Goal: Complete application form: Complete application form

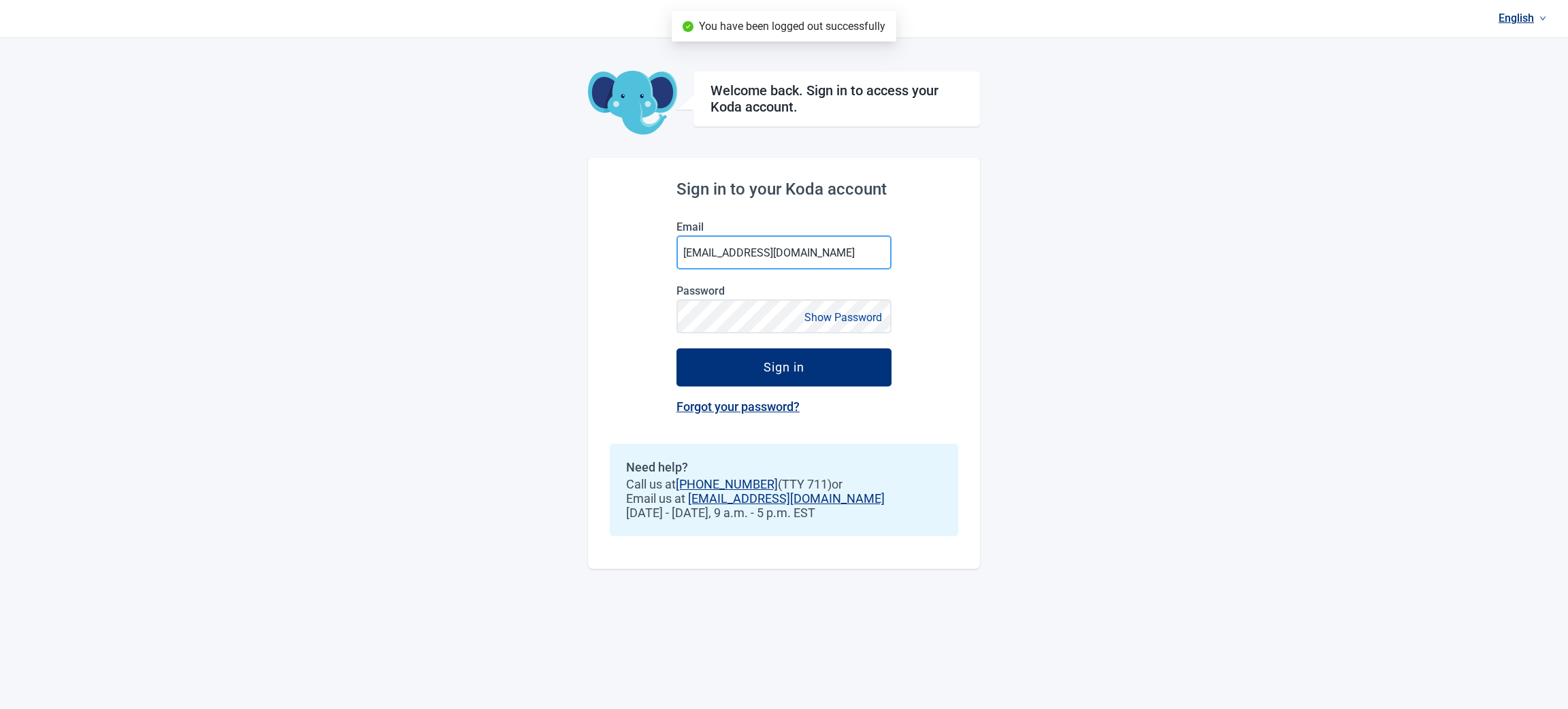
click at [790, 253] on input "[EMAIL_ADDRESS][DOMAIN_NAME]" at bounding box center [784, 252] width 215 height 34
type input "[EMAIL_ADDRESS][DOMAIN_NAME]"
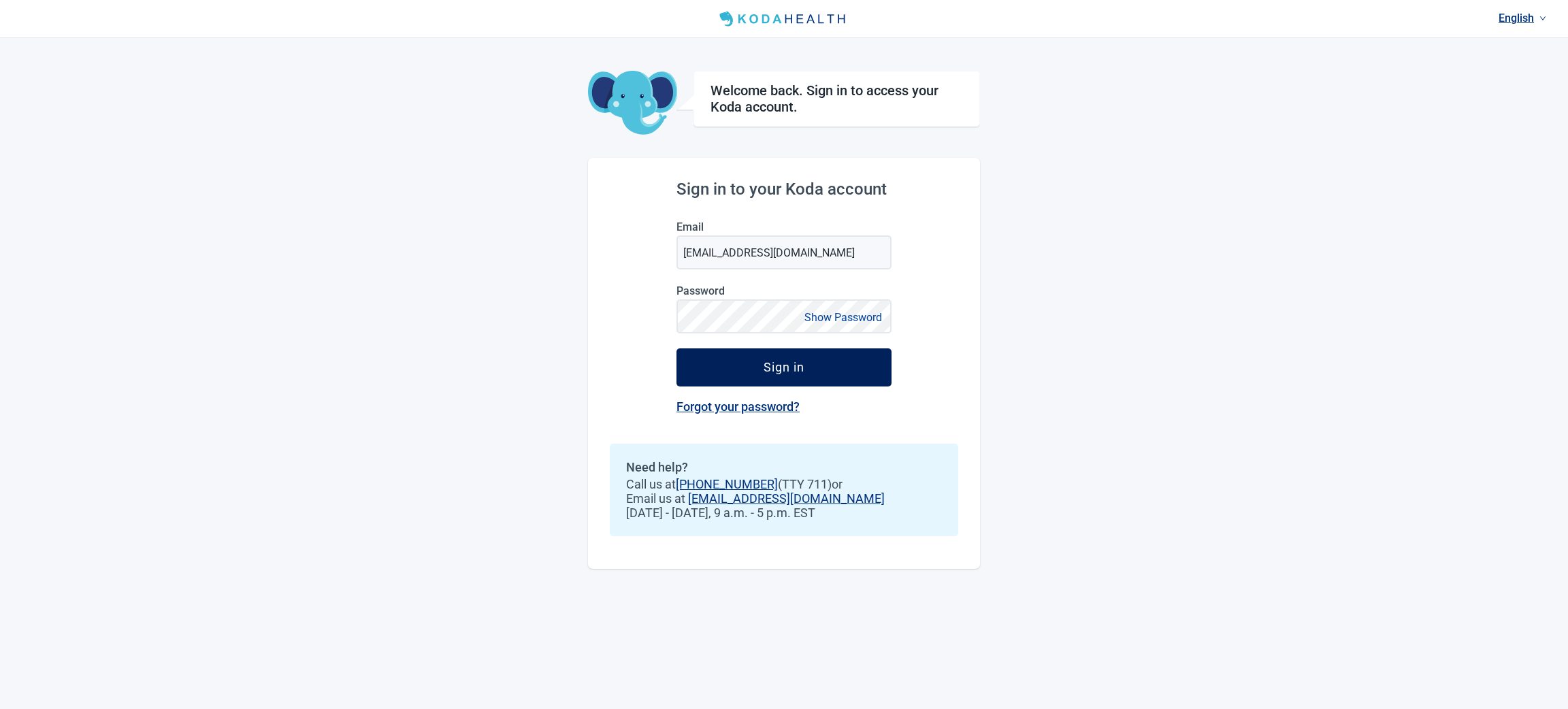
click at [778, 370] on div "Sign in" at bounding box center [784, 367] width 41 height 13
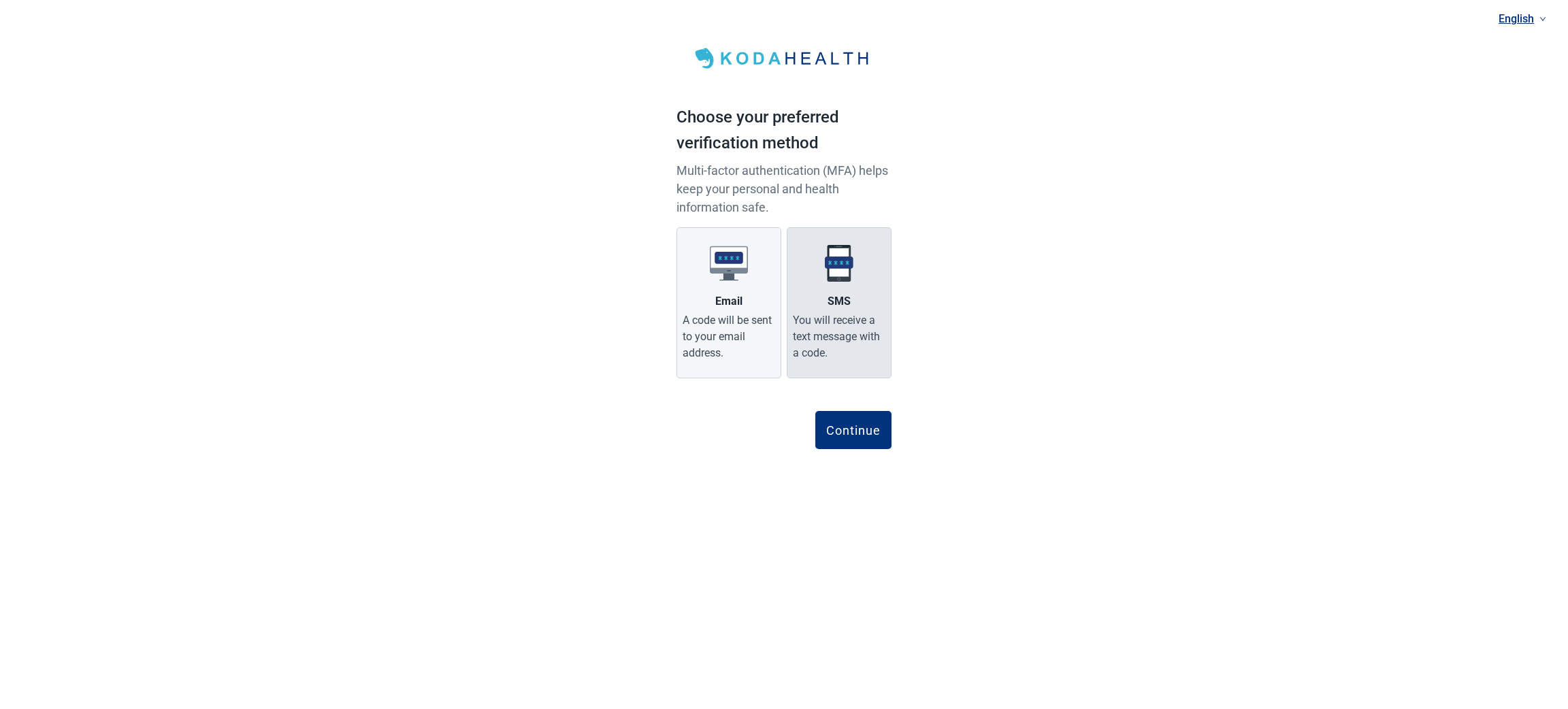
click at [836, 289] on label "SMS You will receive a text message with a code." at bounding box center [839, 302] width 105 height 151
click at [0, 0] on input "SMS You will receive a text message with a code." at bounding box center [0, 0] width 0 height 0
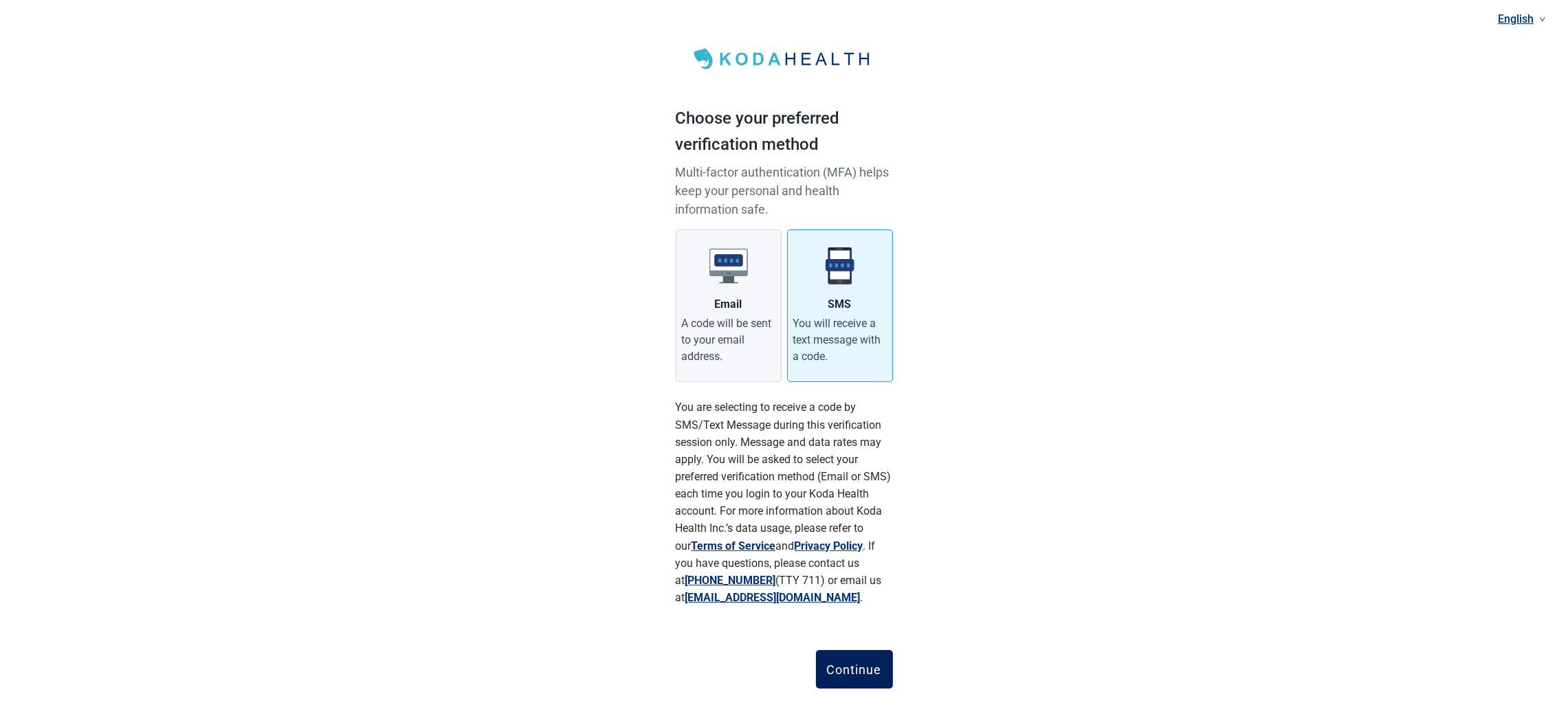
click at [863, 673] on div "Continue" at bounding box center [855, 669] width 55 height 13
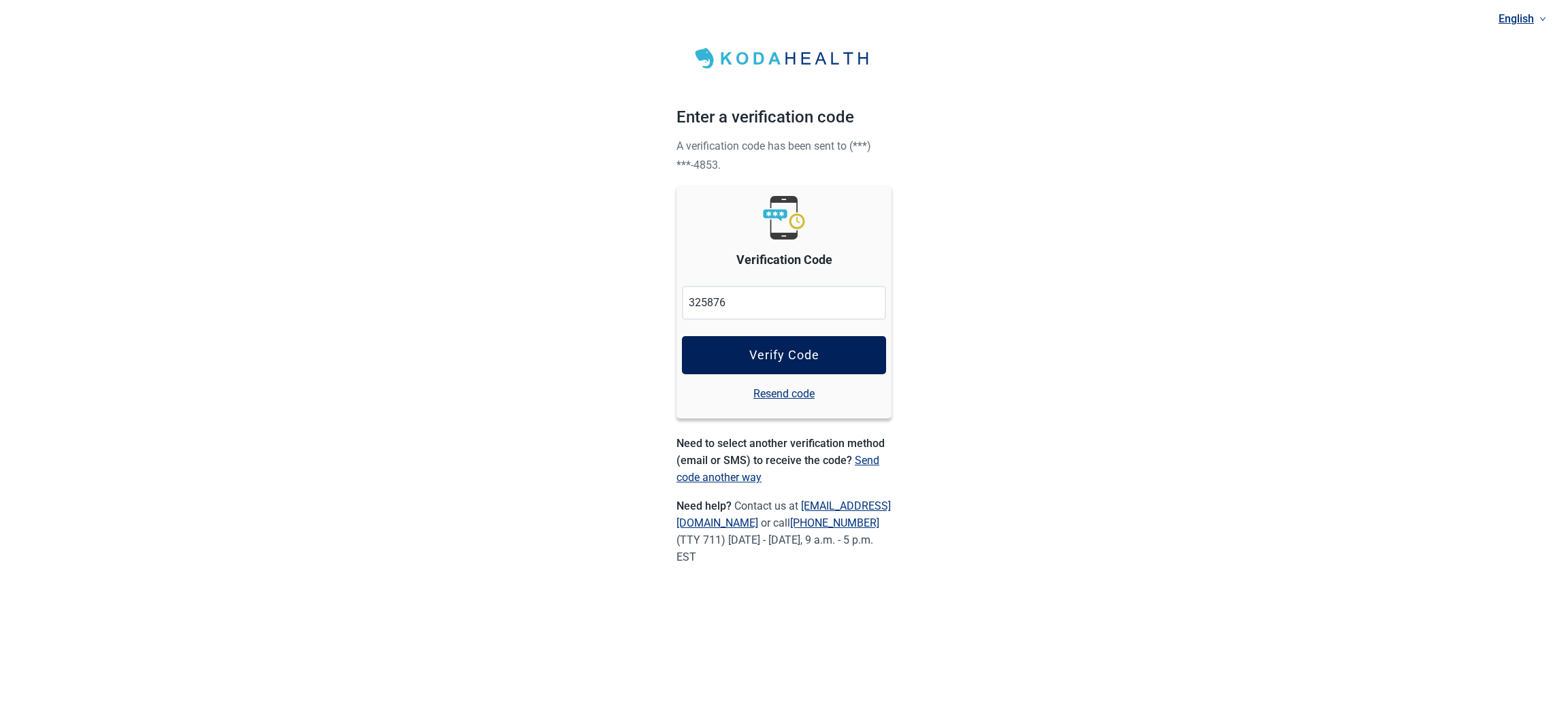
type input "325876"
click at [771, 350] on div "Verify Code" at bounding box center [784, 354] width 70 height 13
click at [773, 365] on button "Verify Code" at bounding box center [784, 354] width 204 height 38
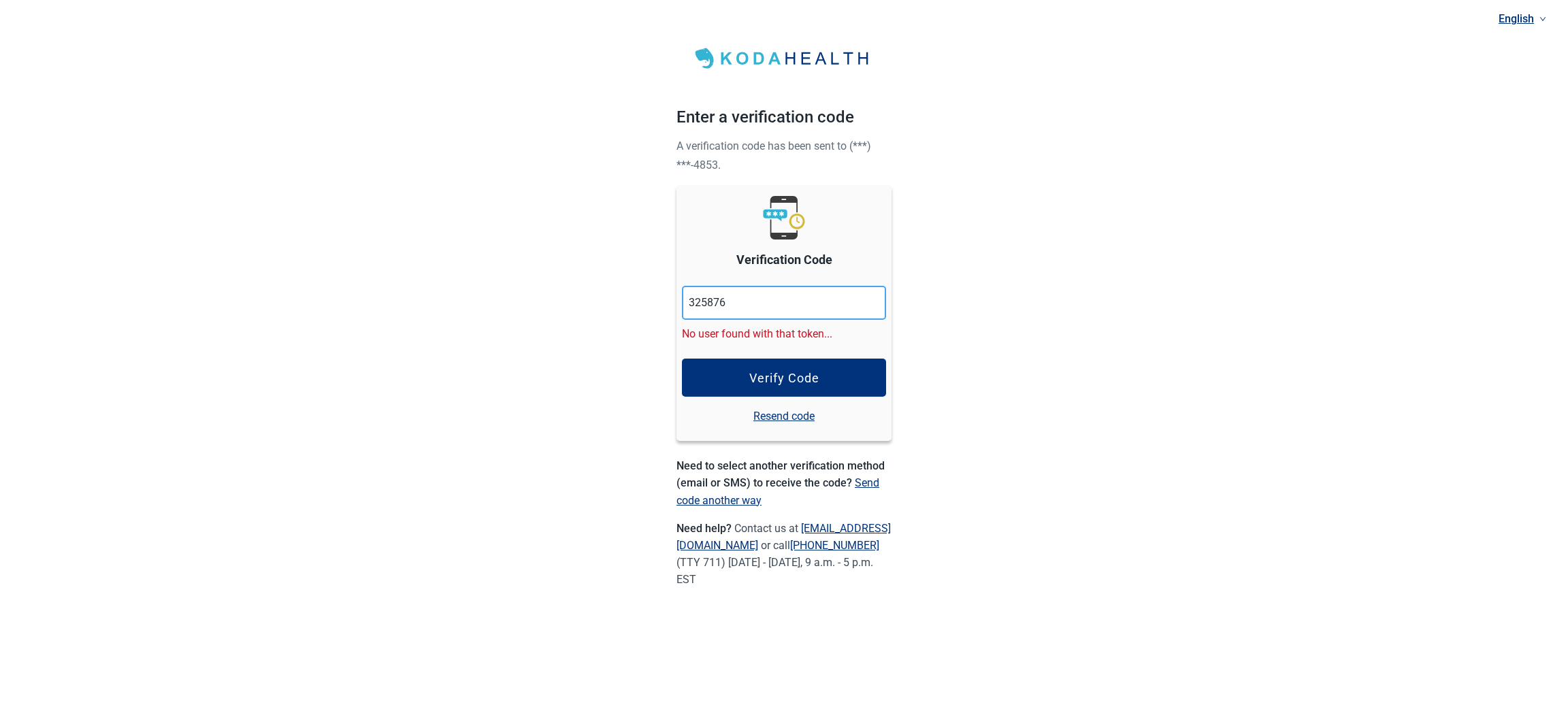
click at [734, 299] on input "325876" at bounding box center [784, 302] width 204 height 34
click at [781, 408] on link "Resend code" at bounding box center [784, 416] width 61 height 17
click at [767, 415] on link "Resend code" at bounding box center [784, 416] width 61 height 17
click at [413, 149] on div "English Enter a verification code A verification code has been sent to (***) **…" at bounding box center [784, 315] width 1568 height 632
click at [753, 56] on img "Main content" at bounding box center [784, 59] width 193 height 30
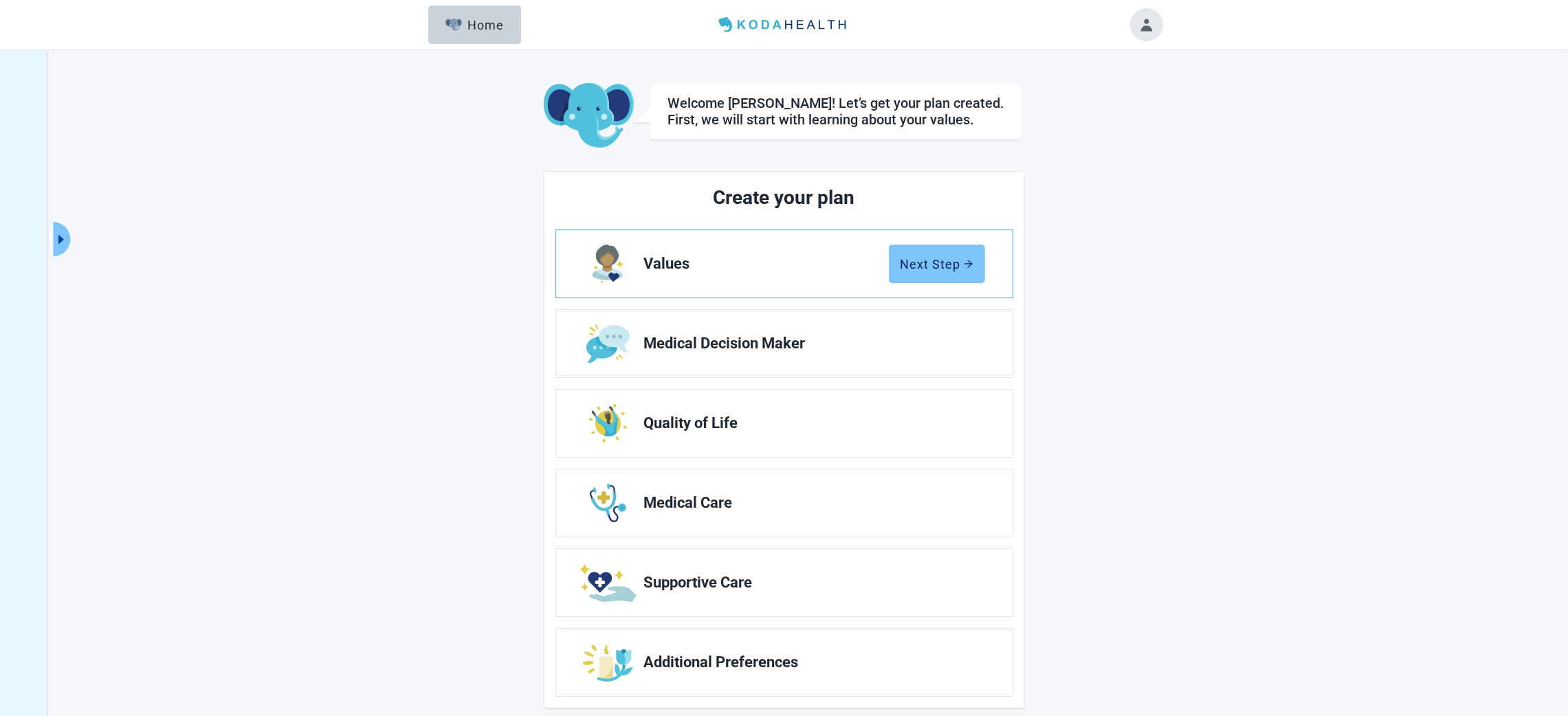
click at [919, 259] on div "Next Step" at bounding box center [937, 263] width 73 height 13
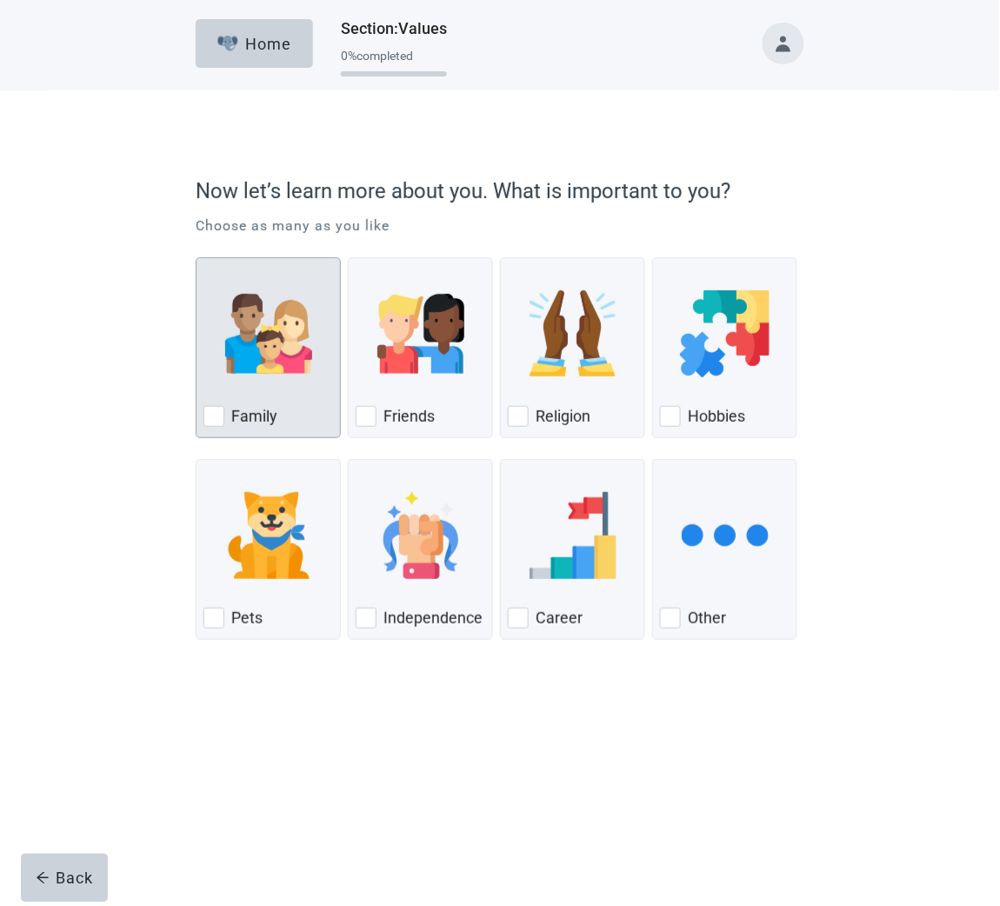
drag, startPoint x: 210, startPoint y: 416, endPoint x: 325, endPoint y: 407, distance: 116.0
click at [210, 416] on div "Family, checkbox, not checked" at bounding box center [213, 416] width 21 height 21
click at [196, 258] on input "Family" at bounding box center [196, 257] width 1 height 1
checkbox input "true"
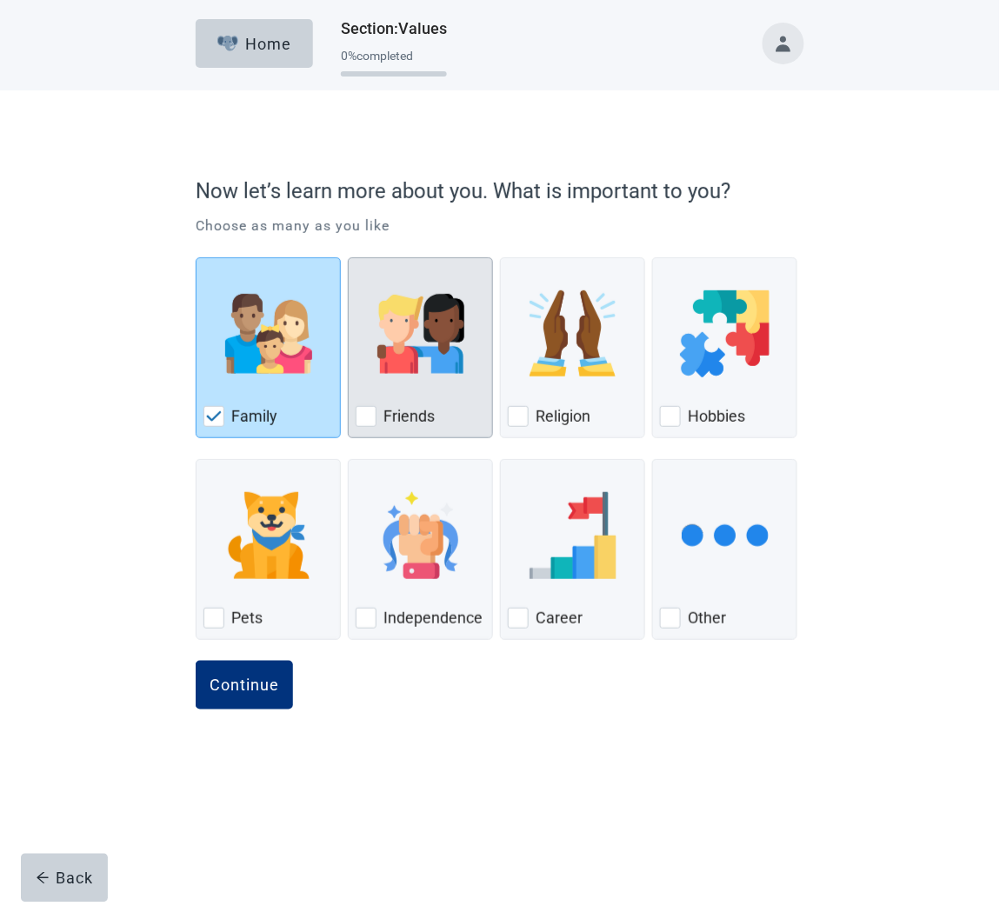
click at [375, 407] on div "Friends, checkbox, not checked" at bounding box center [366, 416] width 21 height 21
click at [349, 258] on input "Friends" at bounding box center [348, 257] width 1 height 1
checkbox input "true"
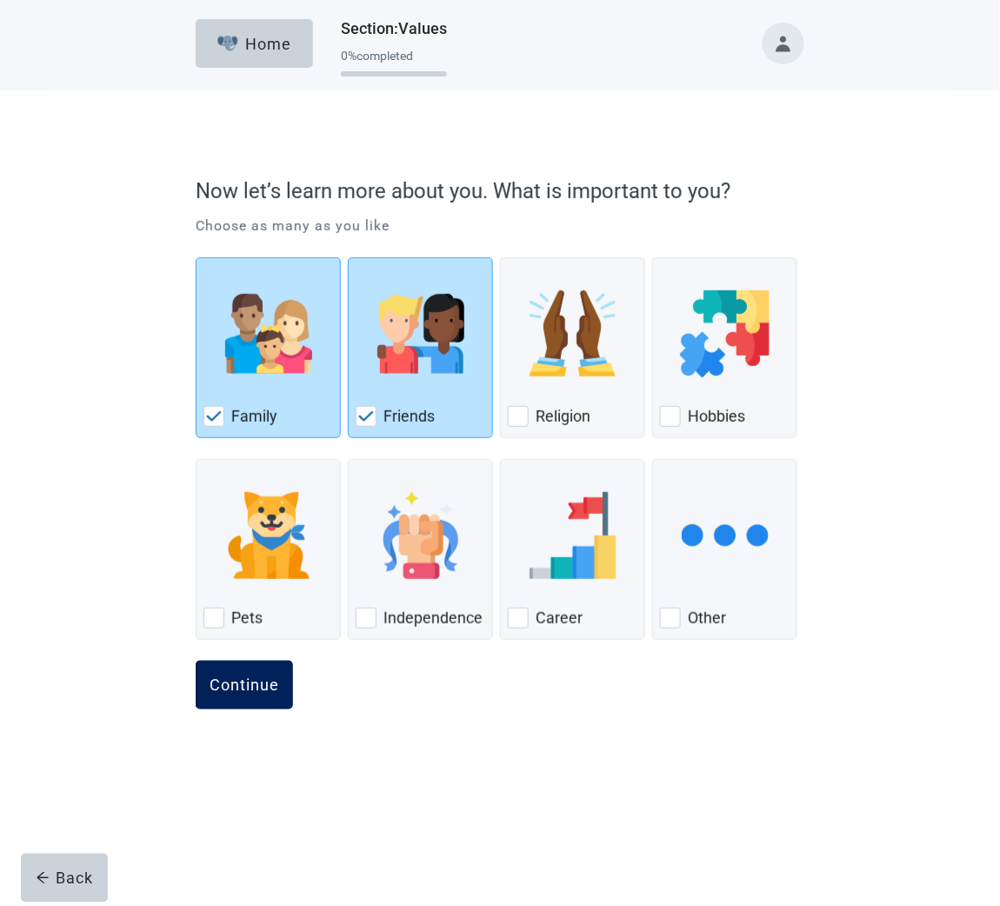
click at [256, 681] on div "Continue" at bounding box center [245, 684] width 70 height 17
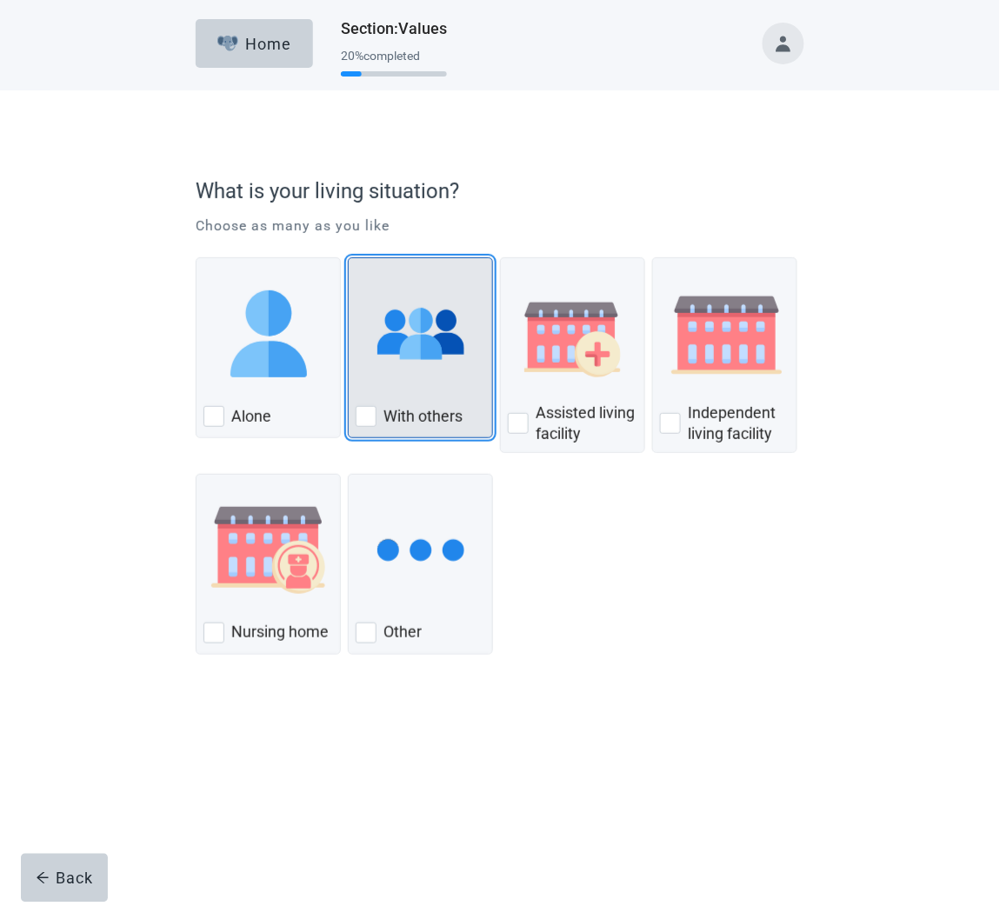
click at [368, 410] on div "With Others, checkbox, not checked" at bounding box center [366, 416] width 21 height 21
click at [349, 258] on input "With others" at bounding box center [348, 257] width 1 height 1
checkbox input "true"
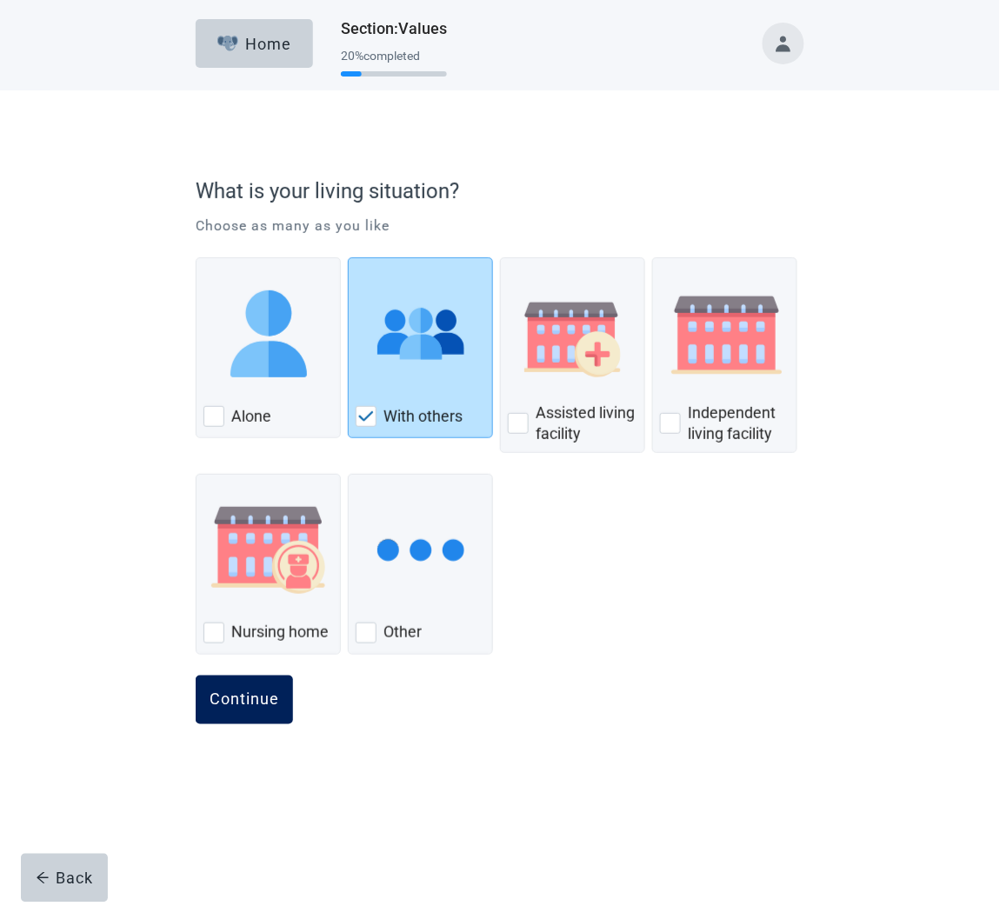
click at [246, 695] on div "Continue" at bounding box center [245, 699] width 70 height 17
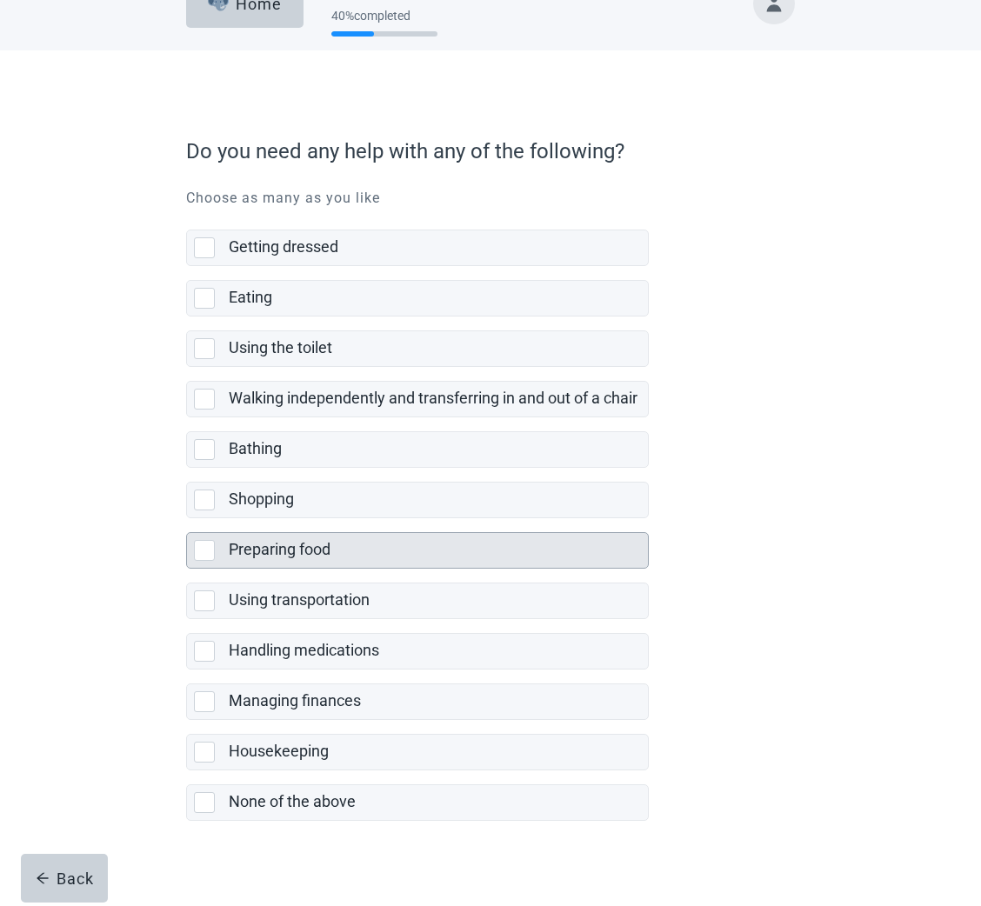
scroll to position [59, 0]
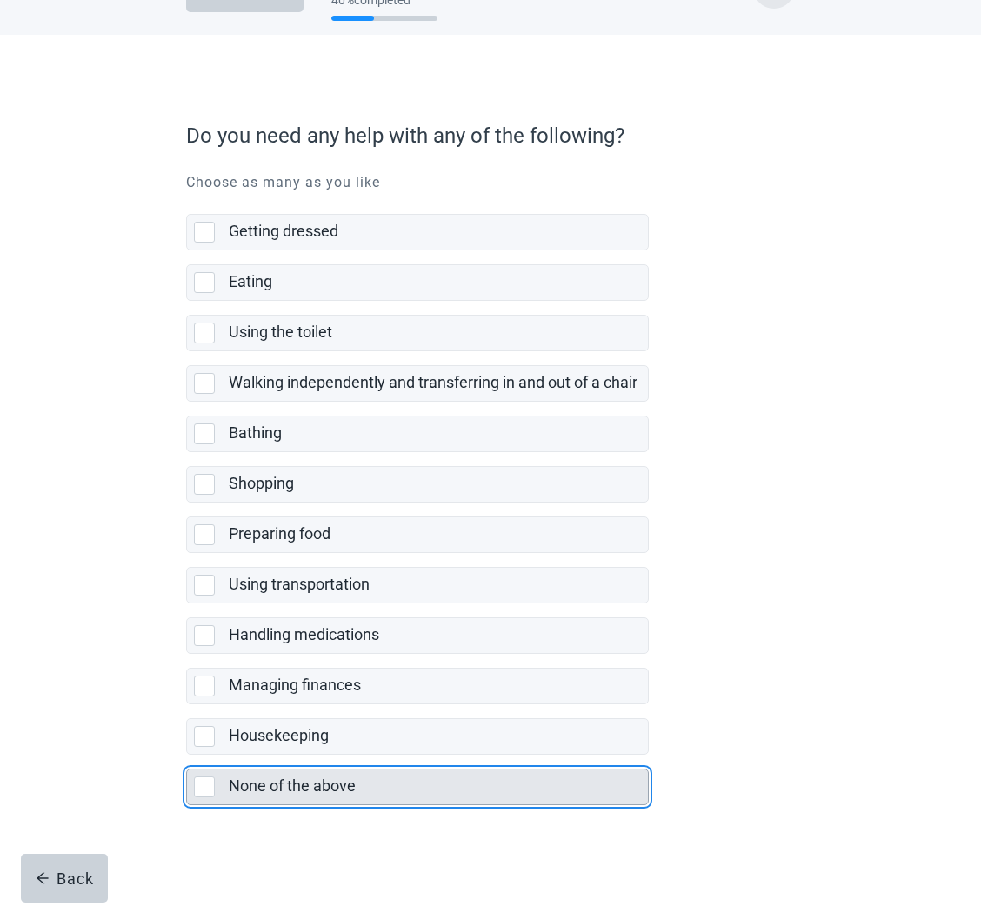
click at [205, 788] on div "None of the above, checkbox, not selected" at bounding box center [204, 786] width 21 height 21
click at [187, 755] on input "None of the above" at bounding box center [186, 755] width 1 height 1
checkbox input "true"
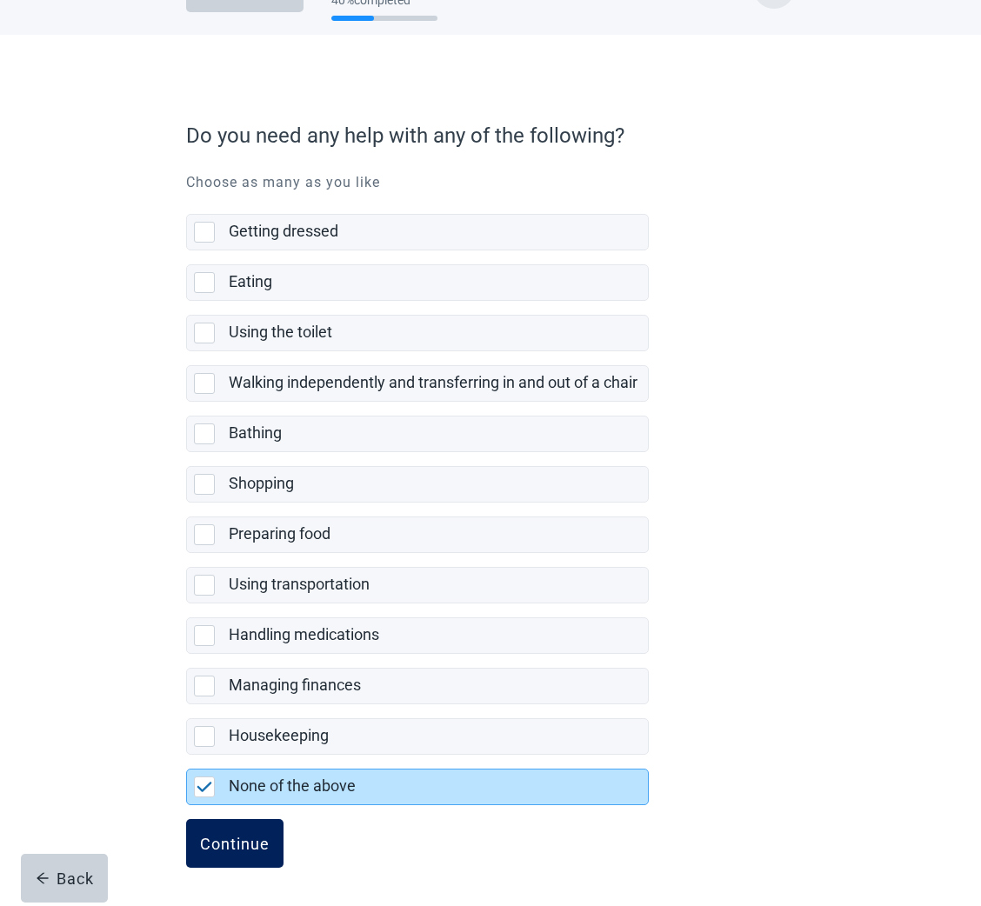
click at [234, 835] on div "Continue" at bounding box center [235, 843] width 70 height 17
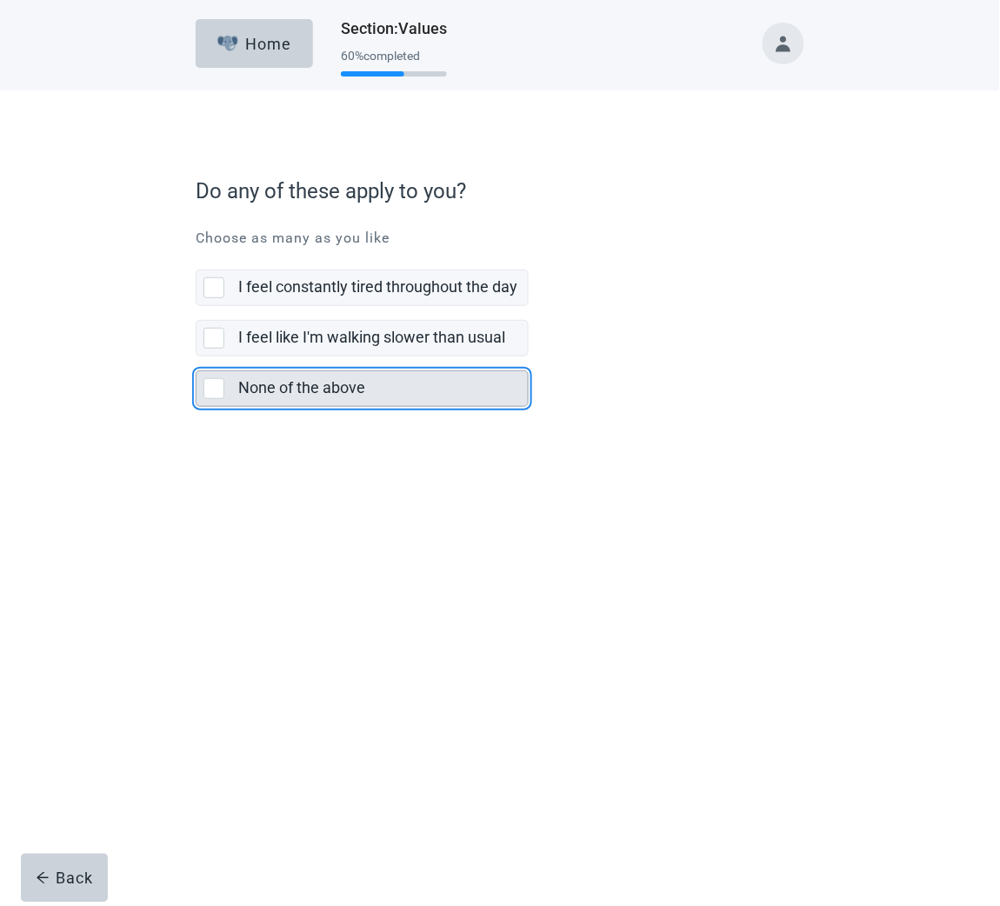
click at [210, 385] on div "None of the above, checkbox, not selected" at bounding box center [213, 388] width 21 height 21
click at [196, 357] on input "None of the above" at bounding box center [196, 356] width 1 height 1
checkbox input "true"
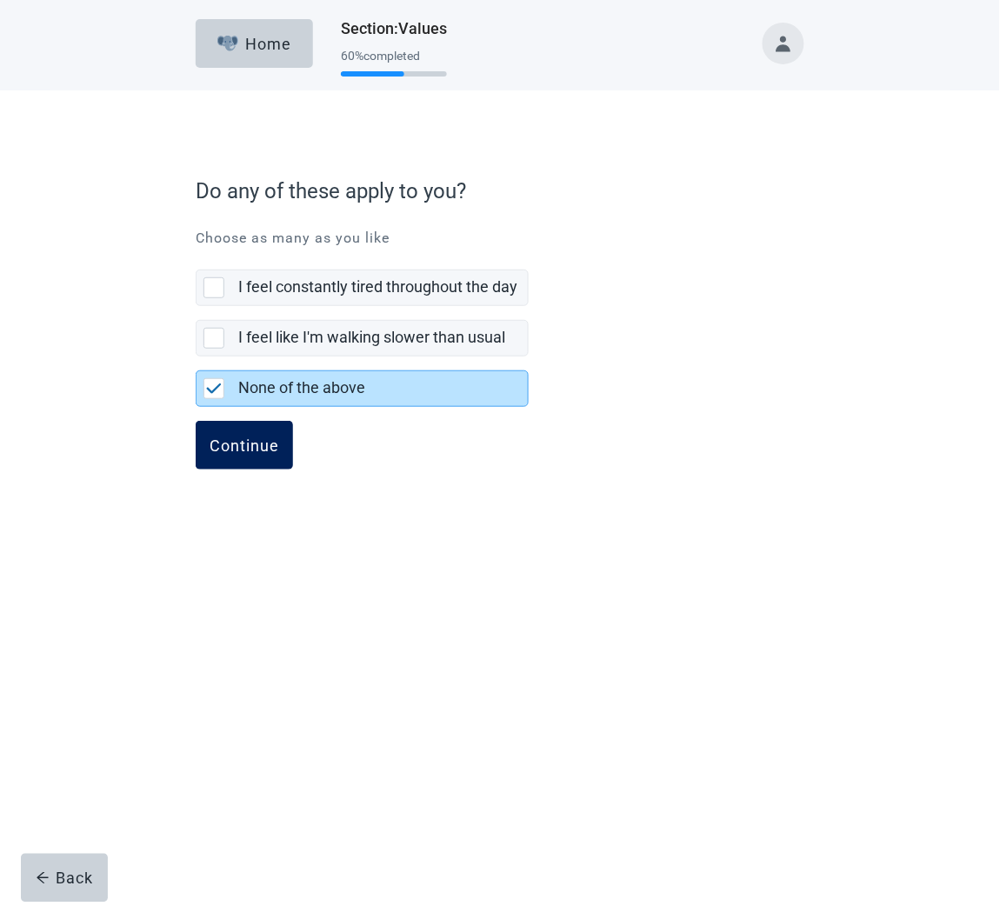
click at [263, 452] on div "Continue" at bounding box center [245, 444] width 70 height 17
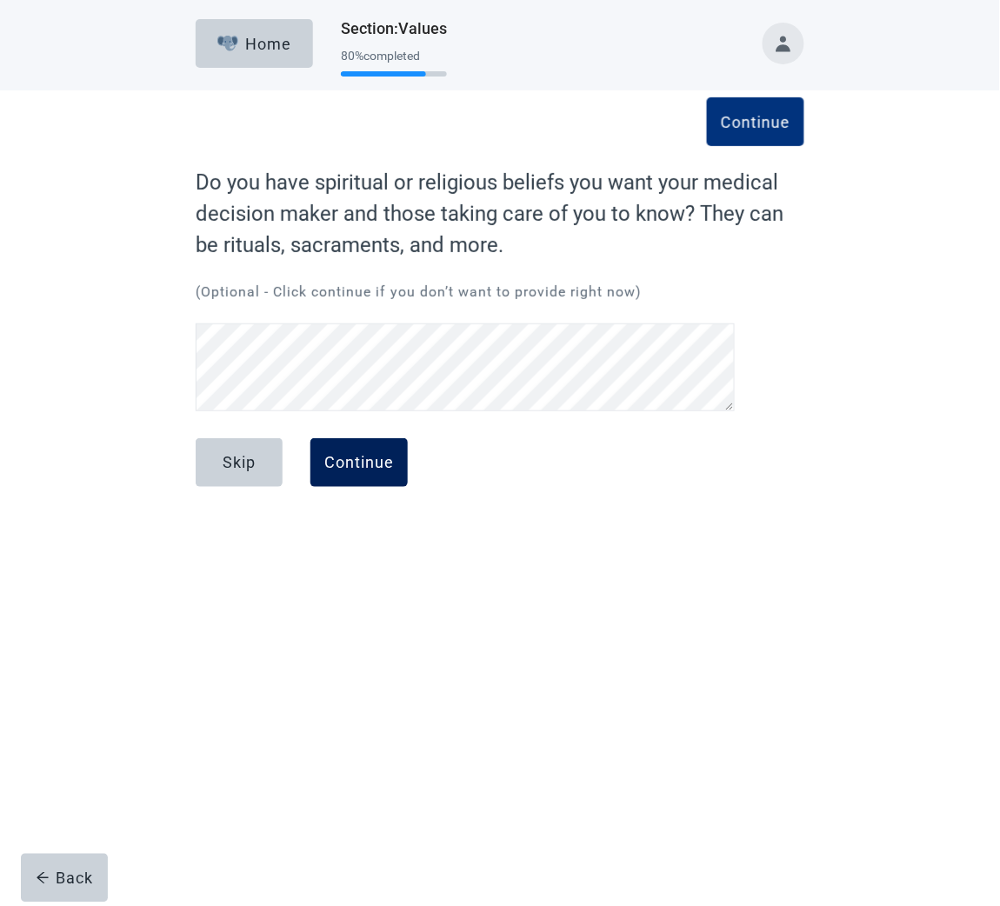
click at [351, 461] on div "Continue" at bounding box center [359, 462] width 70 height 17
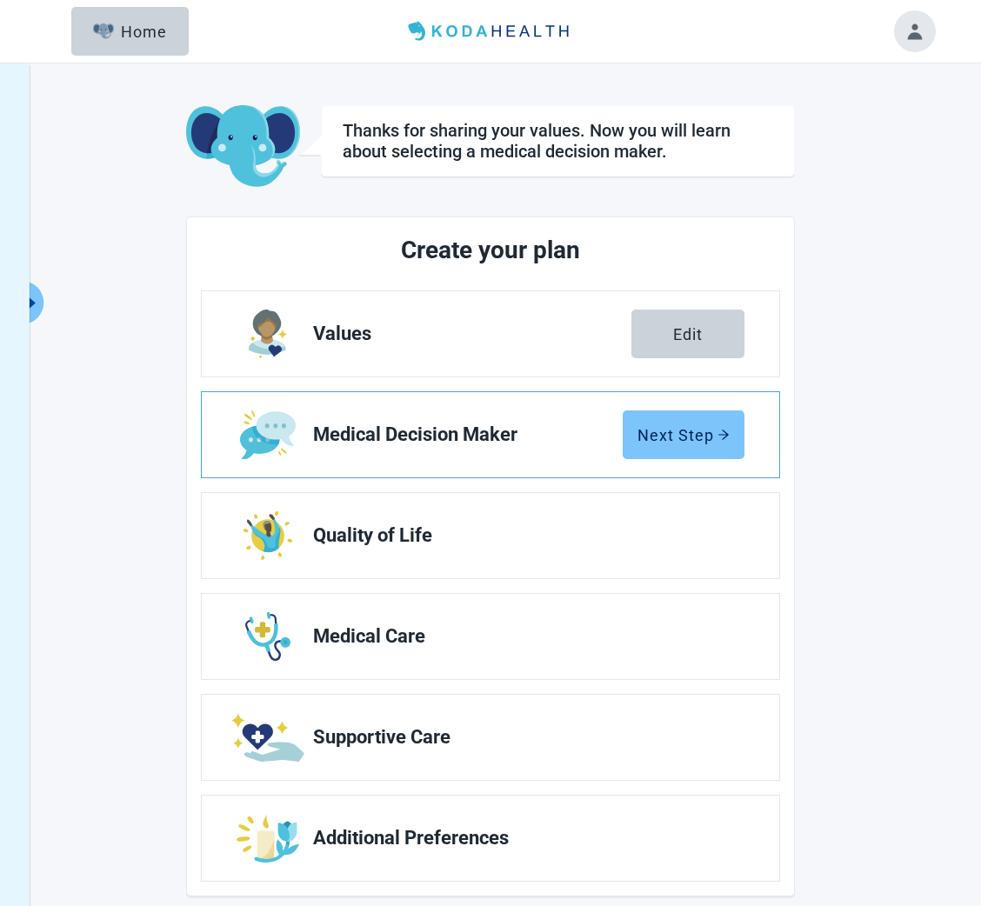
click at [677, 430] on div "Next Step" at bounding box center [683, 434] width 92 height 17
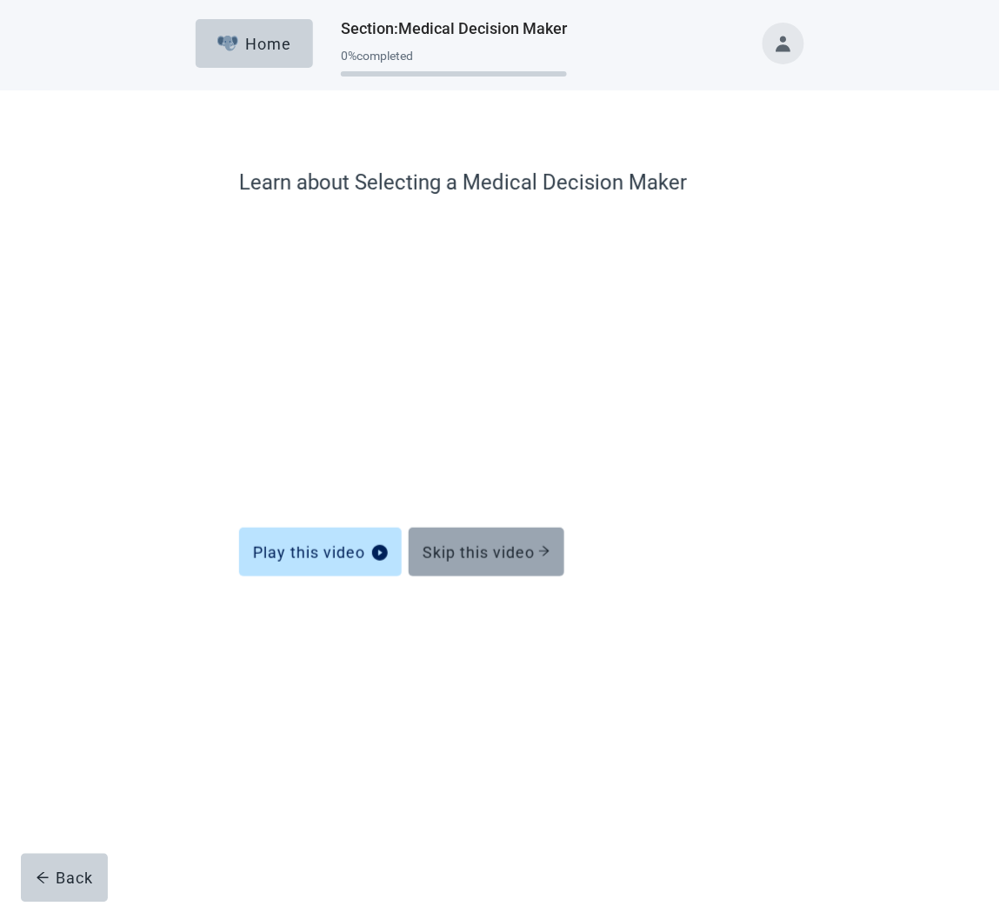
click at [486, 553] on div "Skip this video" at bounding box center [486, 551] width 128 height 17
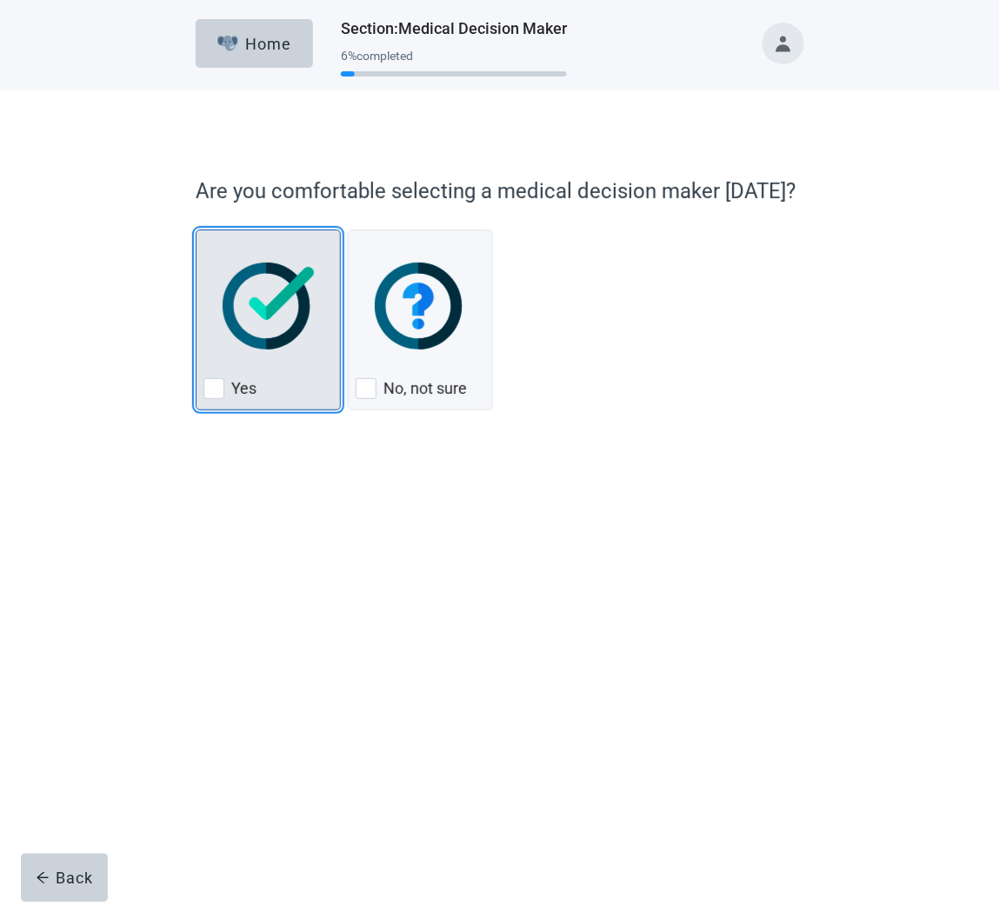
click at [216, 388] on div "Yes, checkbox, not checked" at bounding box center [213, 388] width 21 height 21
click at [196, 230] on input "Yes" at bounding box center [196, 229] width 1 height 1
checkbox input "true"
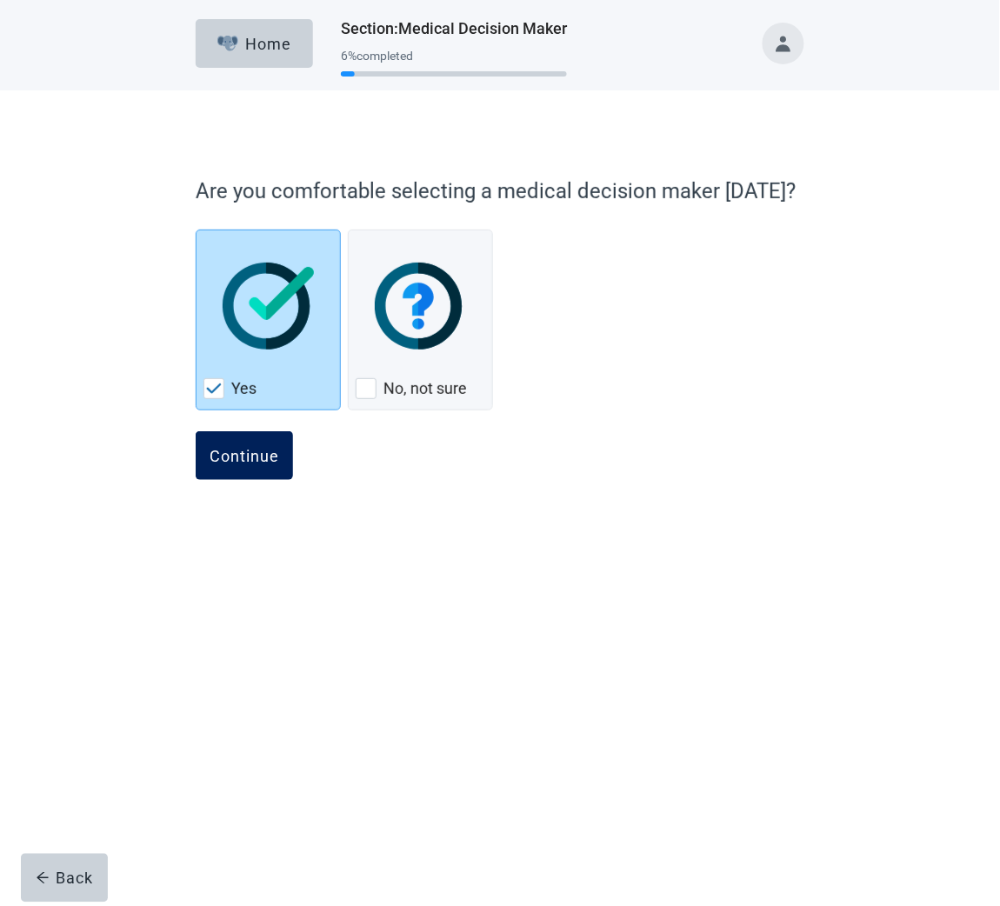
click at [262, 461] on div "Continue" at bounding box center [245, 455] width 70 height 17
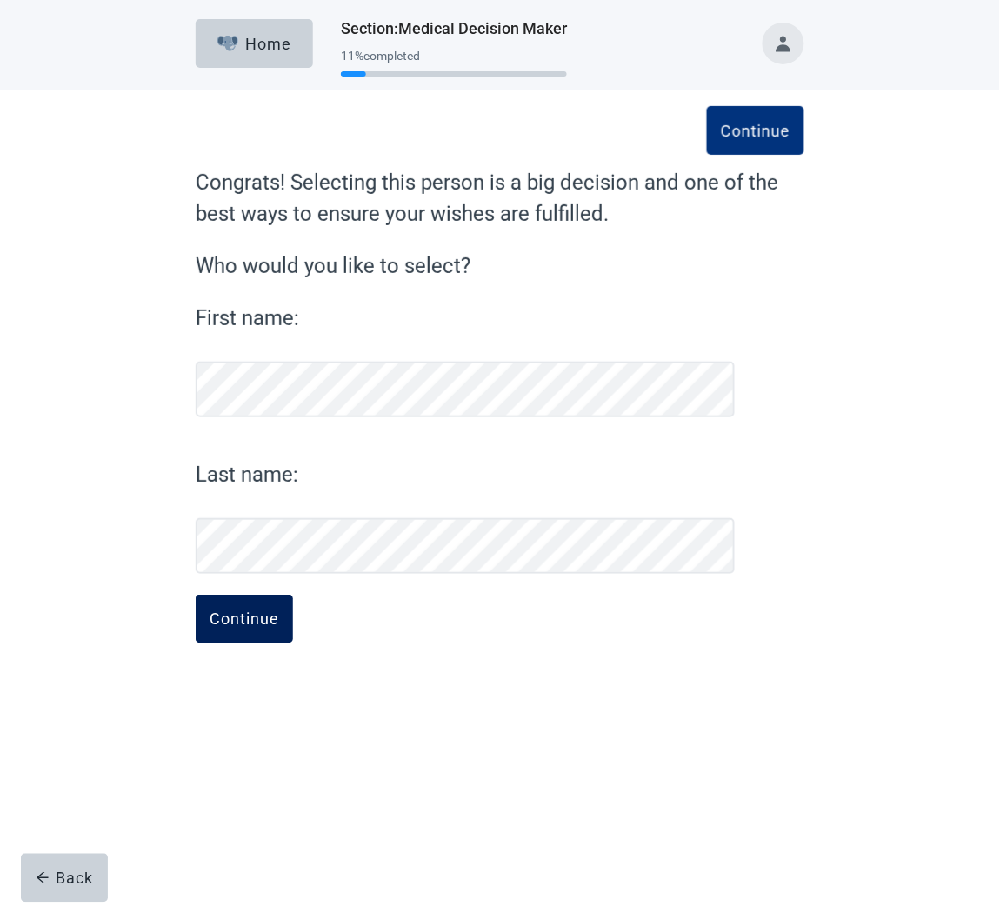
click at [236, 633] on button "Continue" at bounding box center [244, 619] width 97 height 49
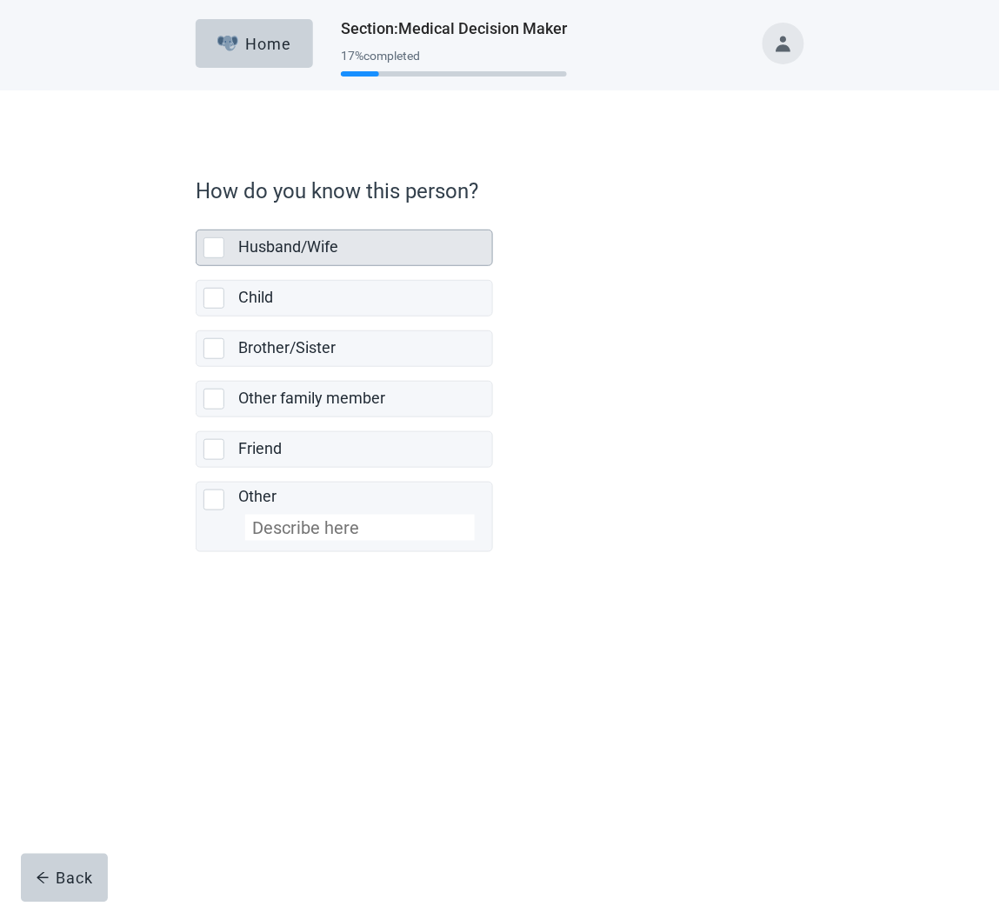
click at [212, 243] on div "Husband/Wife, checkbox, not selected" at bounding box center [213, 247] width 21 height 21
click at [196, 216] on input "Husband/Wife" at bounding box center [196, 216] width 1 height 1
checkbox input "true"
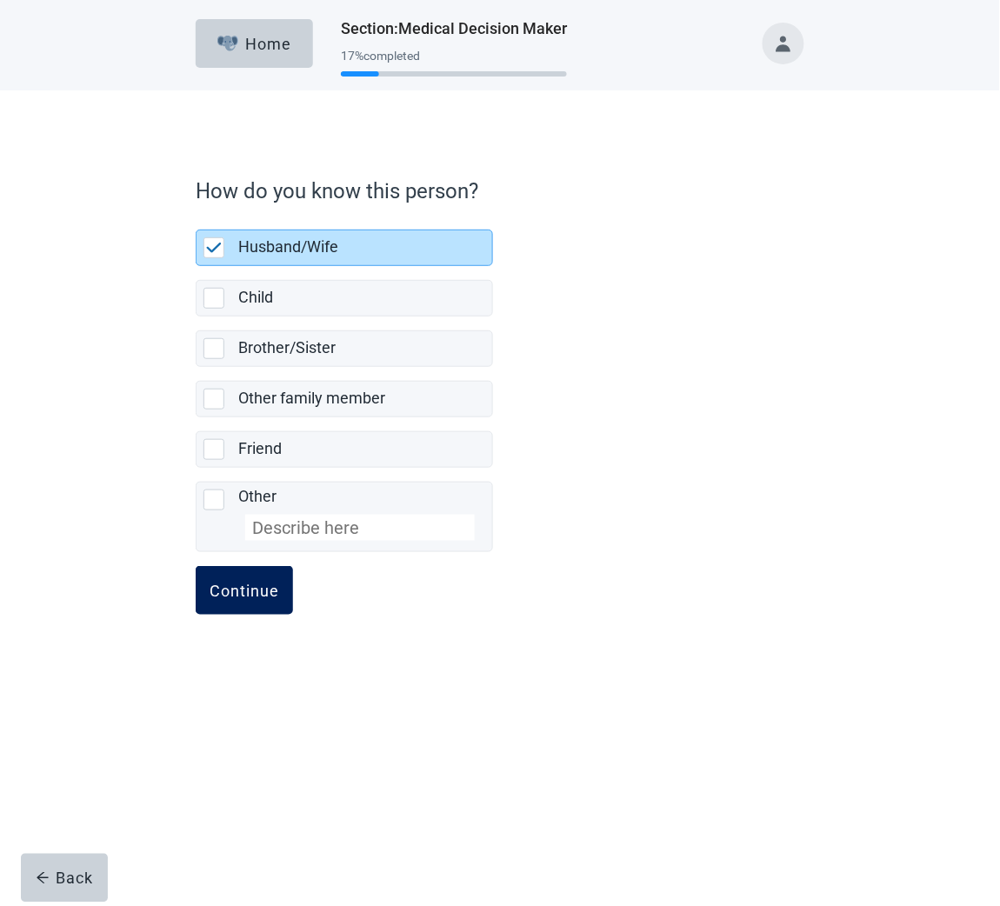
click at [267, 599] on div "Continue" at bounding box center [245, 590] width 70 height 17
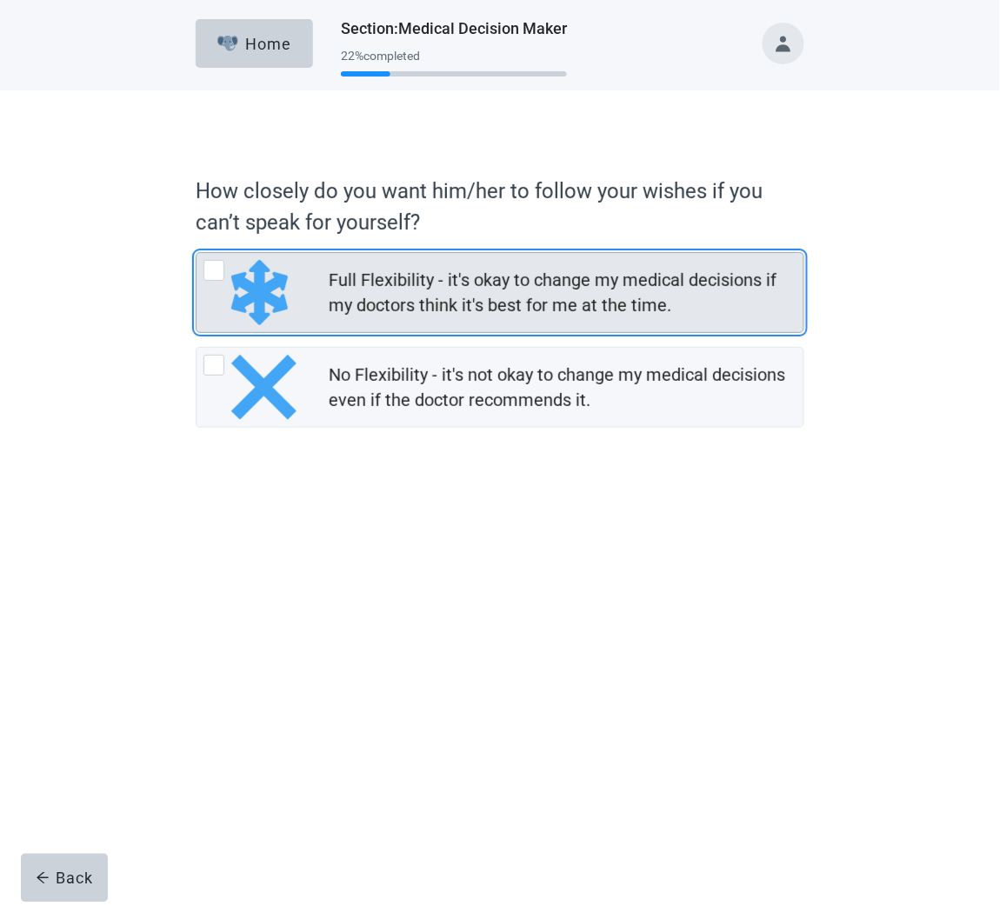
click at [211, 275] on div "Full Flexibility - it's okay to change my medical decisions if my doctors think…" at bounding box center [213, 270] width 21 height 21
click at [196, 253] on input "Full Flexibility - it's okay to change my medical decisions if my doctors think…" at bounding box center [196, 252] width 1 height 1
radio input "true"
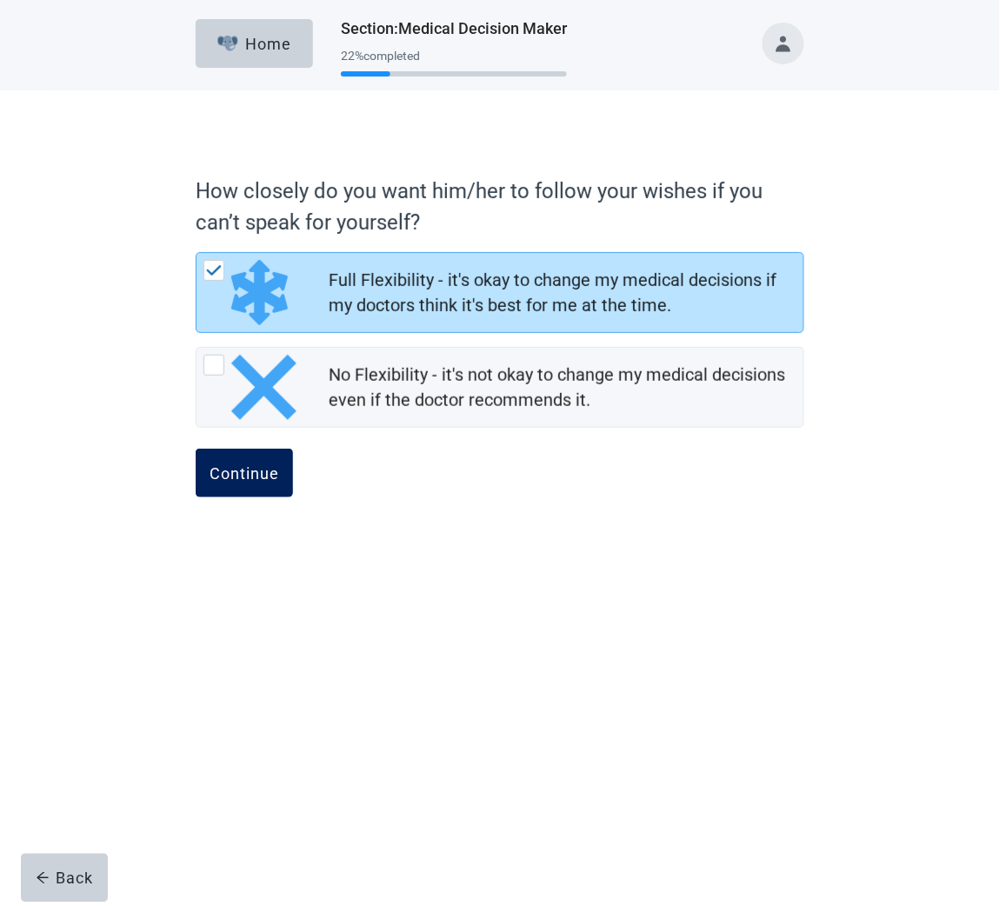
click at [263, 479] on div "Continue" at bounding box center [245, 472] width 70 height 17
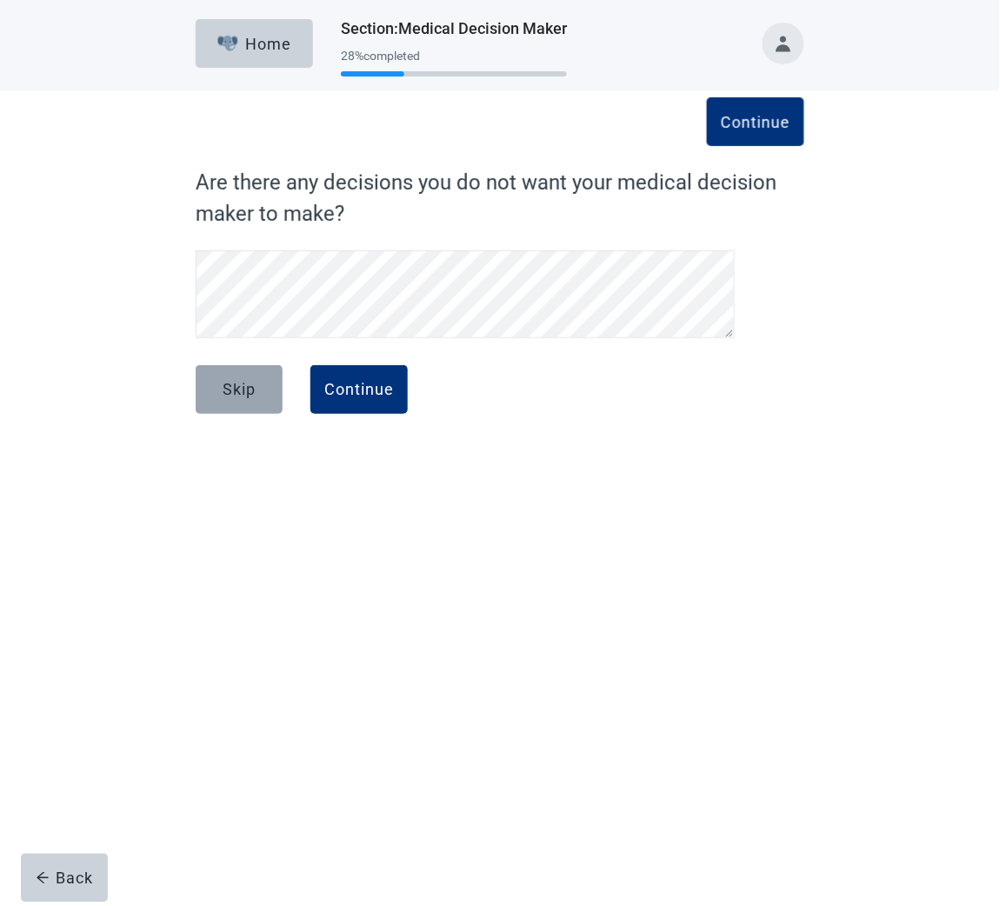
click at [244, 391] on div "Skip" at bounding box center [239, 389] width 33 height 17
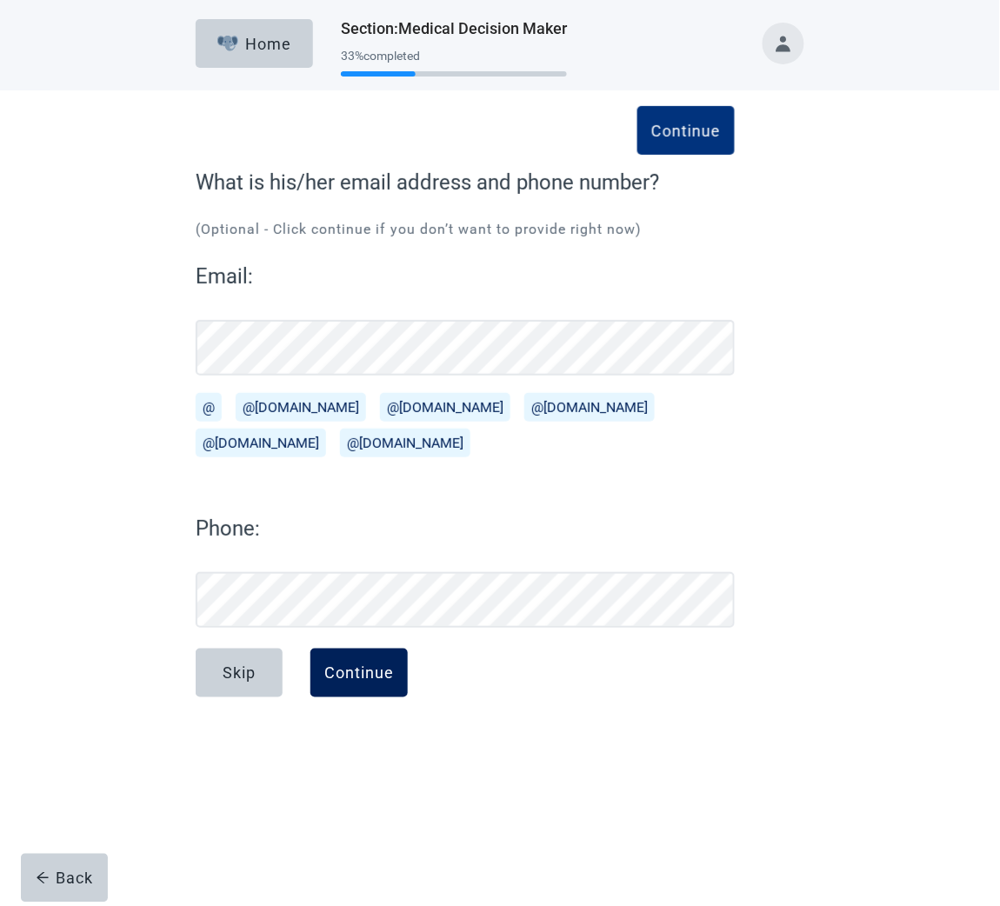
click at [357, 675] on div "Continue" at bounding box center [359, 672] width 70 height 17
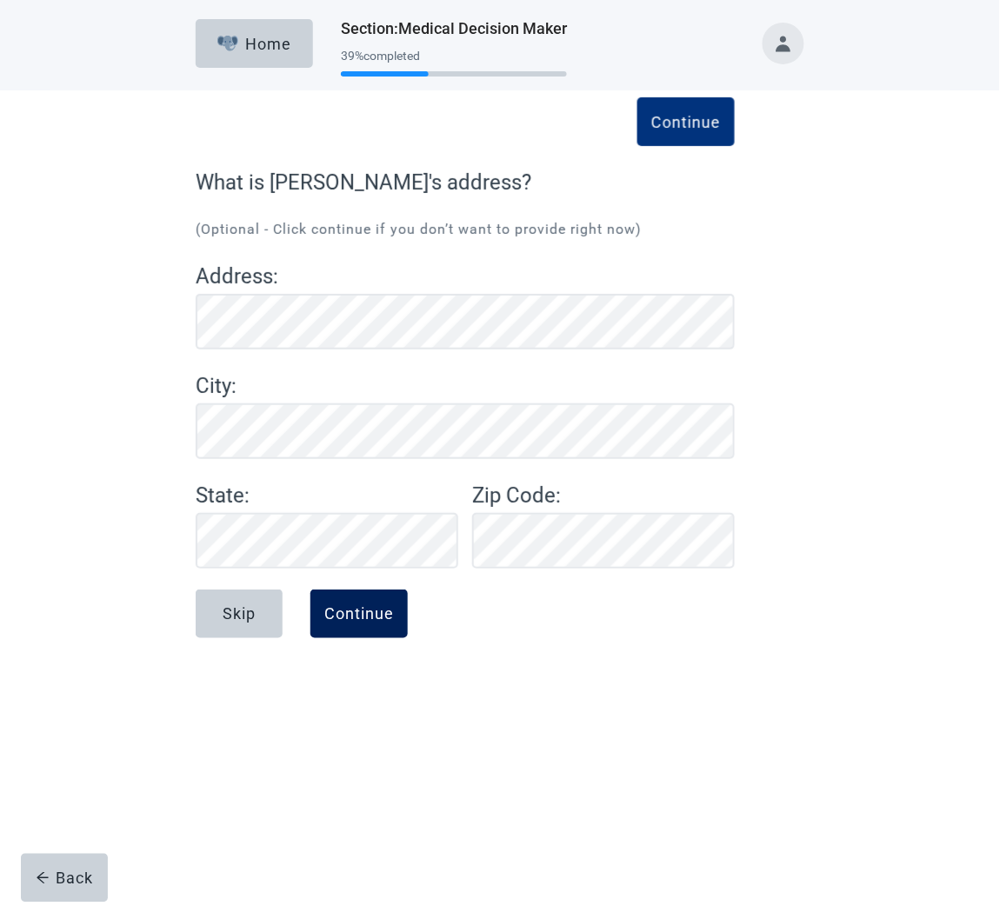
click at [357, 620] on div "Continue" at bounding box center [359, 613] width 70 height 17
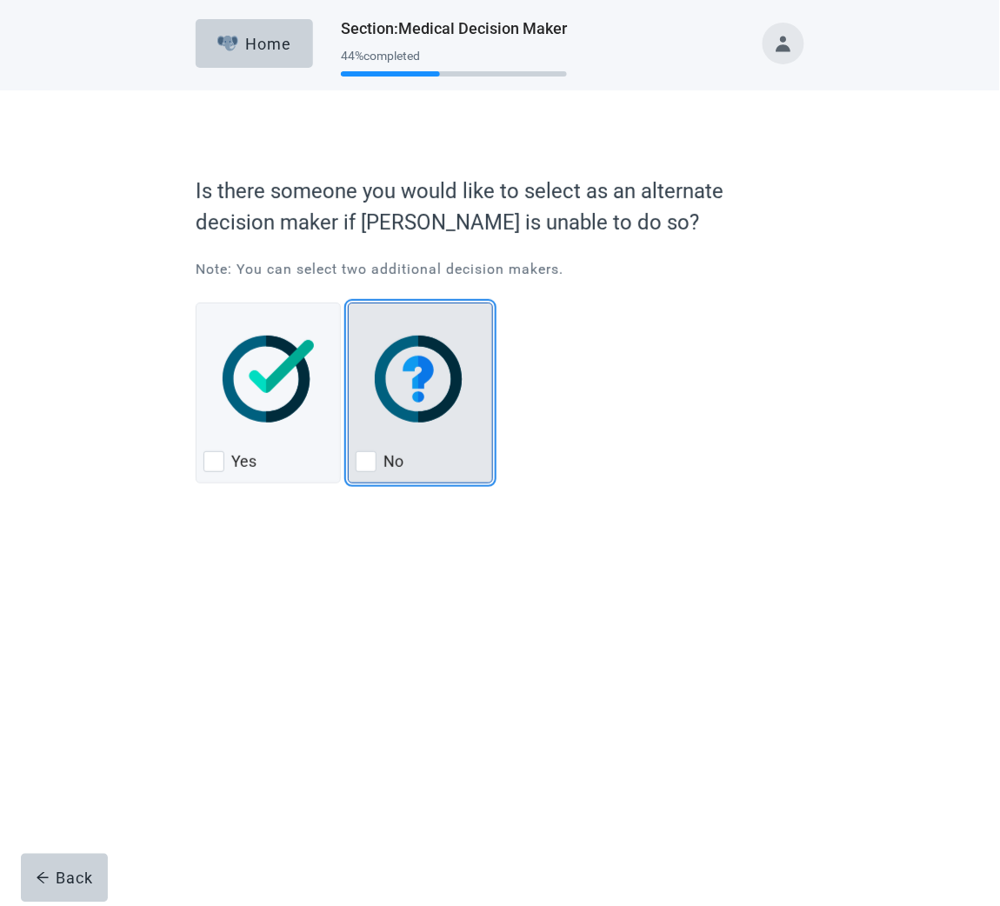
click at [369, 459] on div "No, checkbox, not checked" at bounding box center [366, 461] width 21 height 21
click at [349, 303] on input "No" at bounding box center [348, 303] width 1 height 1
checkbox input "true"
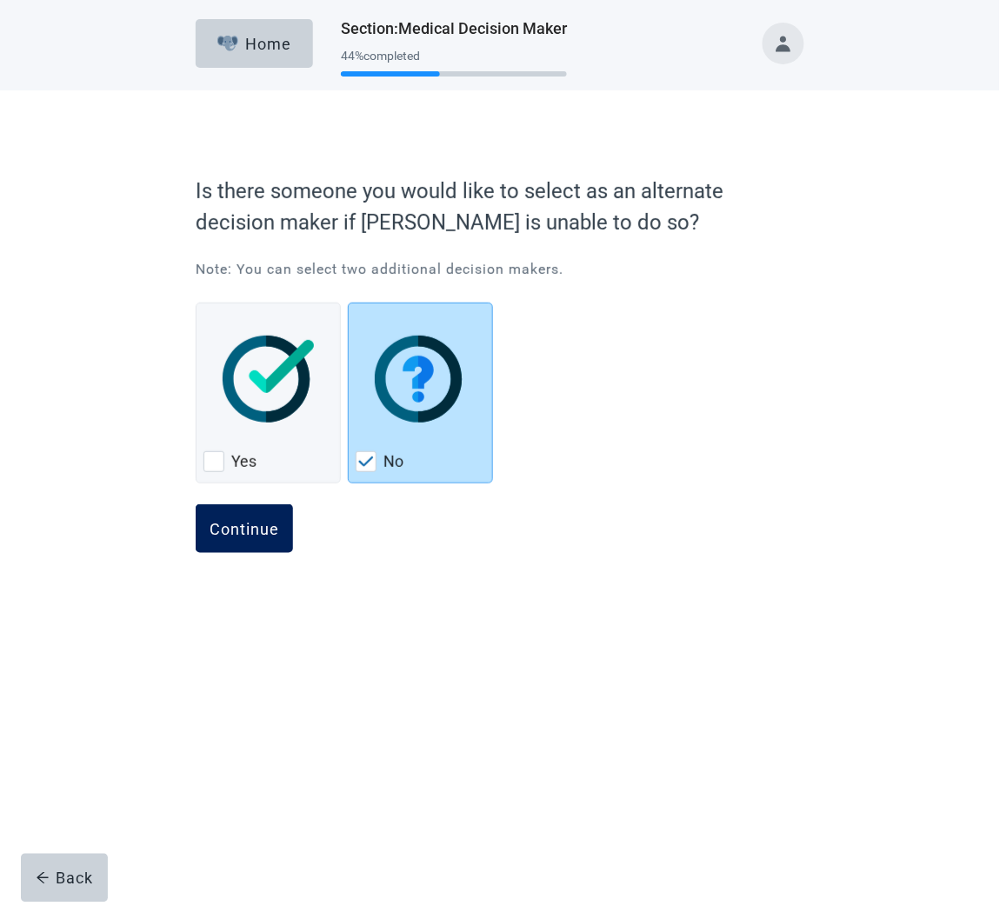
click at [243, 531] on div "Continue" at bounding box center [245, 528] width 70 height 17
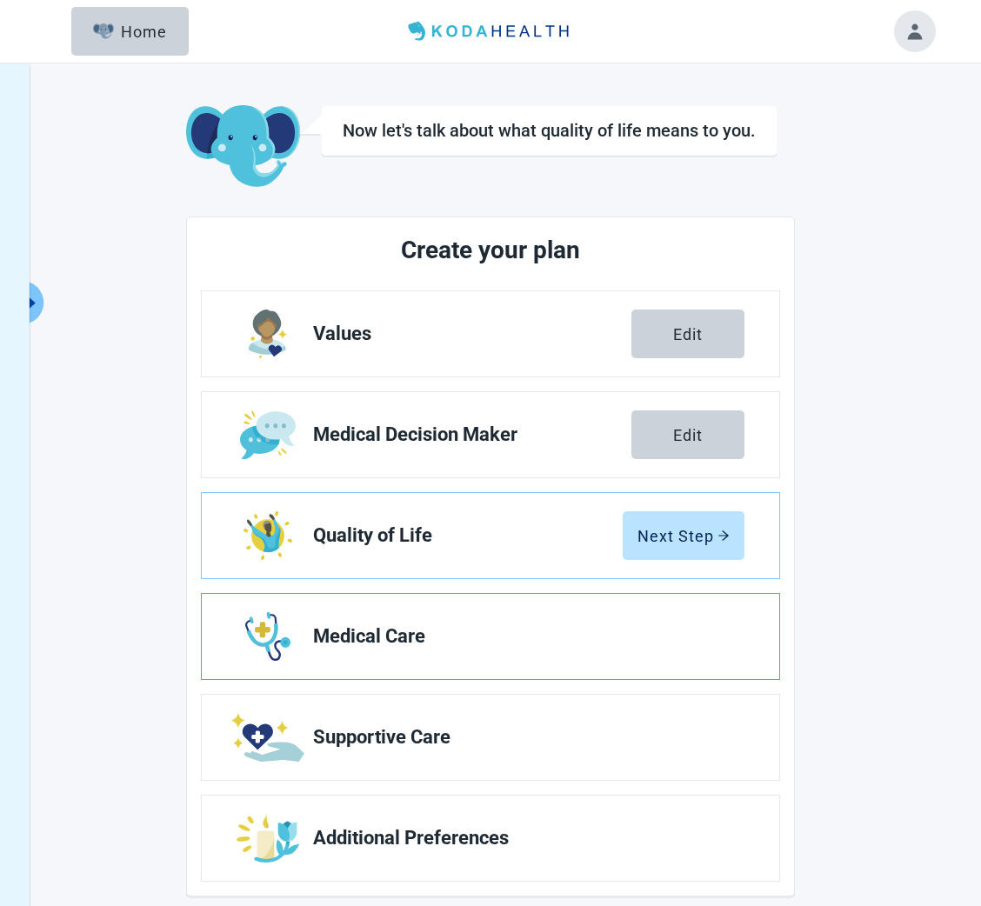
click at [366, 631] on span "Medical Care" at bounding box center [521, 636] width 417 height 21
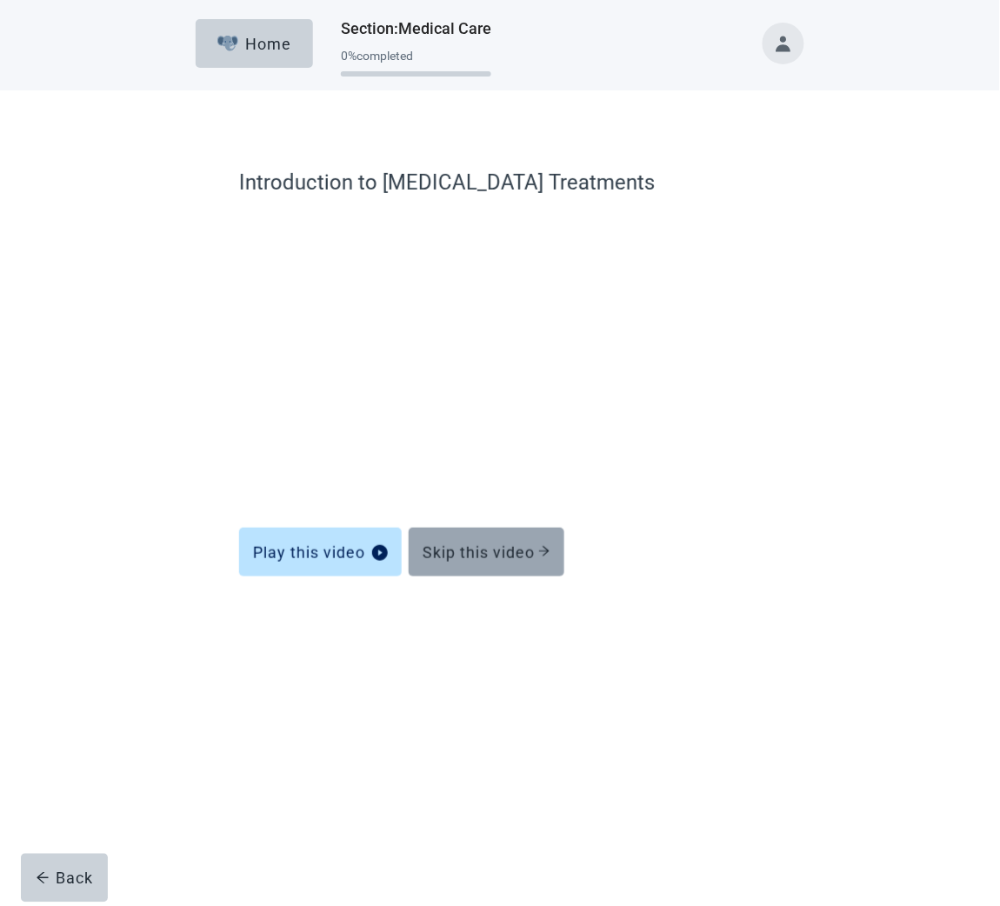
click at [473, 547] on div "Skip this video" at bounding box center [486, 551] width 128 height 17
click at [474, 552] on div "Skip this video" at bounding box center [486, 551] width 128 height 17
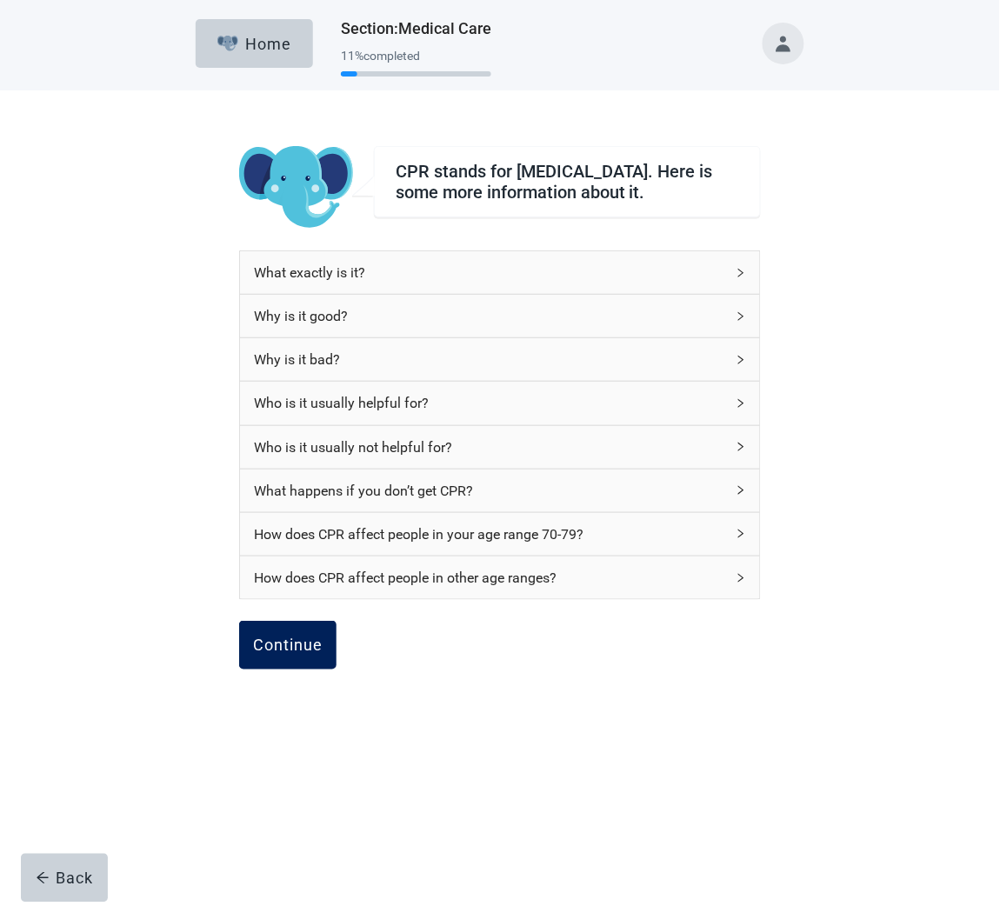
click at [284, 654] on div "Continue" at bounding box center [288, 644] width 70 height 17
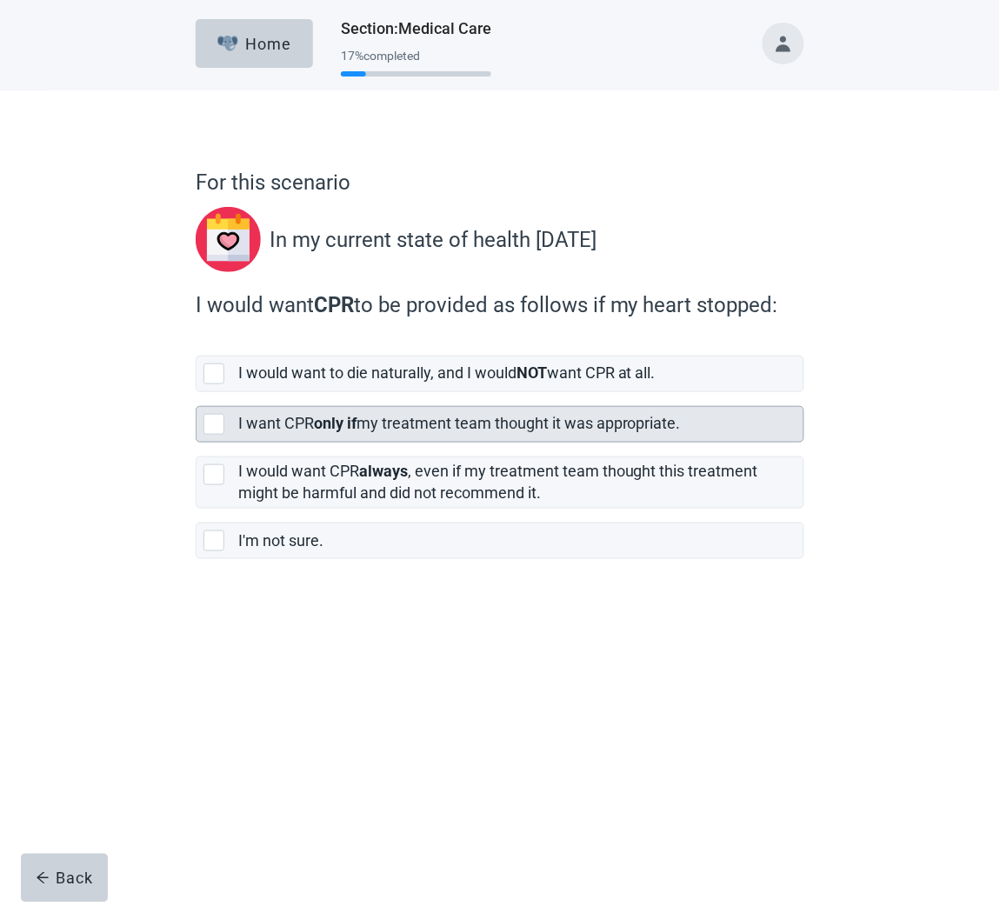
click at [210, 422] on div "[object Object], checkbox, not selected" at bounding box center [213, 424] width 21 height 21
click at [196, 393] on input "I want CPR only if my treatment team thought it was appropriate." at bounding box center [196, 392] width 1 height 1
checkbox input "true"
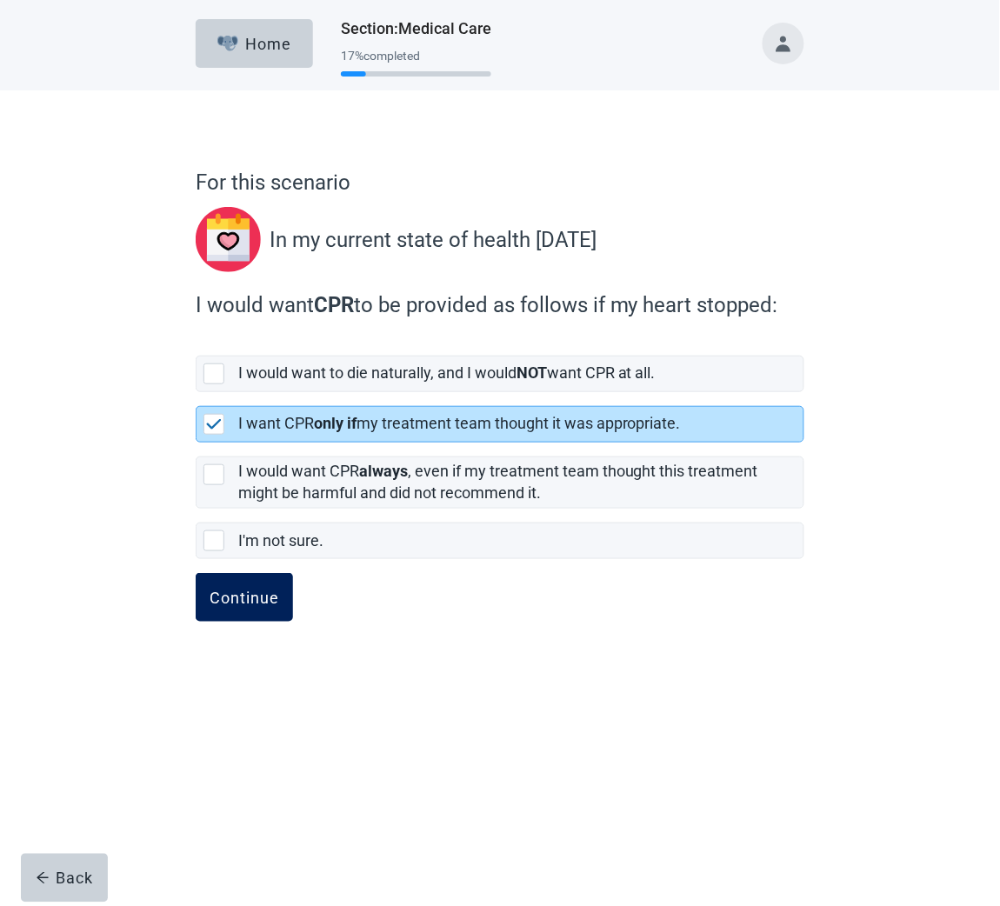
click at [236, 597] on div "Continue" at bounding box center [245, 597] width 70 height 17
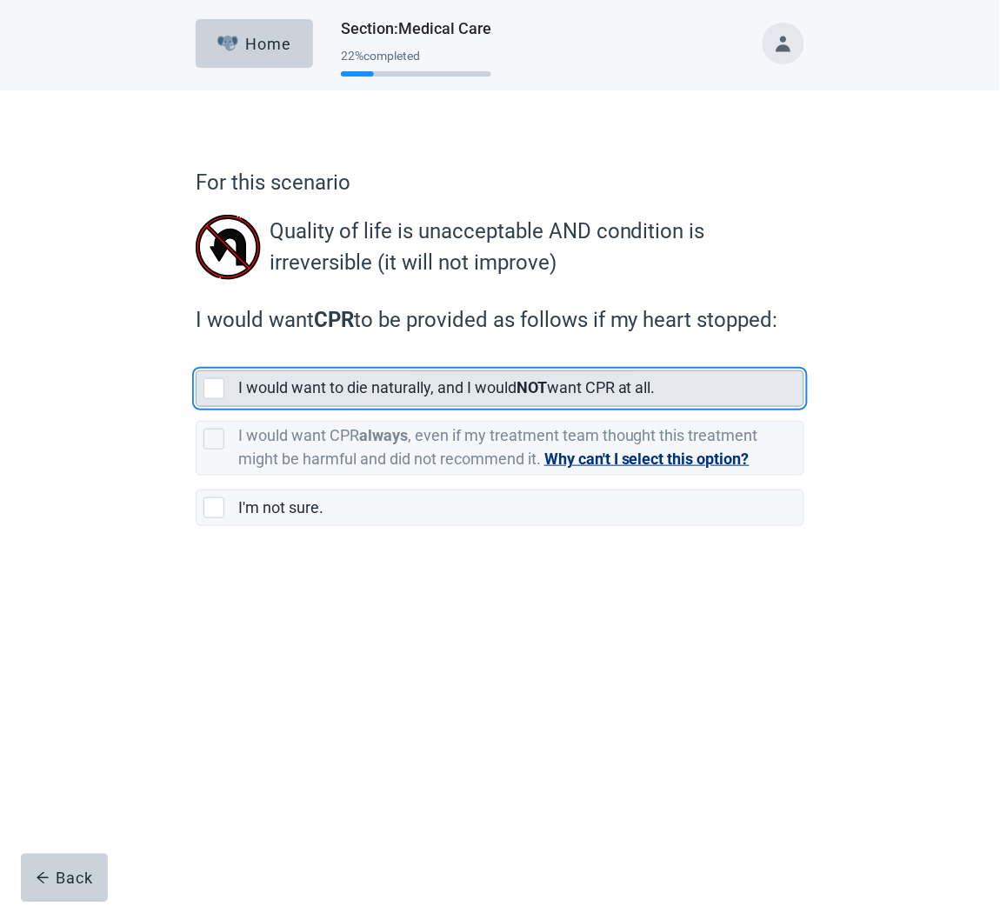
click at [212, 389] on div "[object Object], checkbox, not selected" at bounding box center [213, 388] width 21 height 21
click at [196, 357] on input "I would want to die naturally, and I would NOT want CPR at all." at bounding box center [196, 356] width 1 height 1
checkbox input "true"
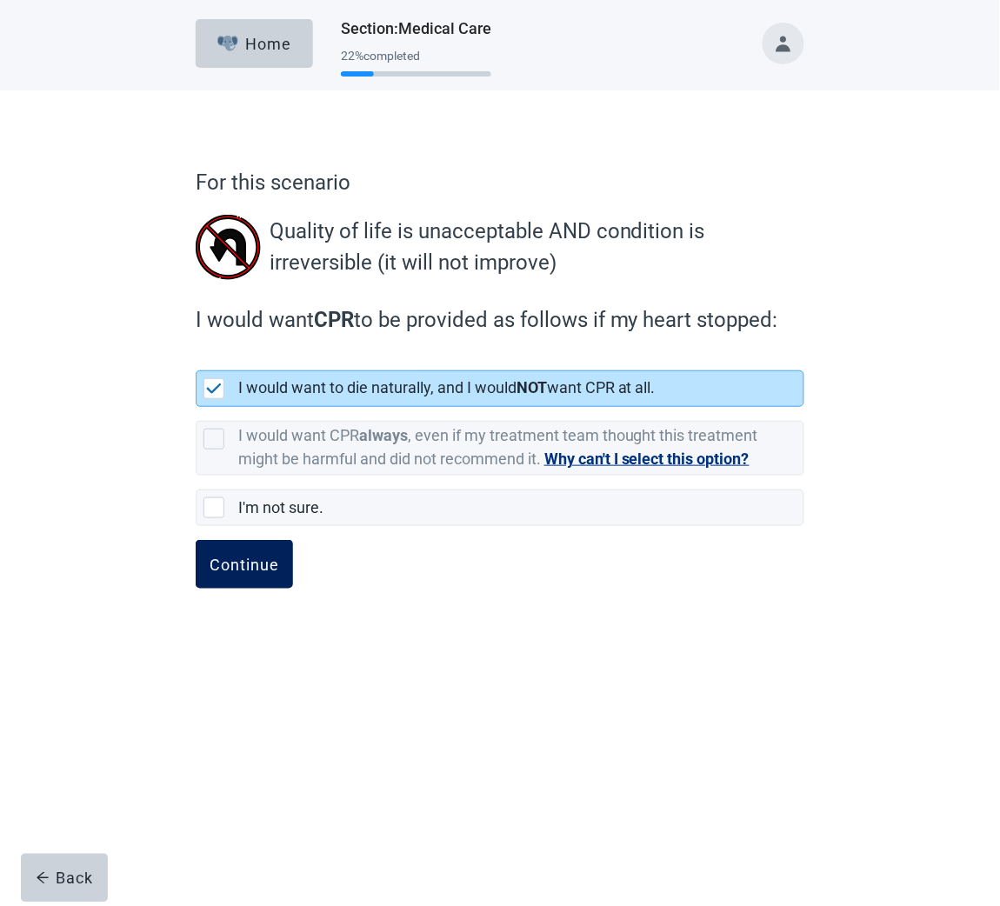
click at [229, 557] on div "Continue" at bounding box center [245, 563] width 70 height 17
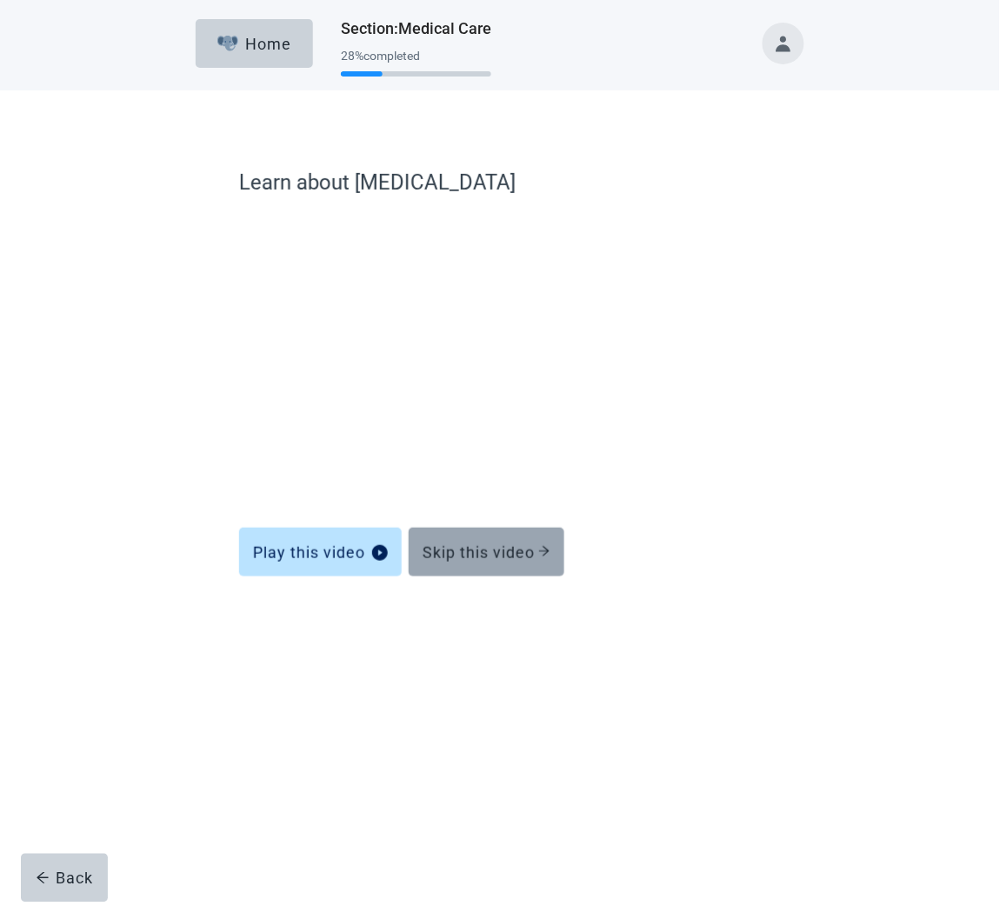
click at [453, 549] on div "Skip this video" at bounding box center [486, 551] width 128 height 17
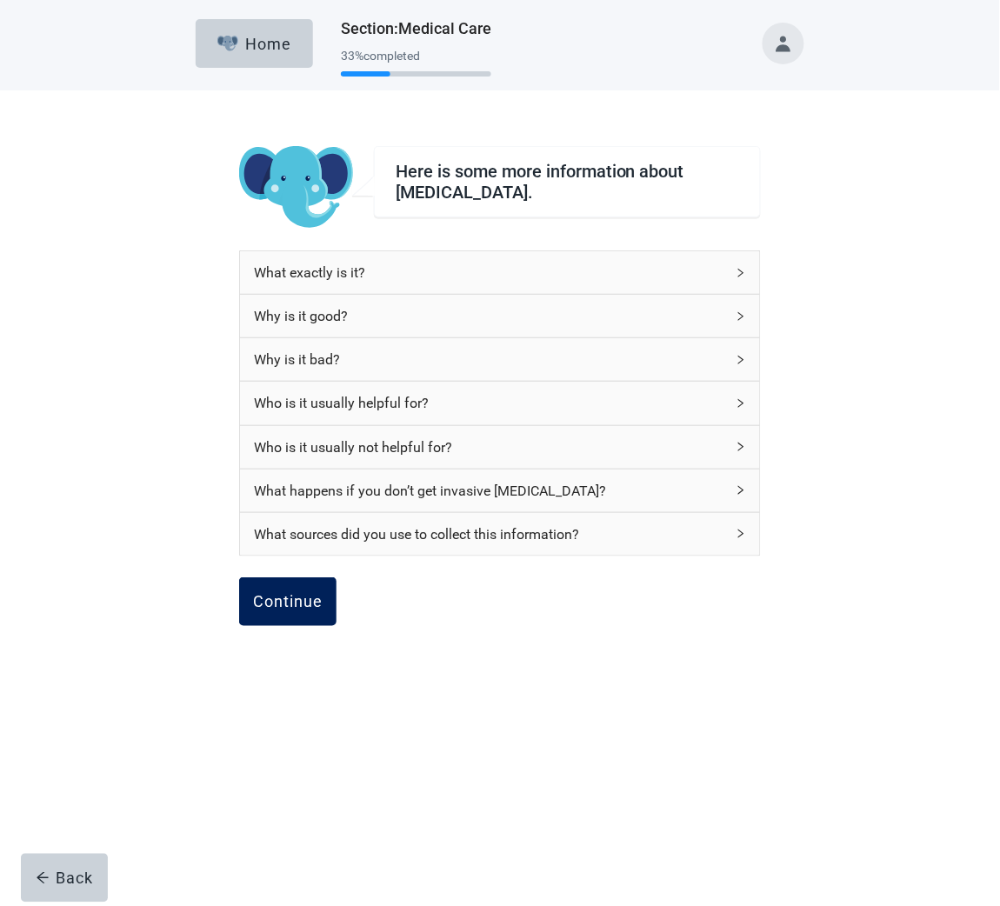
click at [303, 609] on div "Continue" at bounding box center [288, 601] width 70 height 17
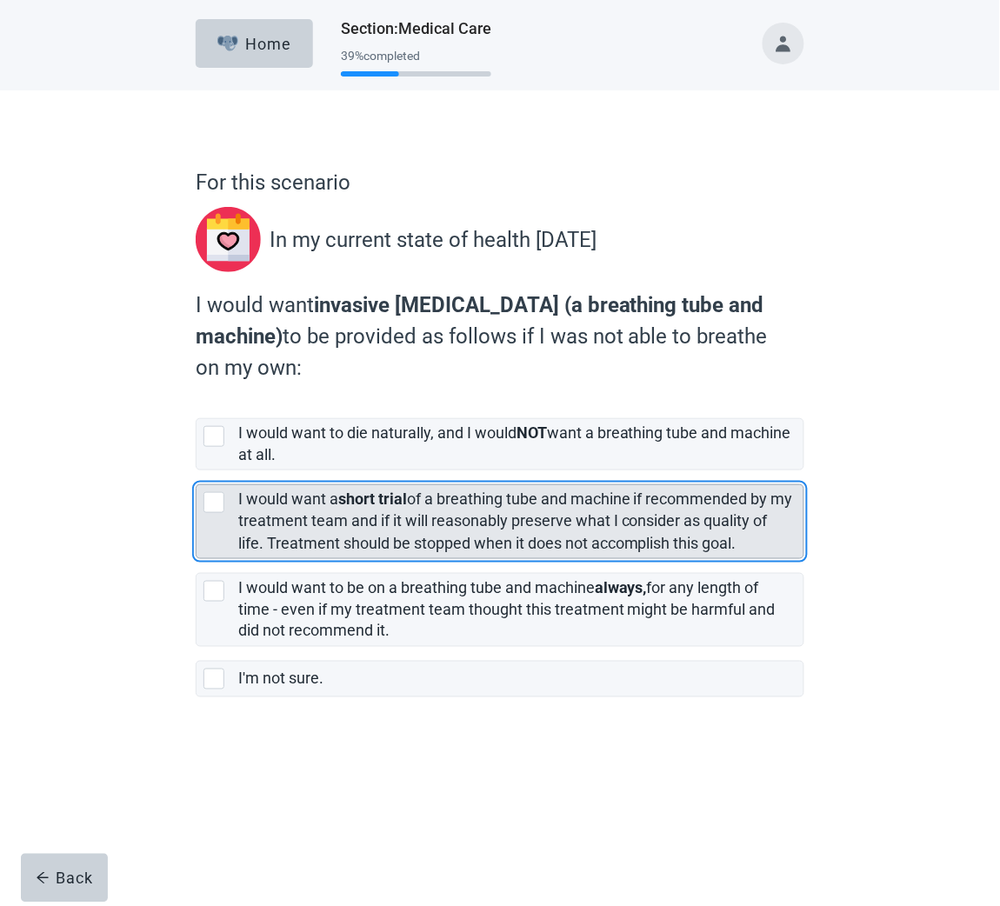
click at [217, 501] on div "[object Object], checkbox, not selected" at bounding box center [213, 502] width 21 height 21
click at [196, 471] on input "I would want a short trial of a breathing tube and machine if recommended by my…" at bounding box center [196, 470] width 1 height 1
checkbox input "true"
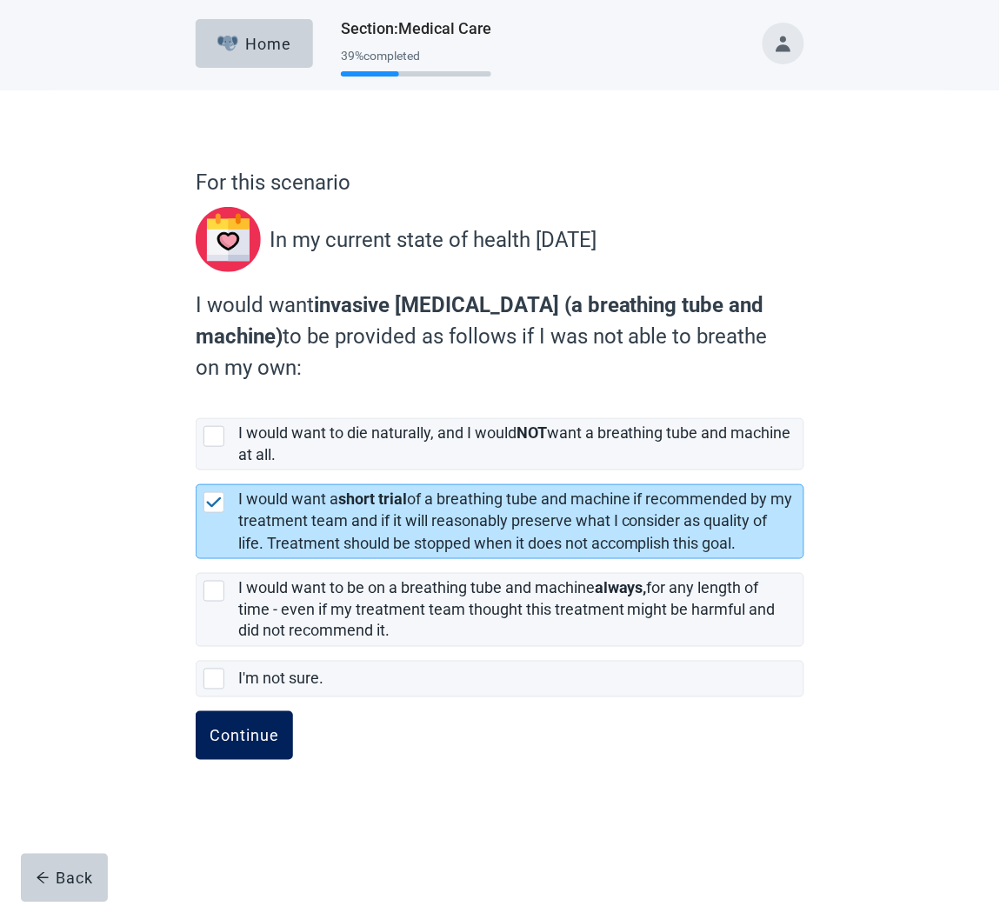
click at [251, 739] on div "Continue" at bounding box center [245, 735] width 70 height 17
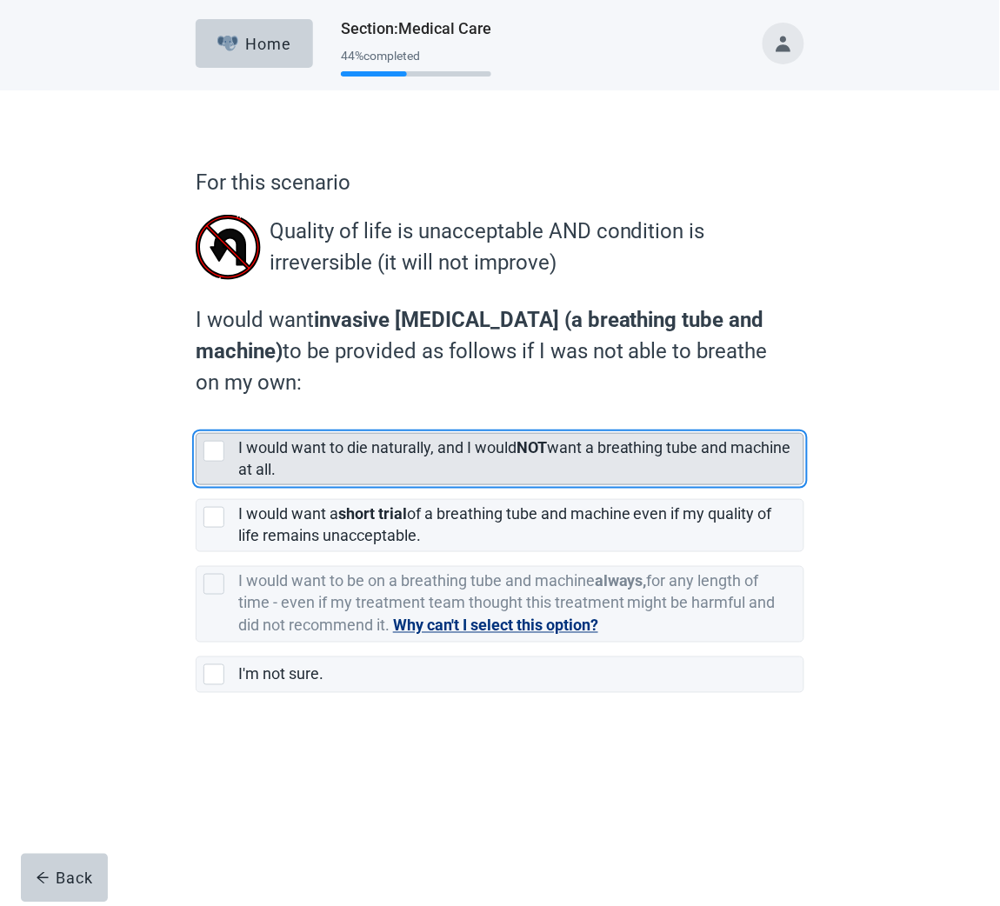
click at [217, 451] on div "[object Object], checkbox, not selected" at bounding box center [213, 451] width 21 height 21
click at [196, 420] on input "I would want to die naturally, and I would NOT want a breathing tube and machin…" at bounding box center [196, 419] width 1 height 1
checkbox input "true"
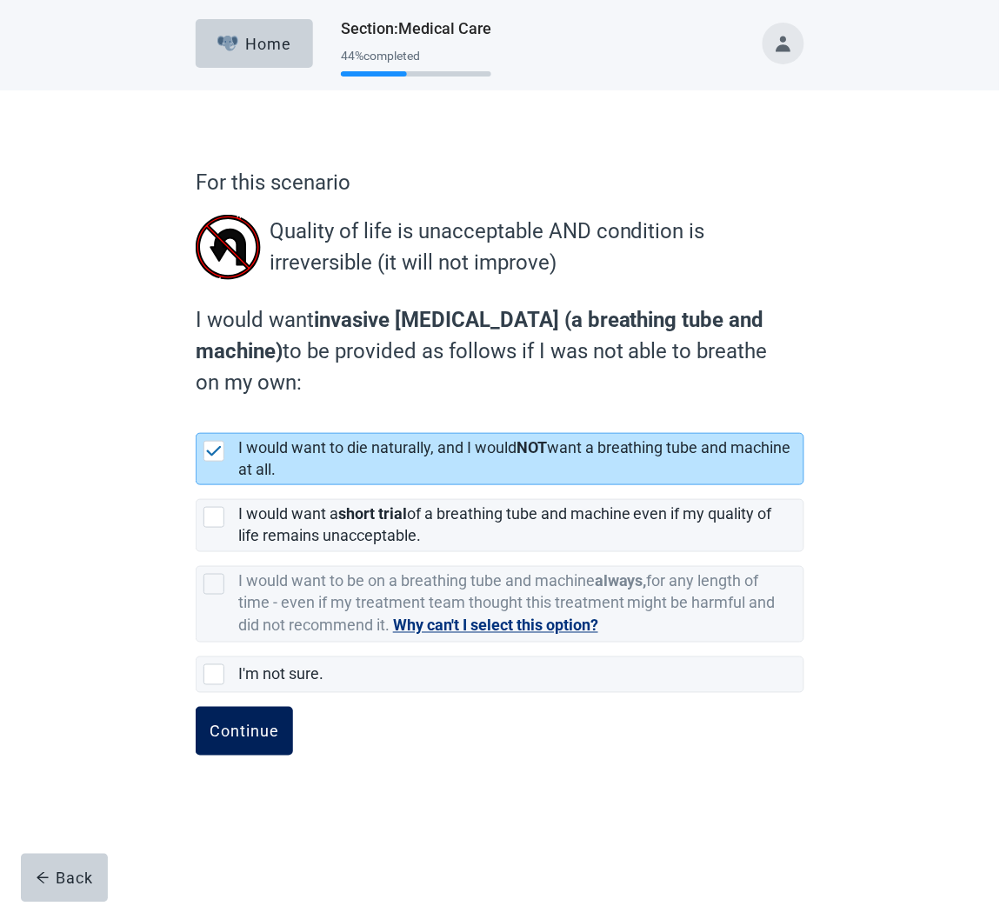
click at [239, 739] on div "Continue" at bounding box center [245, 730] width 70 height 17
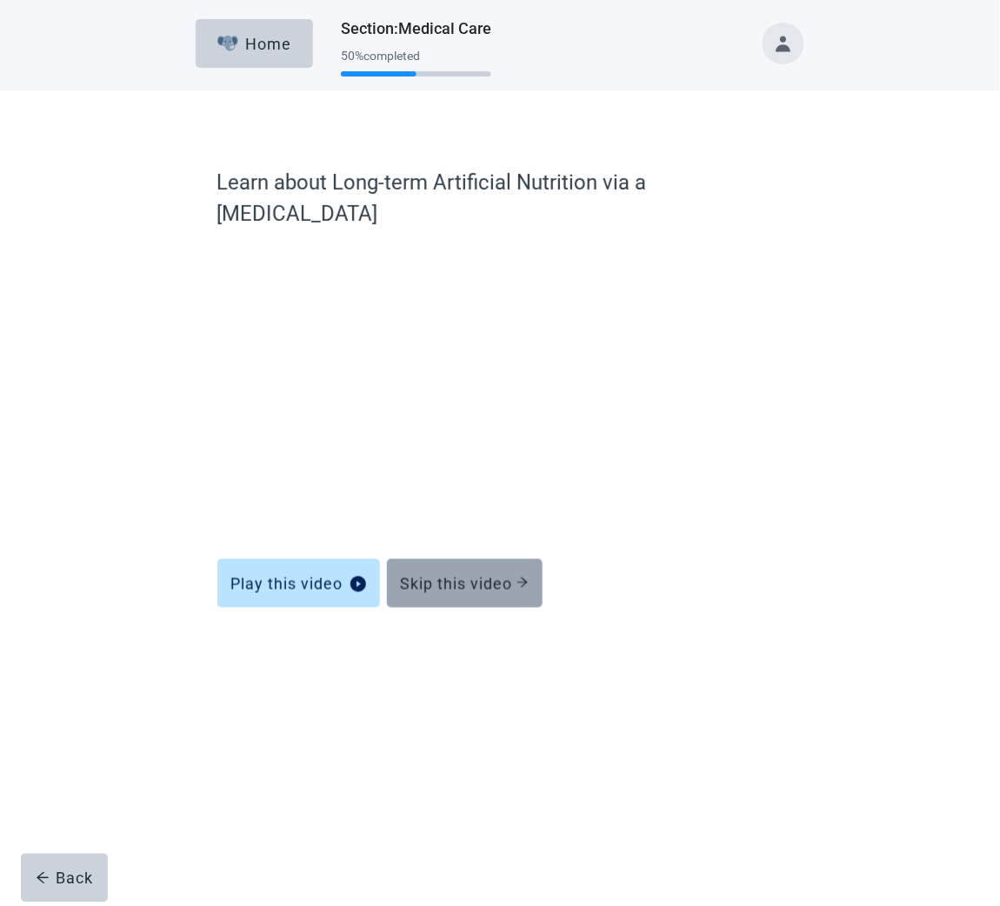
click at [435, 567] on button "Skip this video" at bounding box center [465, 583] width 156 height 49
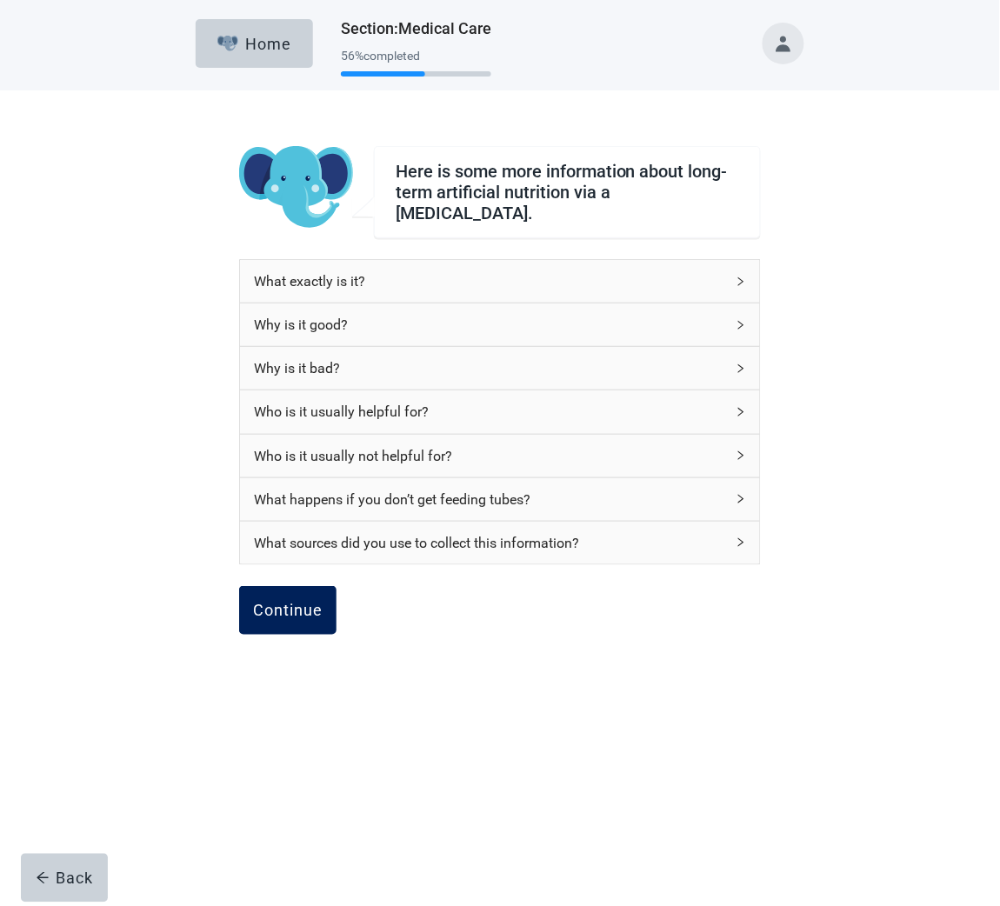
click at [293, 602] on div "Continue" at bounding box center [288, 610] width 70 height 17
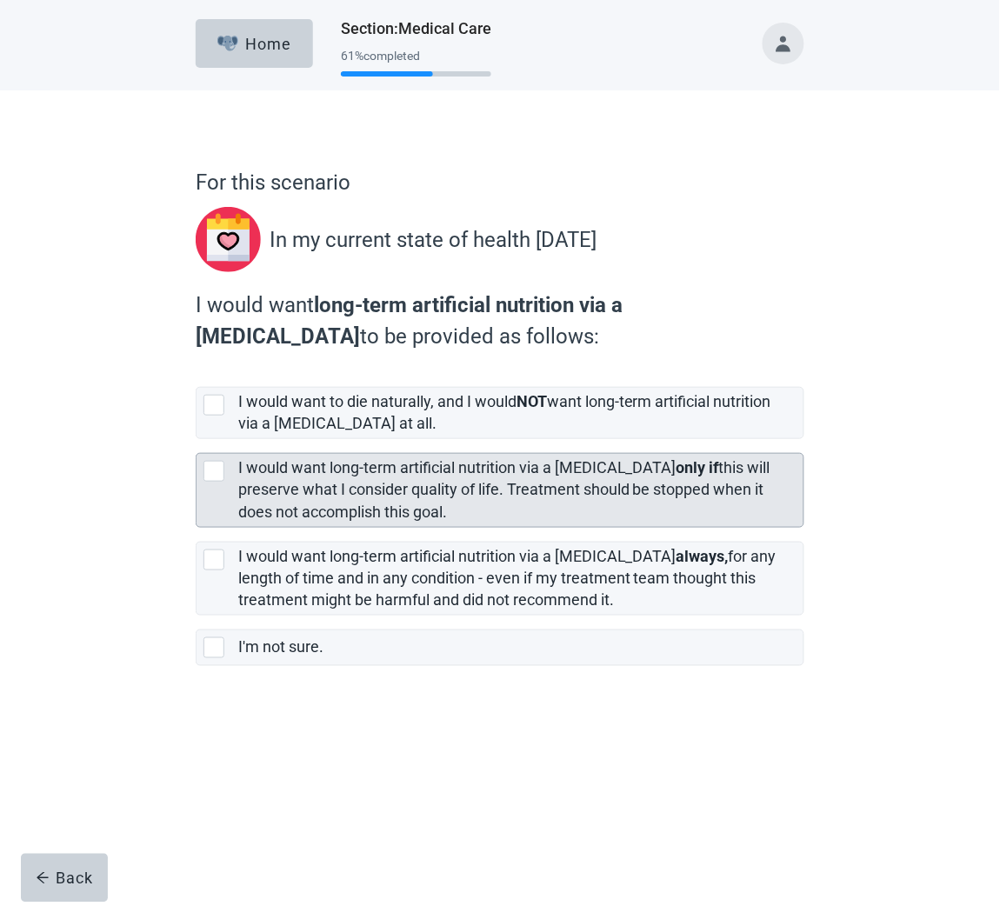
drag, startPoint x: 210, startPoint y: 469, endPoint x: 225, endPoint y: 508, distance: 41.3
click at [210, 469] on div "[object Object], checkbox, not selected" at bounding box center [213, 471] width 21 height 21
click at [196, 440] on input "I would want long-term artificial nutrition via a feeding tube only if this wil…" at bounding box center [196, 439] width 1 height 1
checkbox input "true"
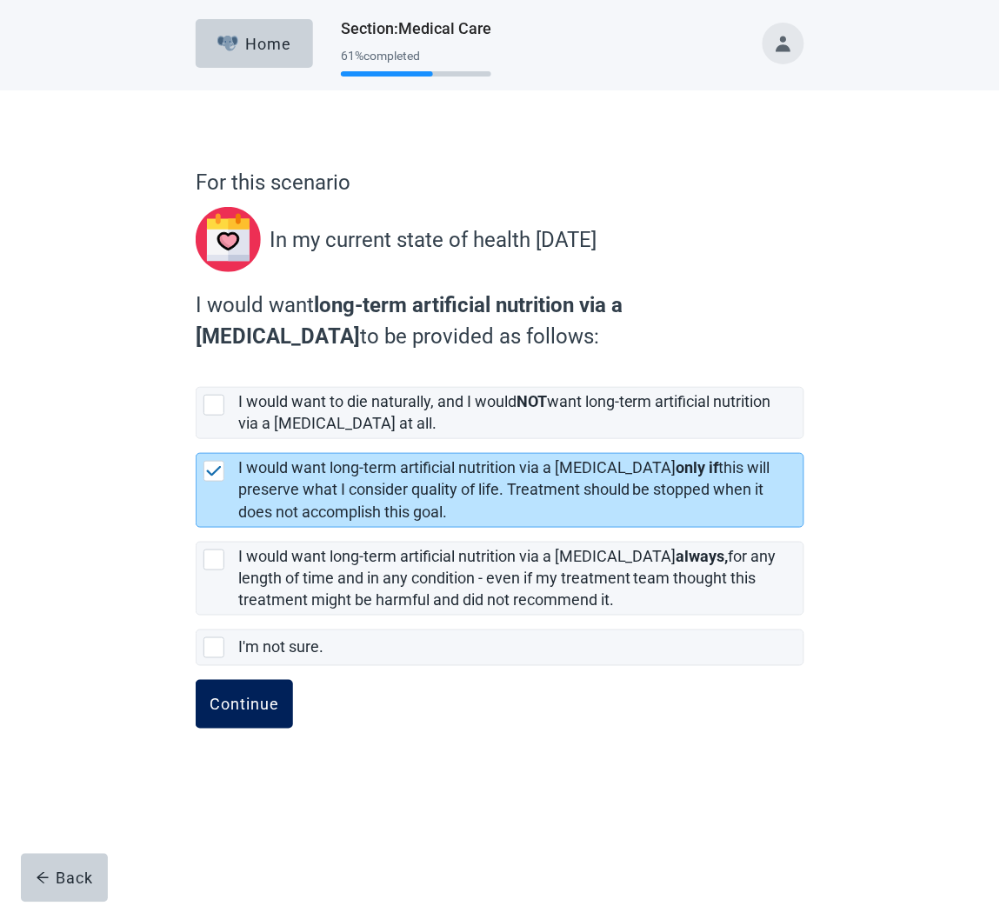
click at [243, 695] on div "Continue" at bounding box center [245, 703] width 70 height 17
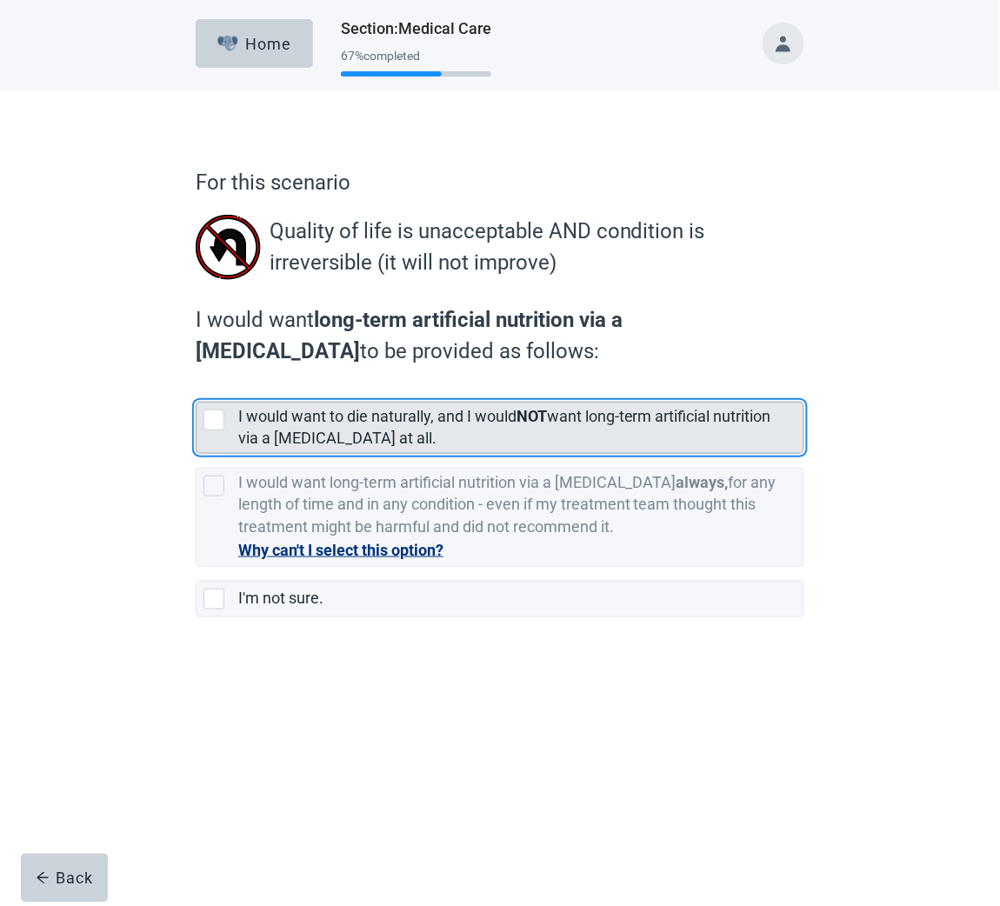
click at [217, 417] on div "[object Object], checkbox, not selected" at bounding box center [213, 419] width 21 height 21
click at [196, 389] on input "I would want to die naturally, and I would NOT want long-term artificial nutrit…" at bounding box center [196, 388] width 1 height 1
checkbox input "true"
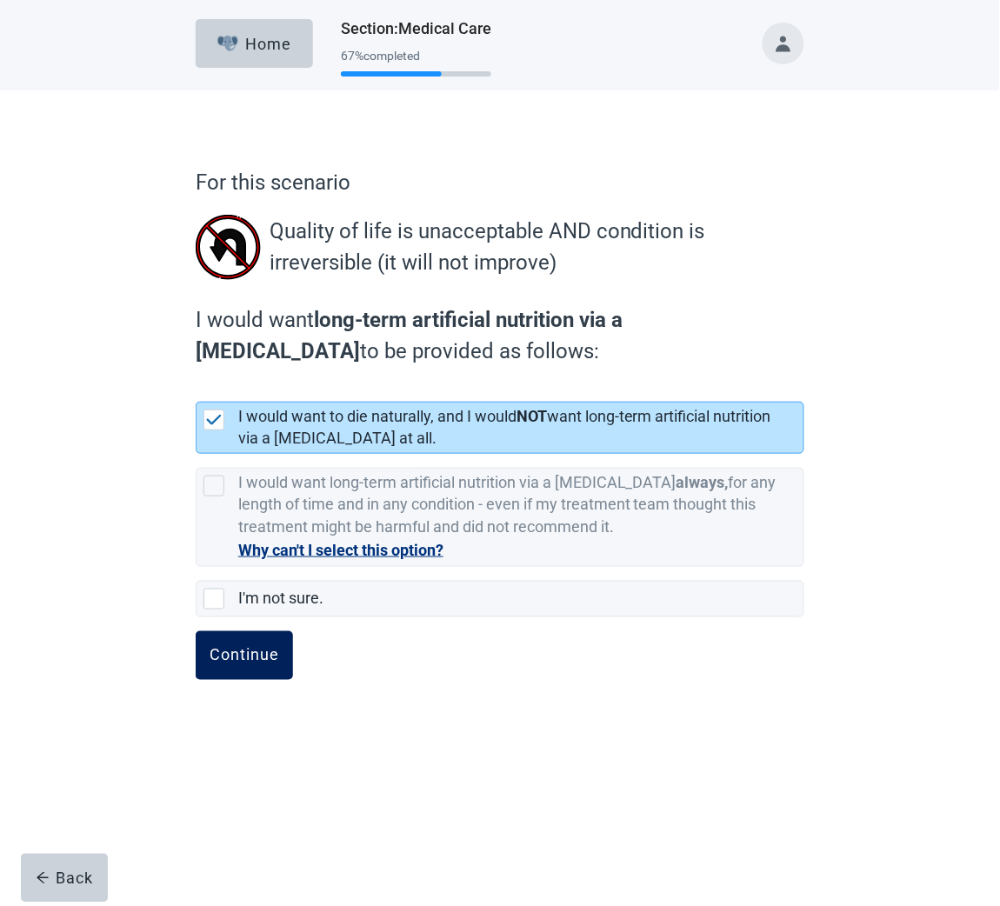
click at [249, 651] on div "Continue" at bounding box center [245, 655] width 70 height 17
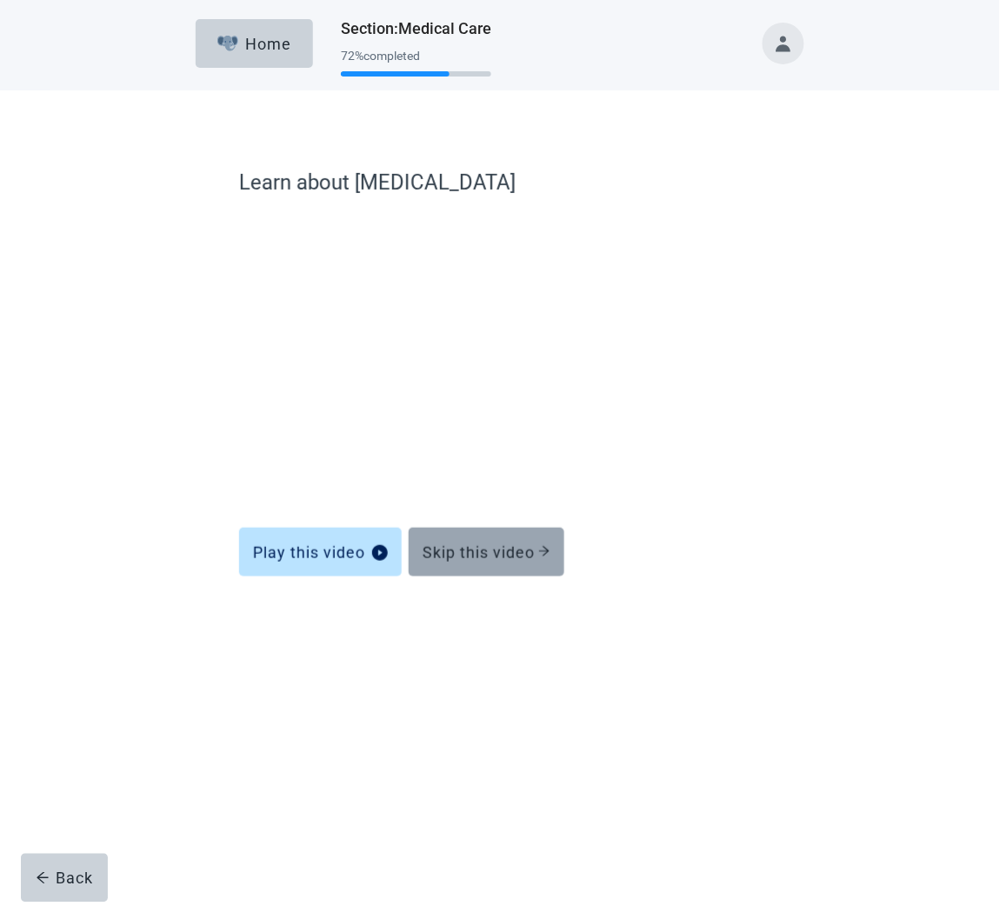
click at [498, 560] on div "Skip this video" at bounding box center [486, 551] width 128 height 17
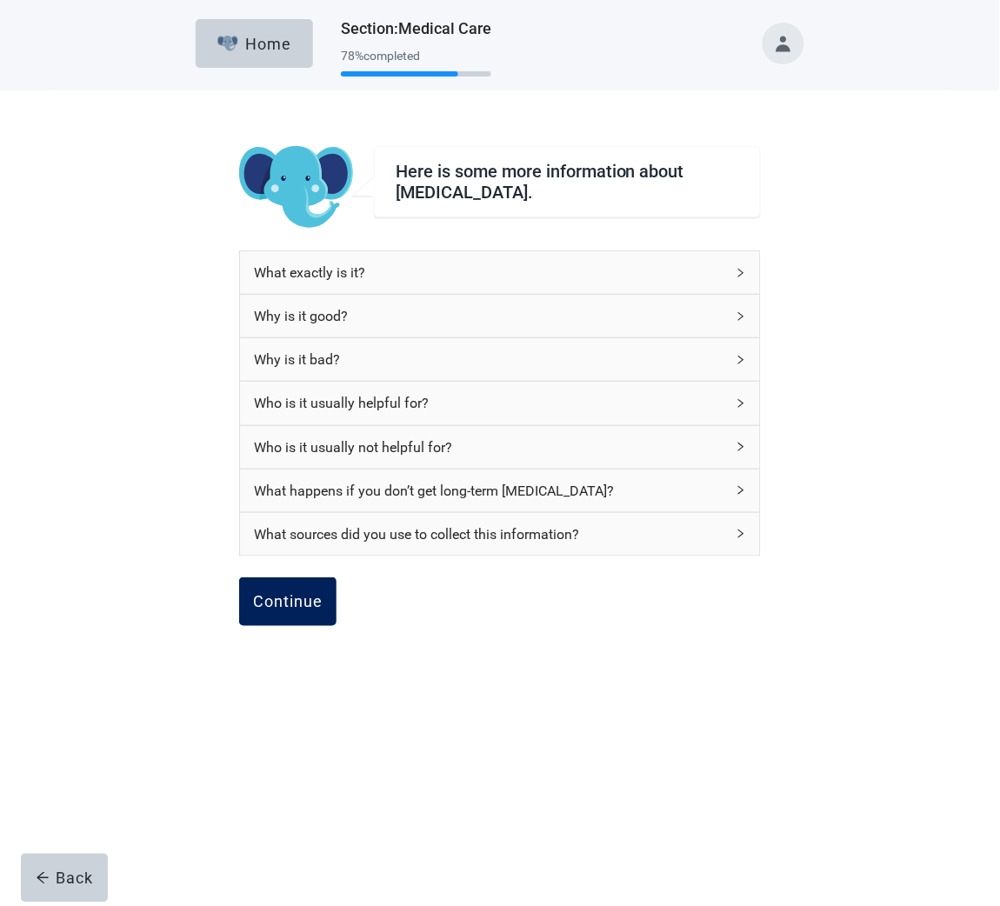
click at [299, 615] on button "Continue" at bounding box center [287, 601] width 97 height 49
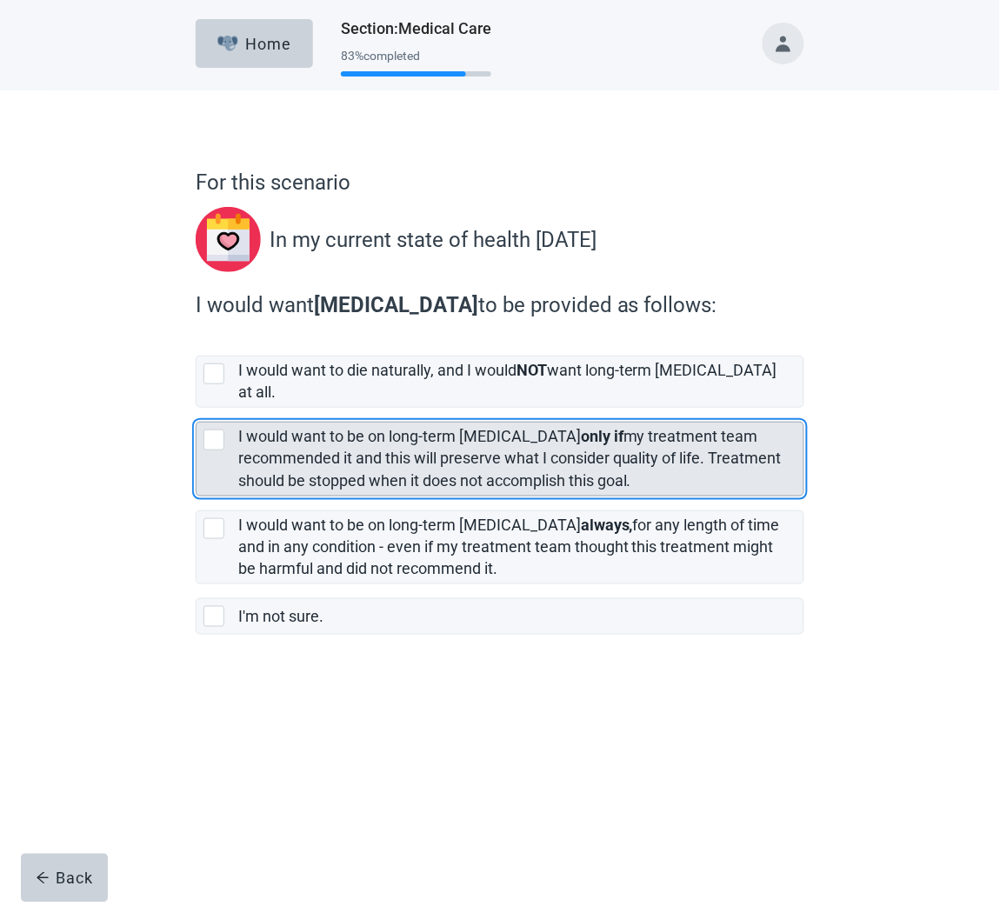
click at [210, 429] on div "[object Object], checkbox, not selected" at bounding box center [213, 439] width 21 height 21
click at [196, 409] on input "I would want to be on long-term dialysis only if my treatment team recommended …" at bounding box center [196, 408] width 1 height 1
checkbox input "true"
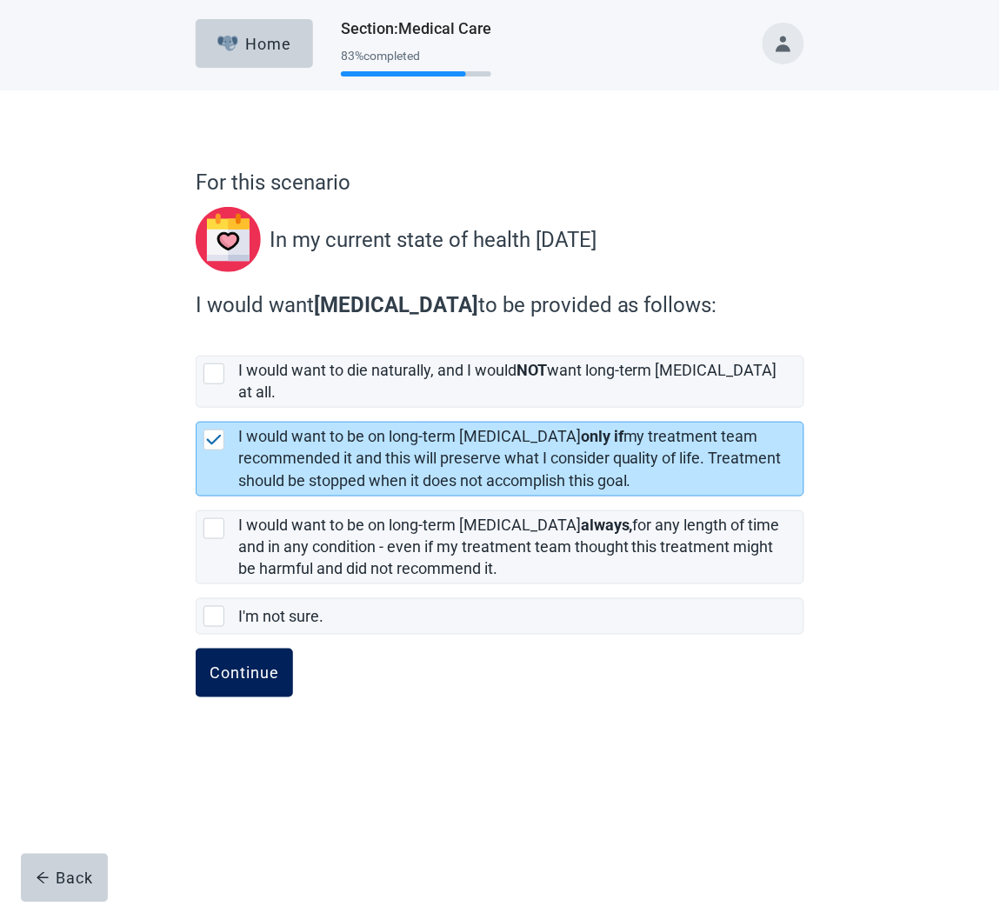
click at [269, 664] on div "Continue" at bounding box center [245, 672] width 70 height 17
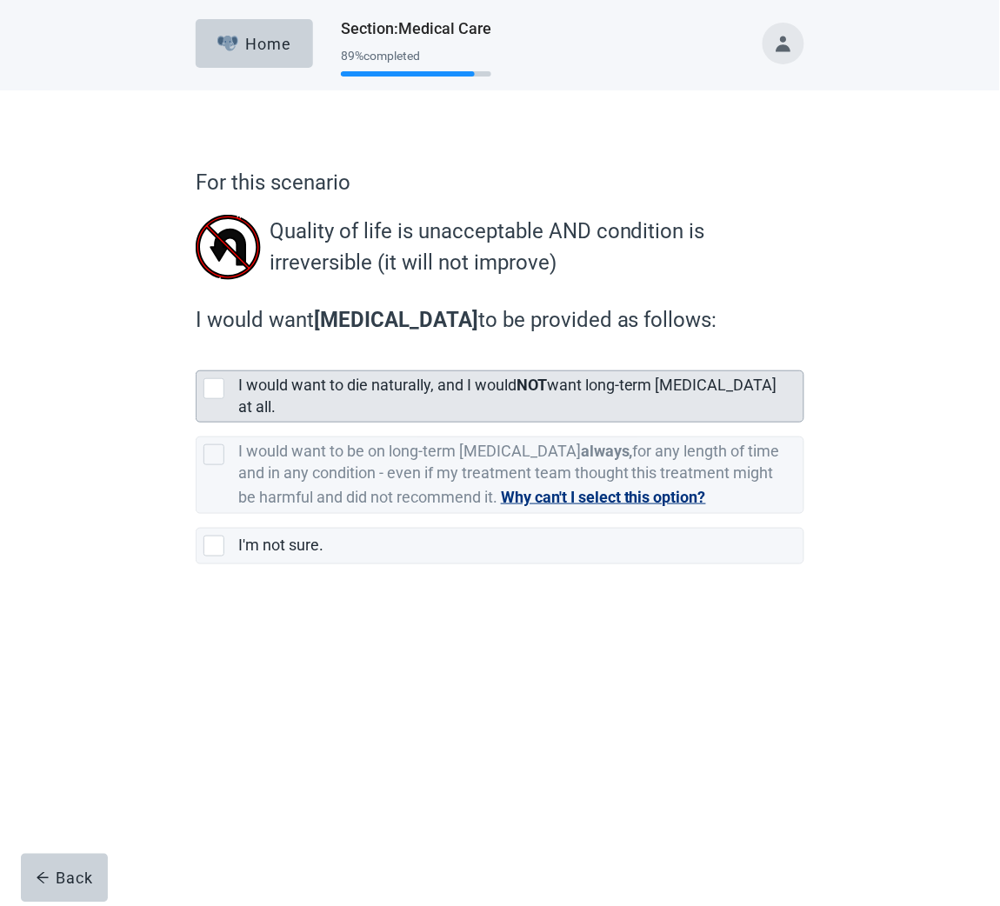
click at [216, 388] on div "[object Object], checkbox, not selected" at bounding box center [213, 388] width 21 height 21
click at [196, 357] on input "I would want to die naturally, and I would NOT want long-term dialysis at all." at bounding box center [196, 356] width 1 height 1
checkbox input "true"
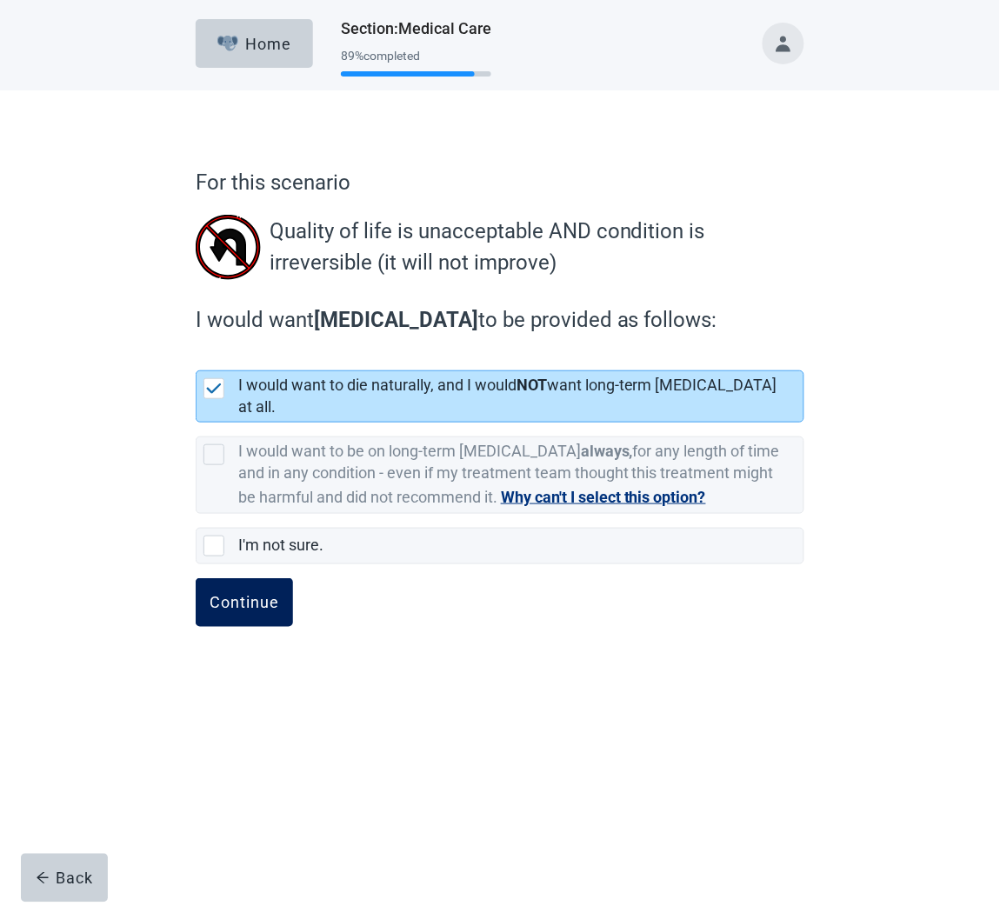
click at [252, 594] on div "Continue" at bounding box center [245, 602] width 70 height 17
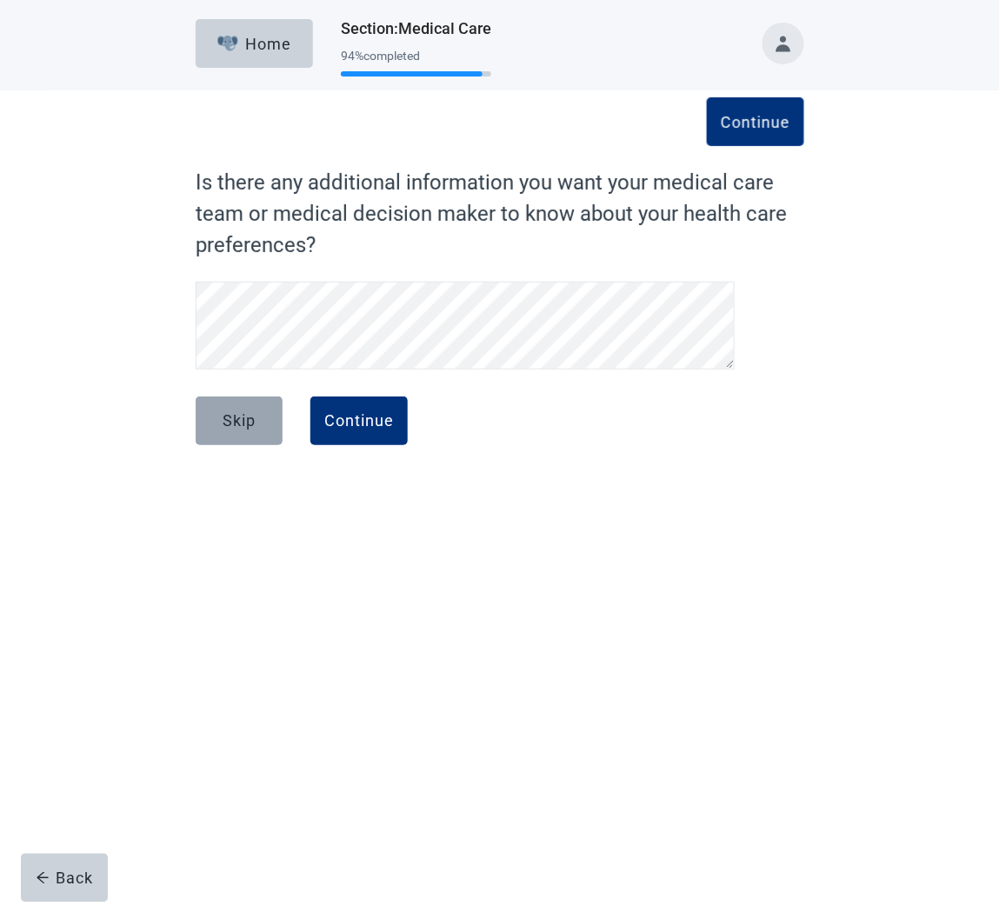
click at [223, 415] on div "Skip" at bounding box center [239, 420] width 33 height 17
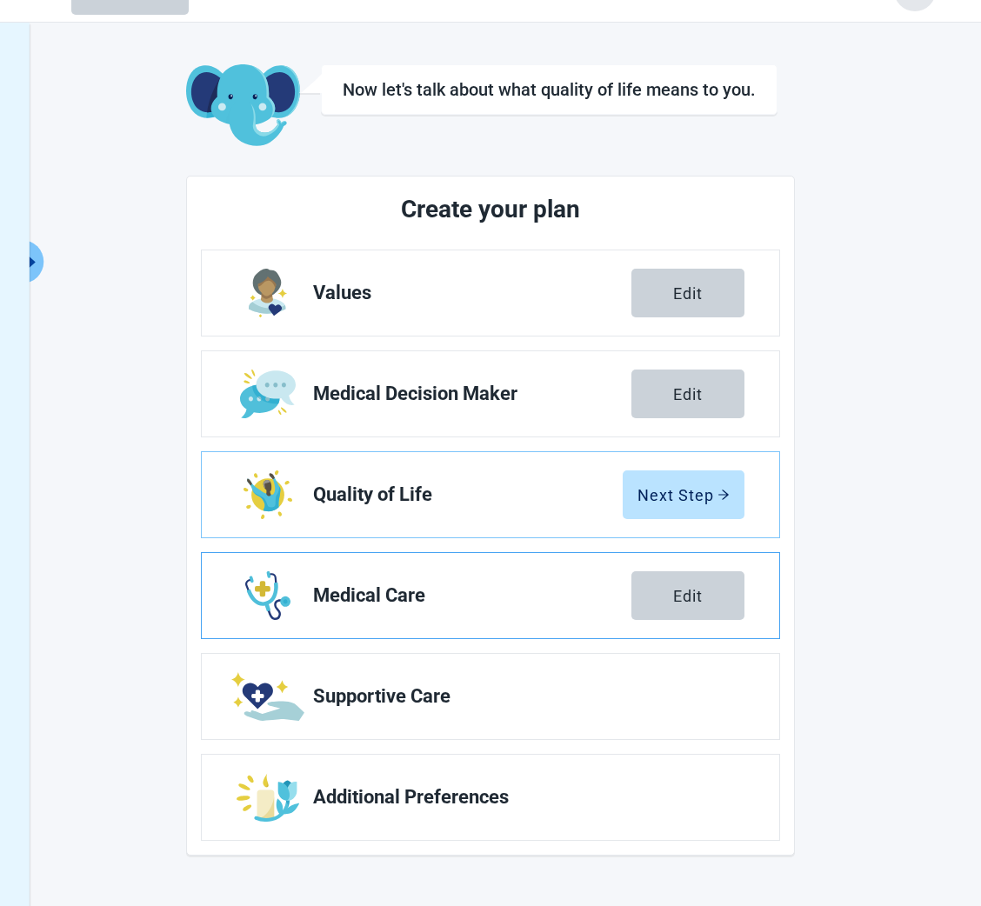
scroll to position [63, 0]
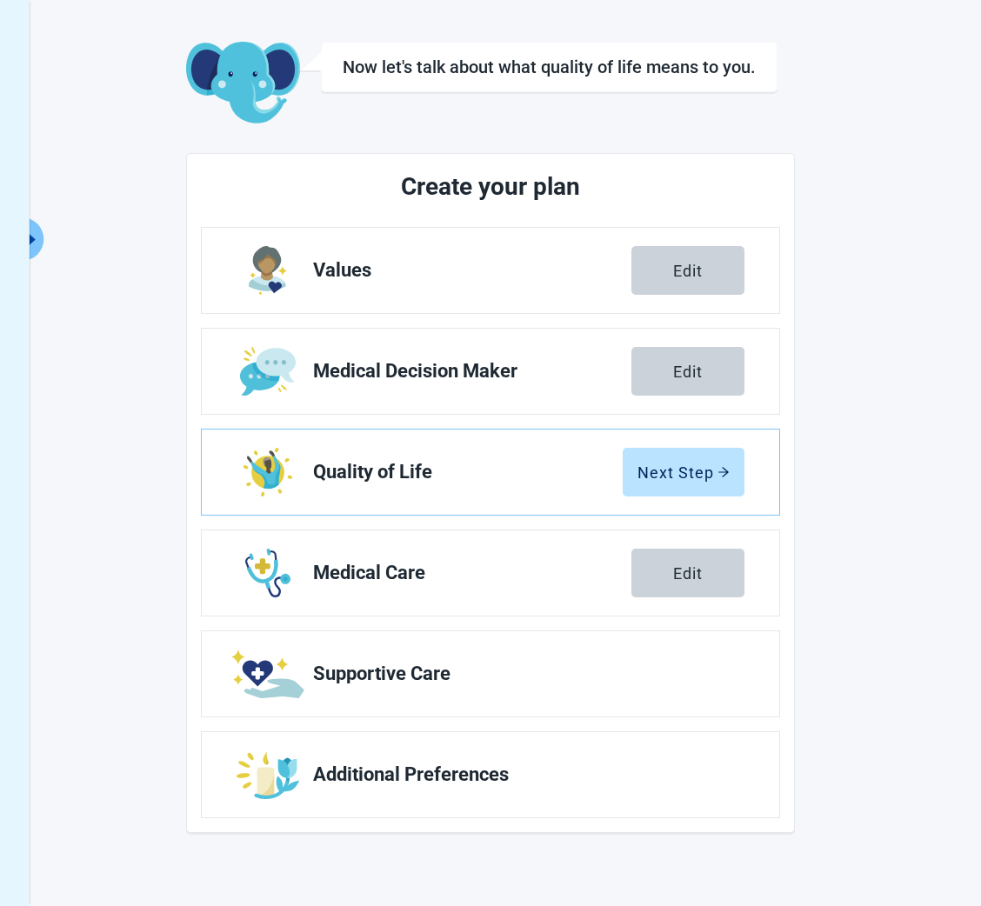
drag, startPoint x: 393, startPoint y: 676, endPoint x: 140, endPoint y: 620, distance: 259.2
click at [393, 676] on span "Supportive Care" at bounding box center [521, 673] width 417 height 21
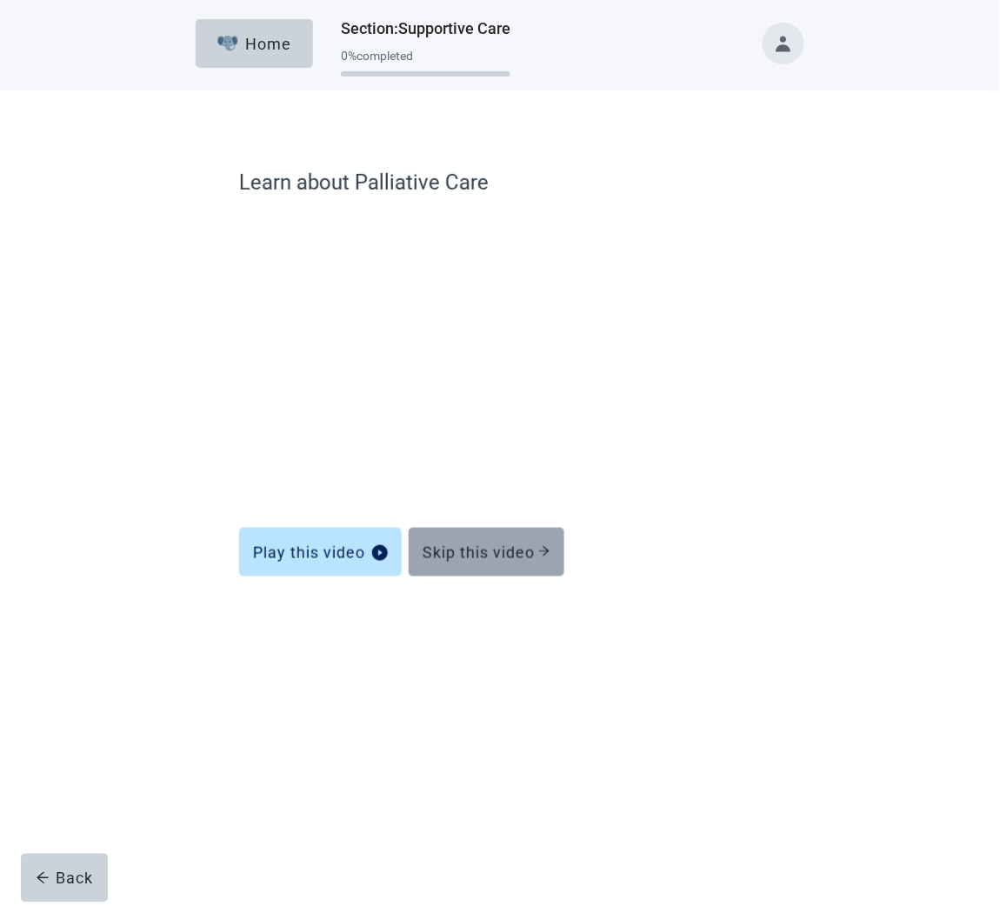
click at [500, 547] on div "Skip this video" at bounding box center [486, 551] width 128 height 17
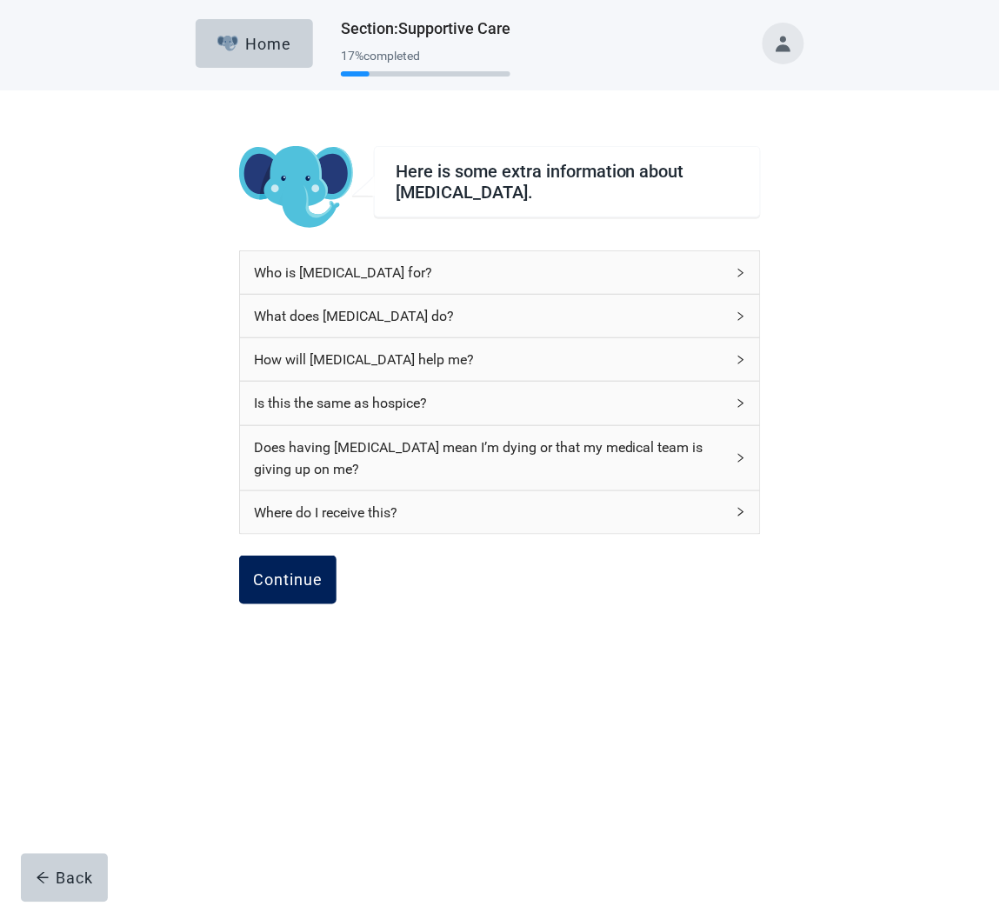
click at [299, 578] on div "Continue" at bounding box center [288, 579] width 70 height 17
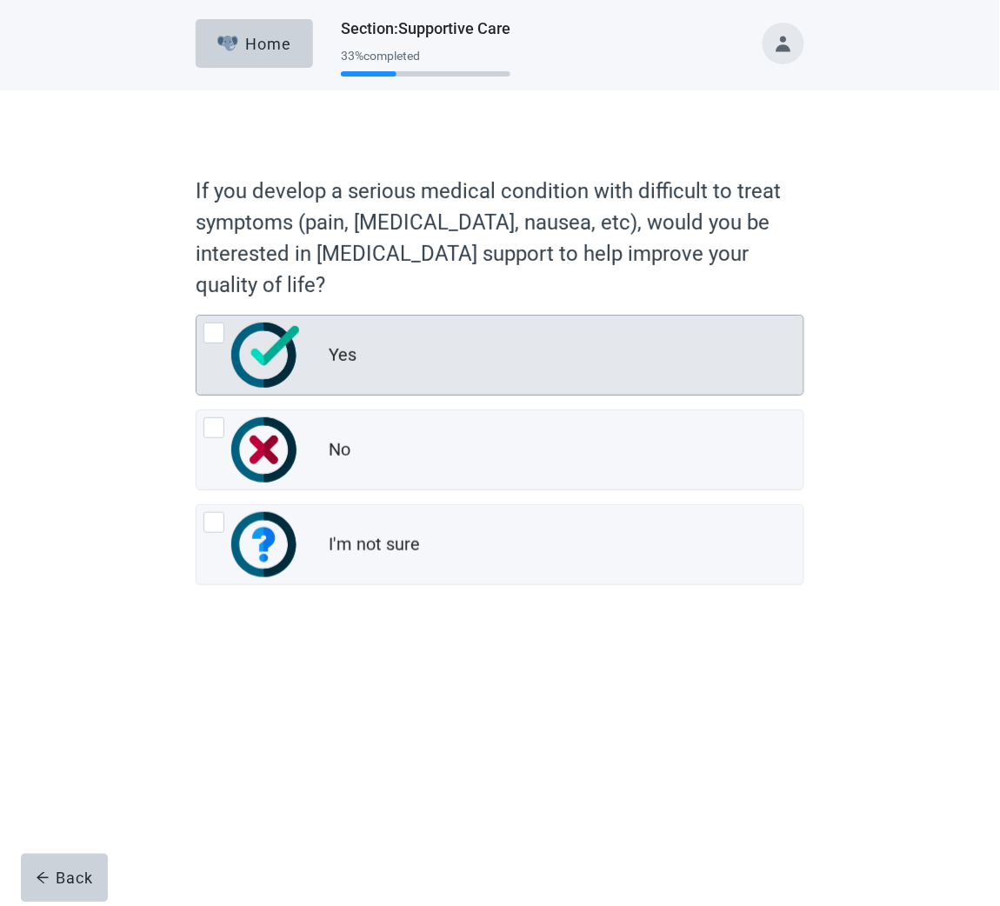
click at [216, 331] on div "Yes, radio button, not checked" at bounding box center [213, 333] width 21 height 21
click at [196, 316] on input "Yes" at bounding box center [196, 315] width 1 height 1
radio input "true"
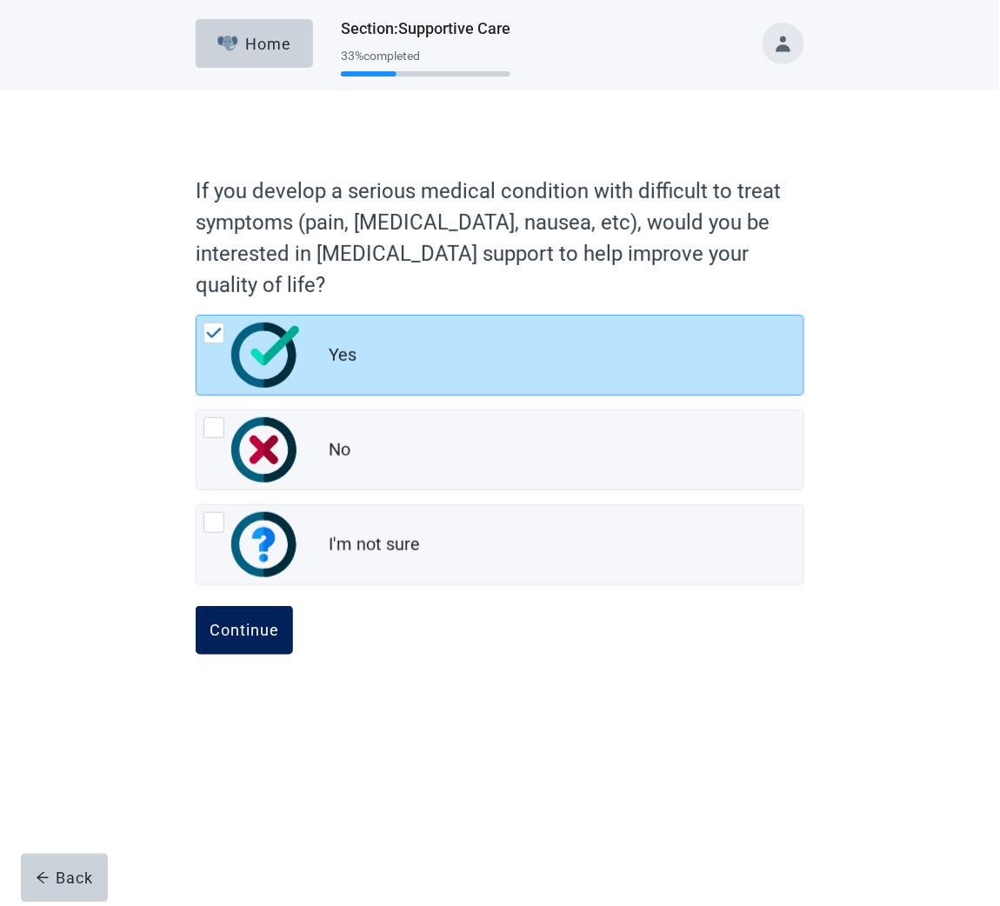
click at [246, 630] on div "Continue" at bounding box center [245, 630] width 70 height 17
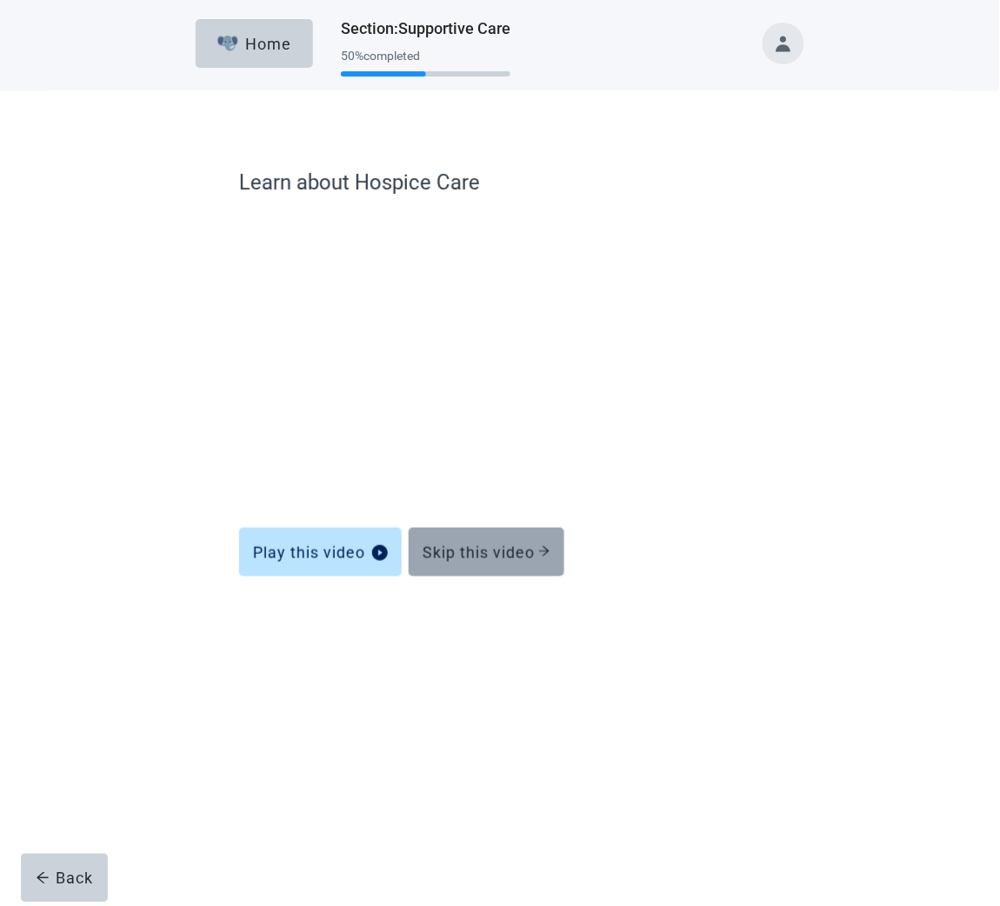
click at [449, 555] on div "Skip this video" at bounding box center [486, 551] width 128 height 17
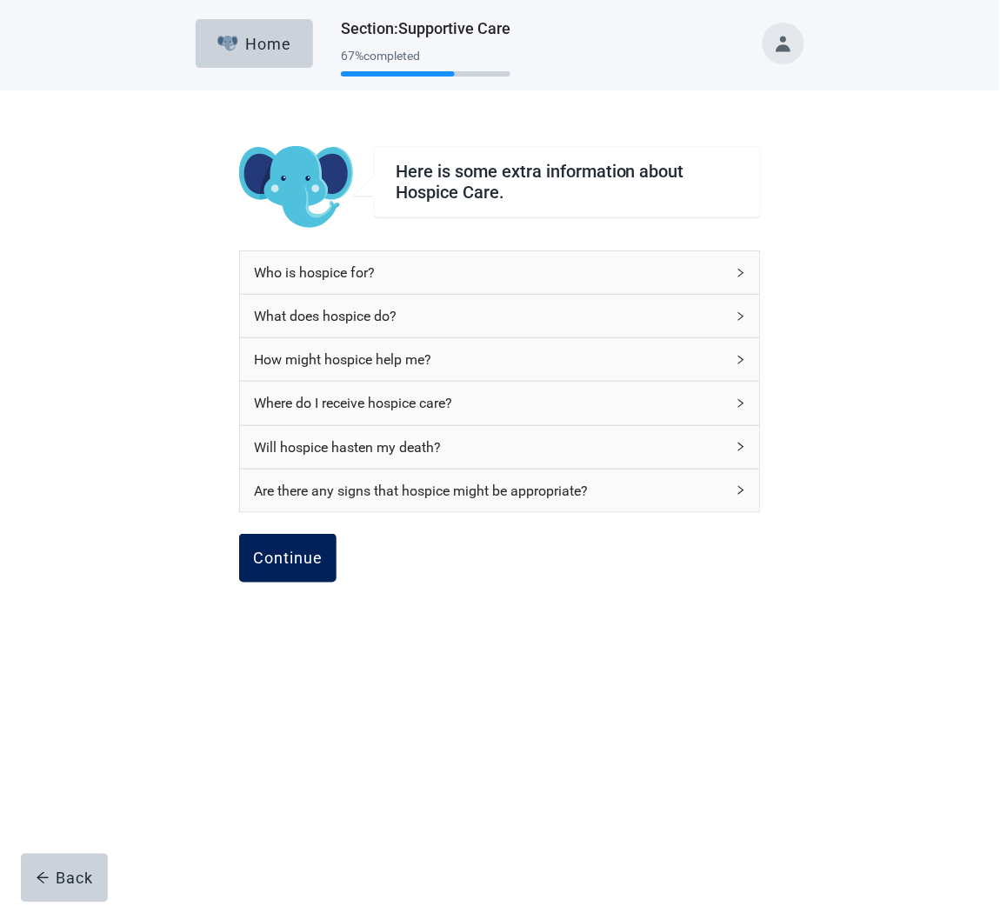
click at [299, 569] on button "Continue" at bounding box center [287, 558] width 97 height 49
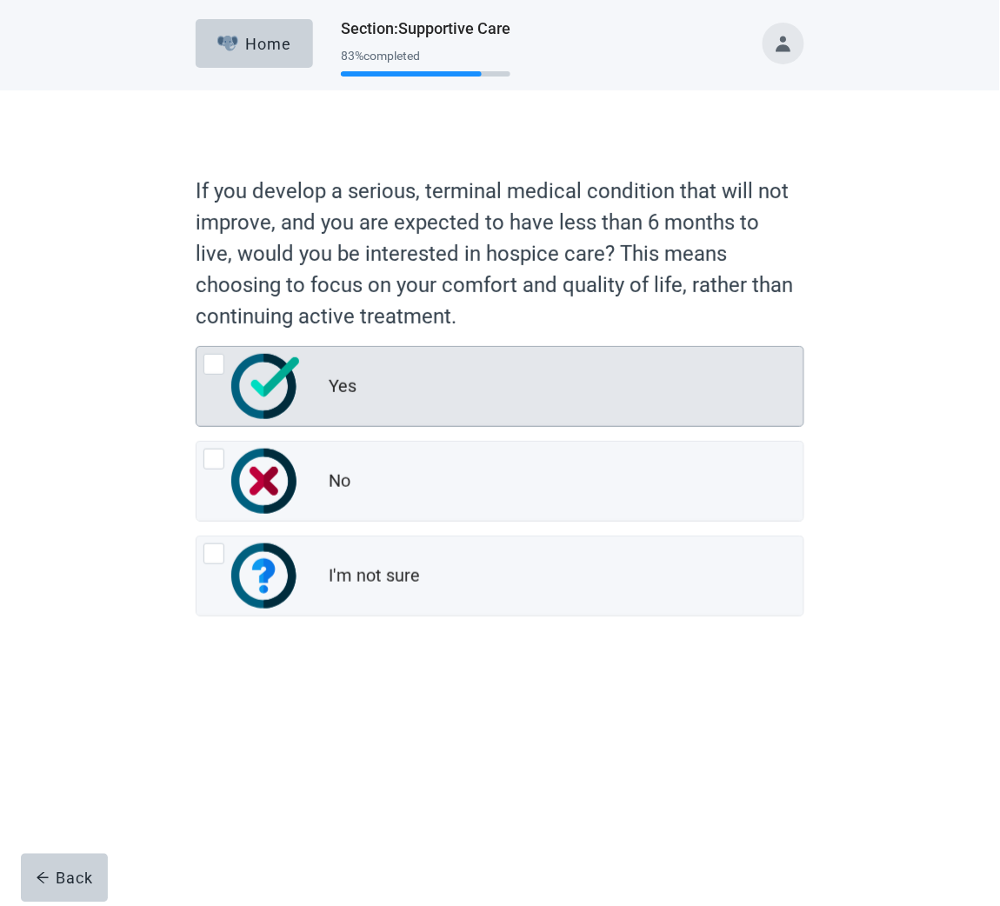
click at [213, 367] on div "Yes, radio button, not checked" at bounding box center [213, 364] width 21 height 21
click at [196, 347] on input "Yes" at bounding box center [196, 346] width 1 height 1
radio input "true"
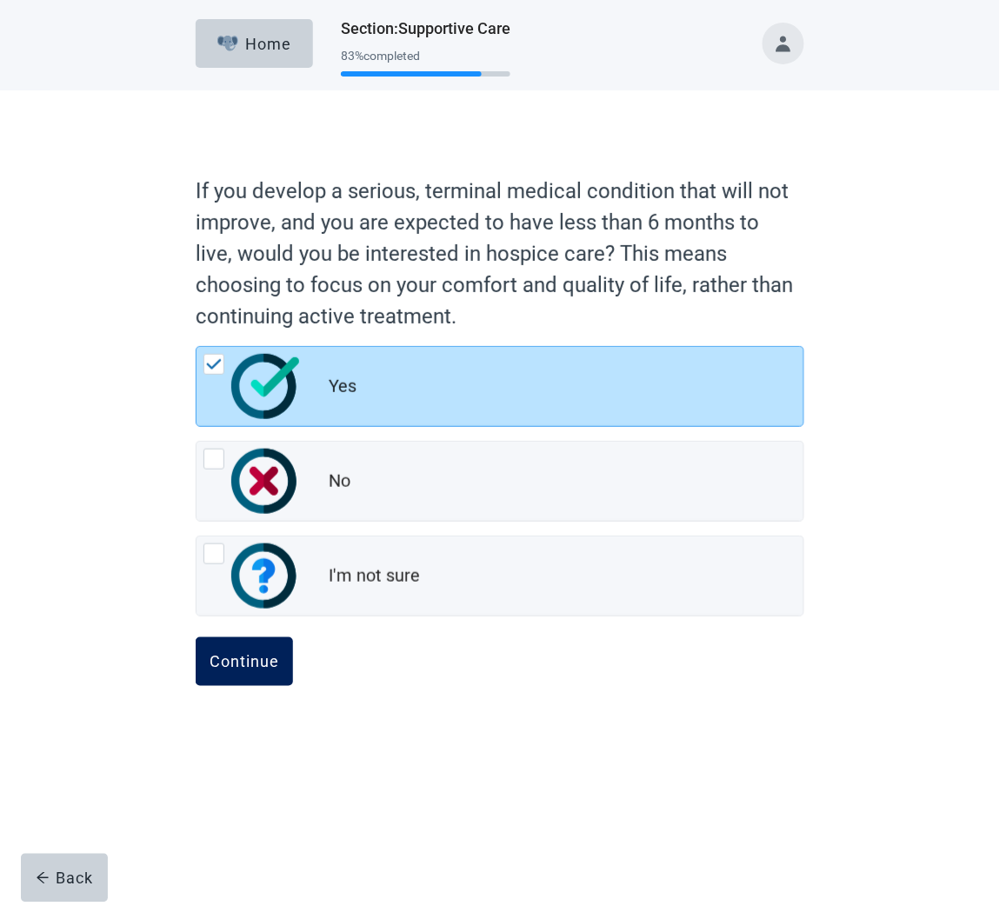
click at [251, 651] on button "Continue" at bounding box center [244, 661] width 97 height 49
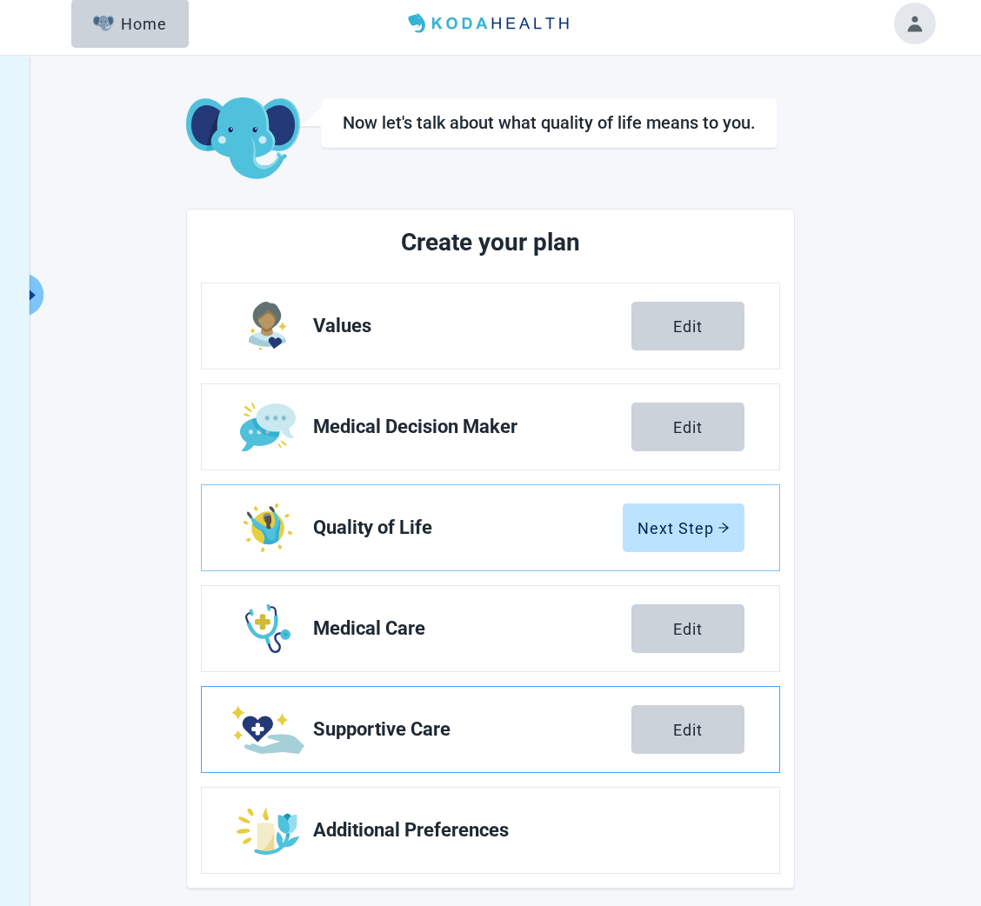
scroll to position [63, 0]
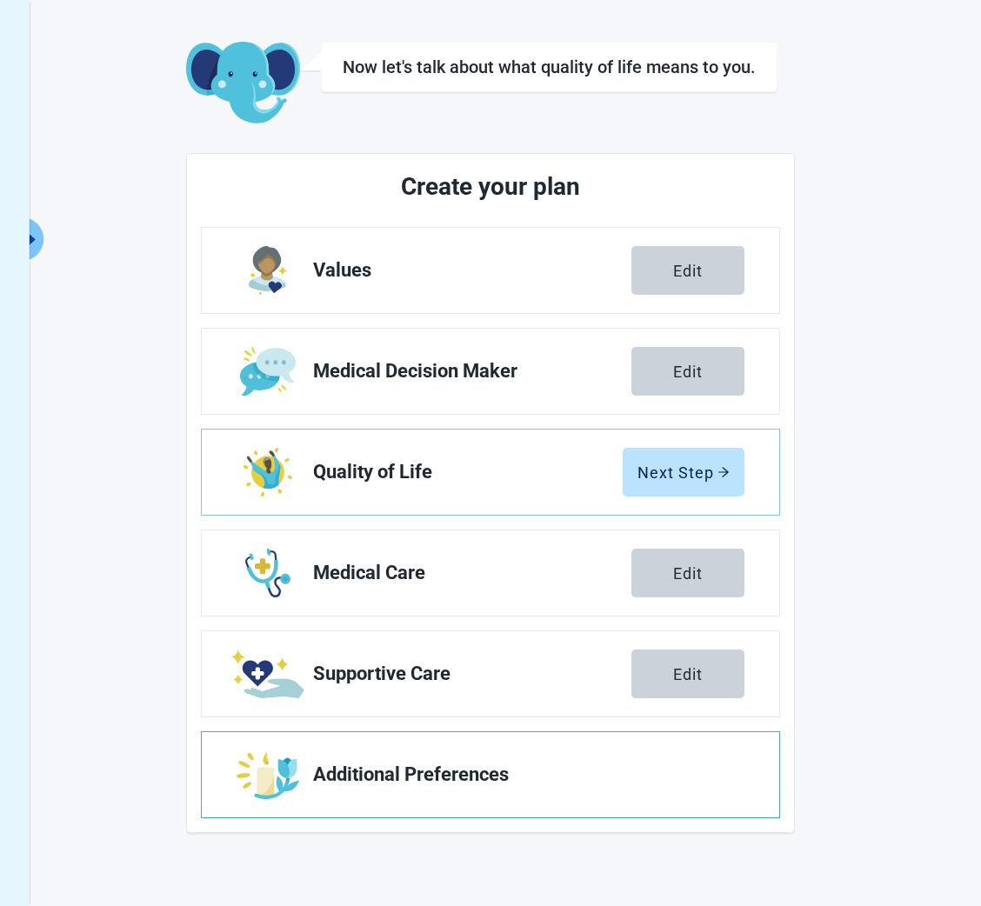
click at [399, 770] on span "Additional Preferences" at bounding box center [521, 774] width 417 height 21
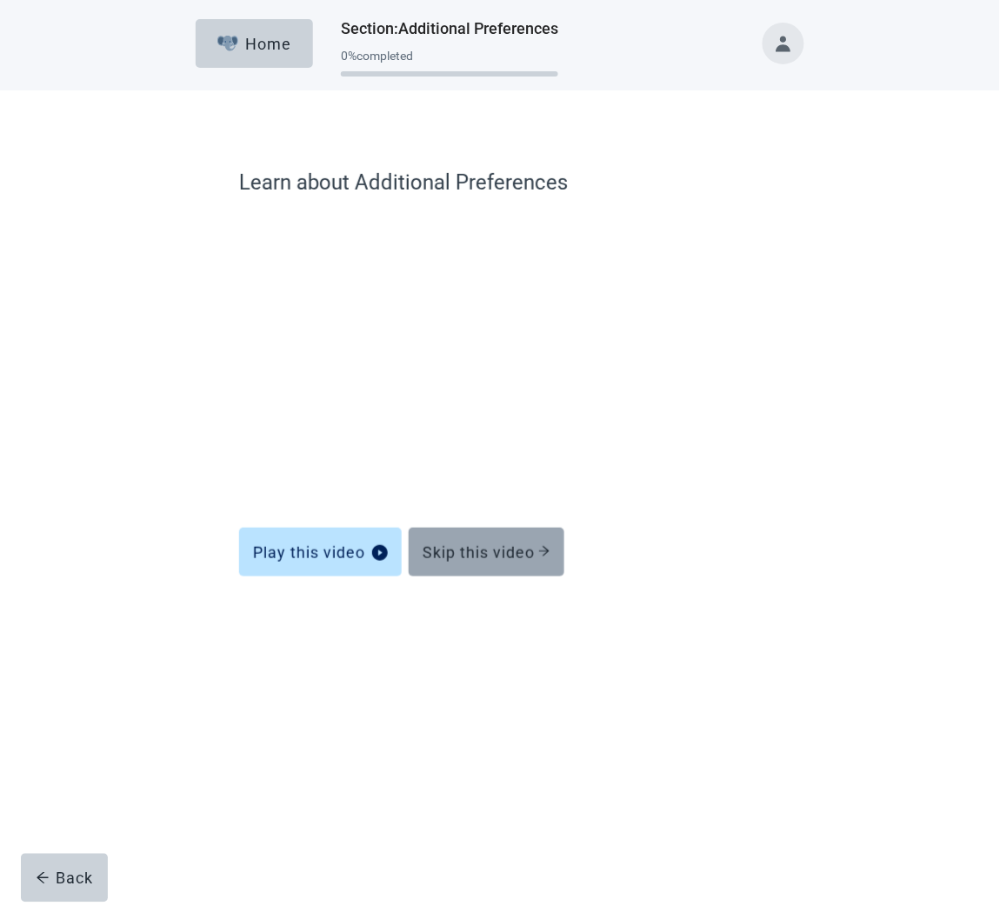
click at [492, 562] on button "Skip this video" at bounding box center [487, 552] width 156 height 49
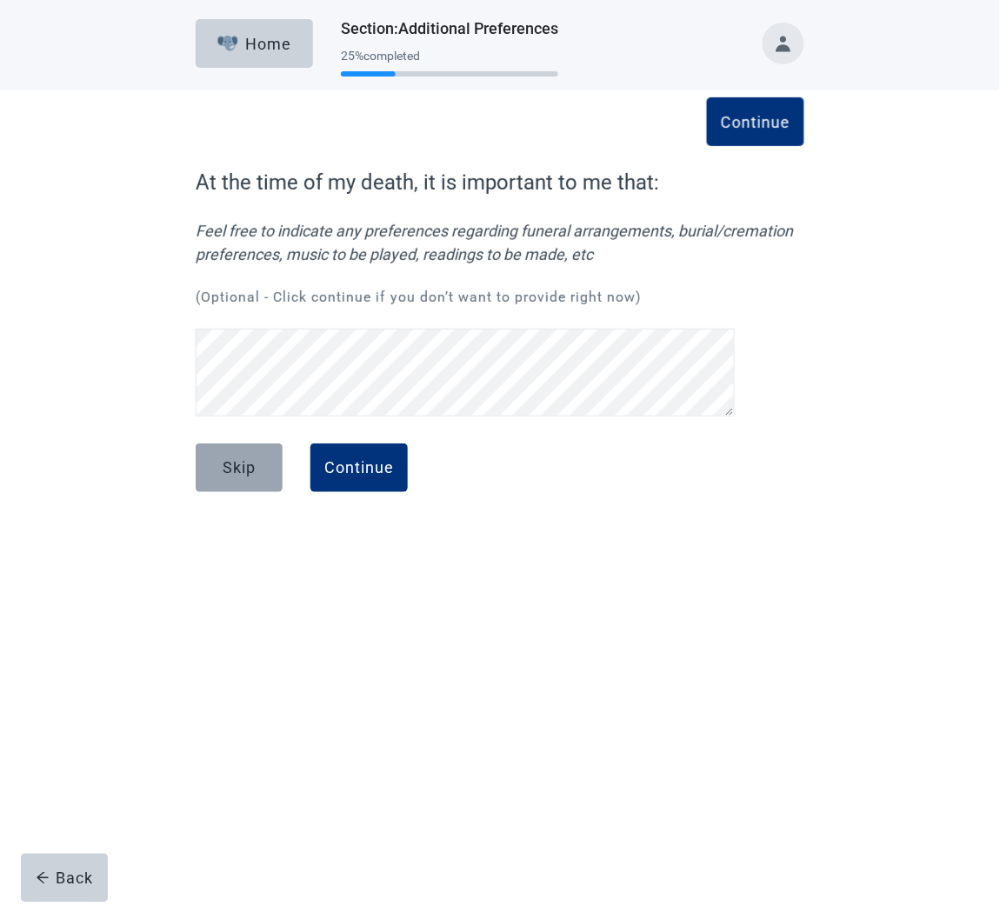
click at [242, 467] on div "Skip" at bounding box center [239, 467] width 33 height 17
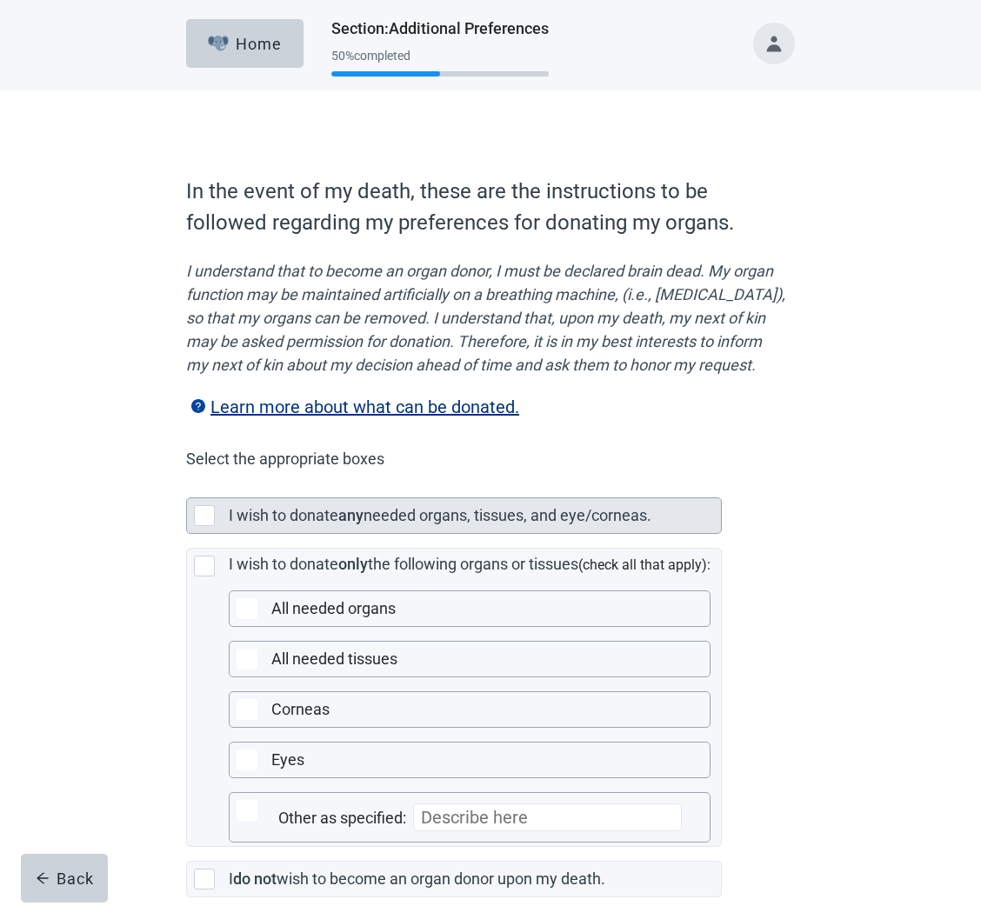
click at [207, 526] on div "Main content" at bounding box center [204, 515] width 21 height 21
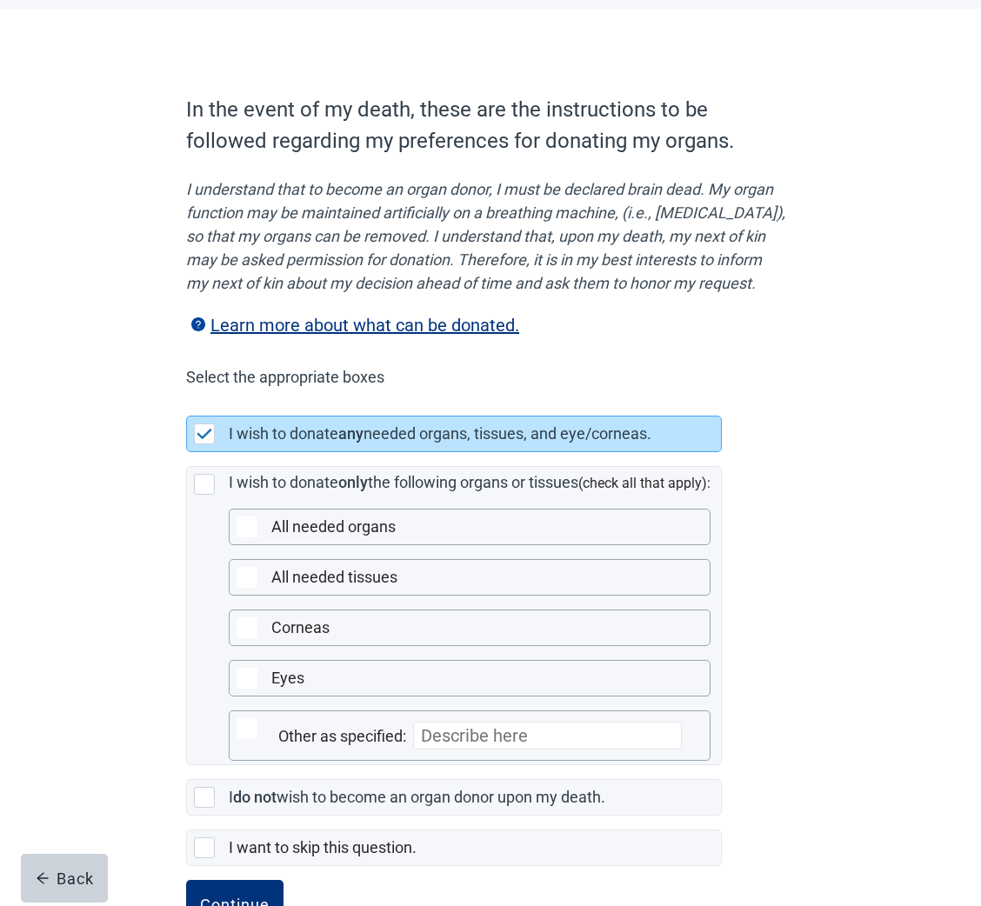
scroll to position [169, 0]
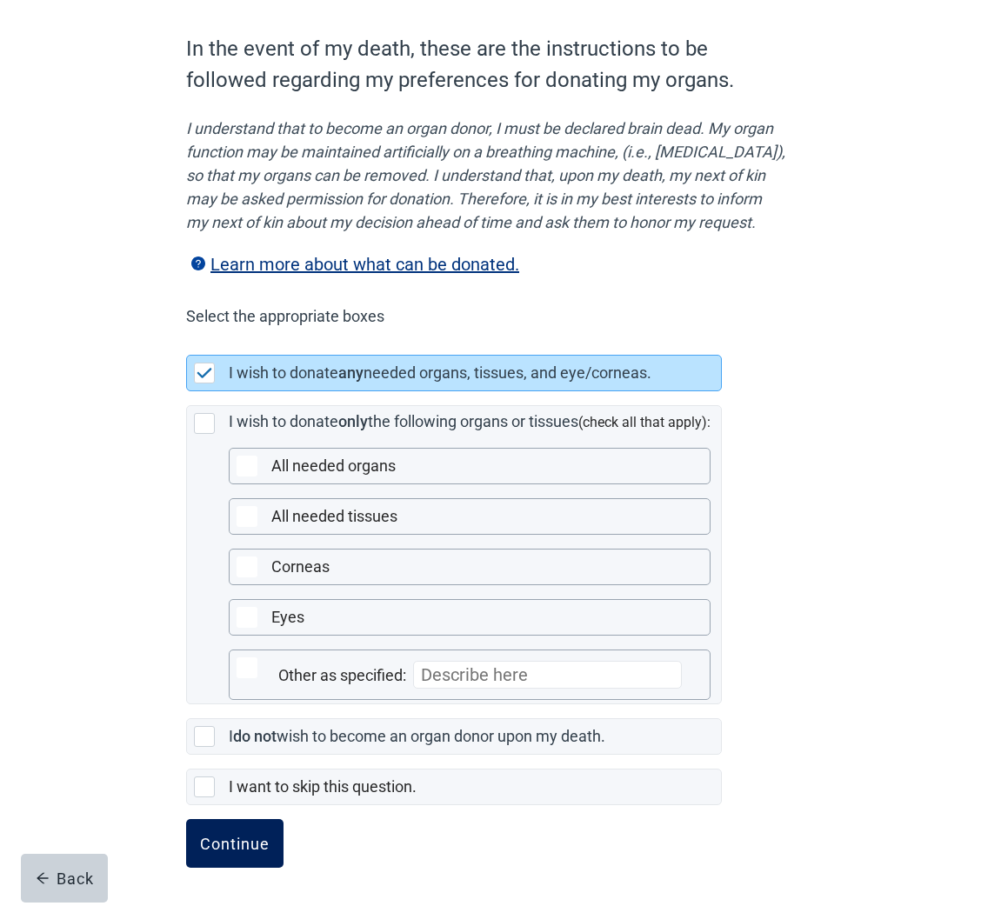
click at [242, 843] on div "Continue" at bounding box center [235, 843] width 70 height 17
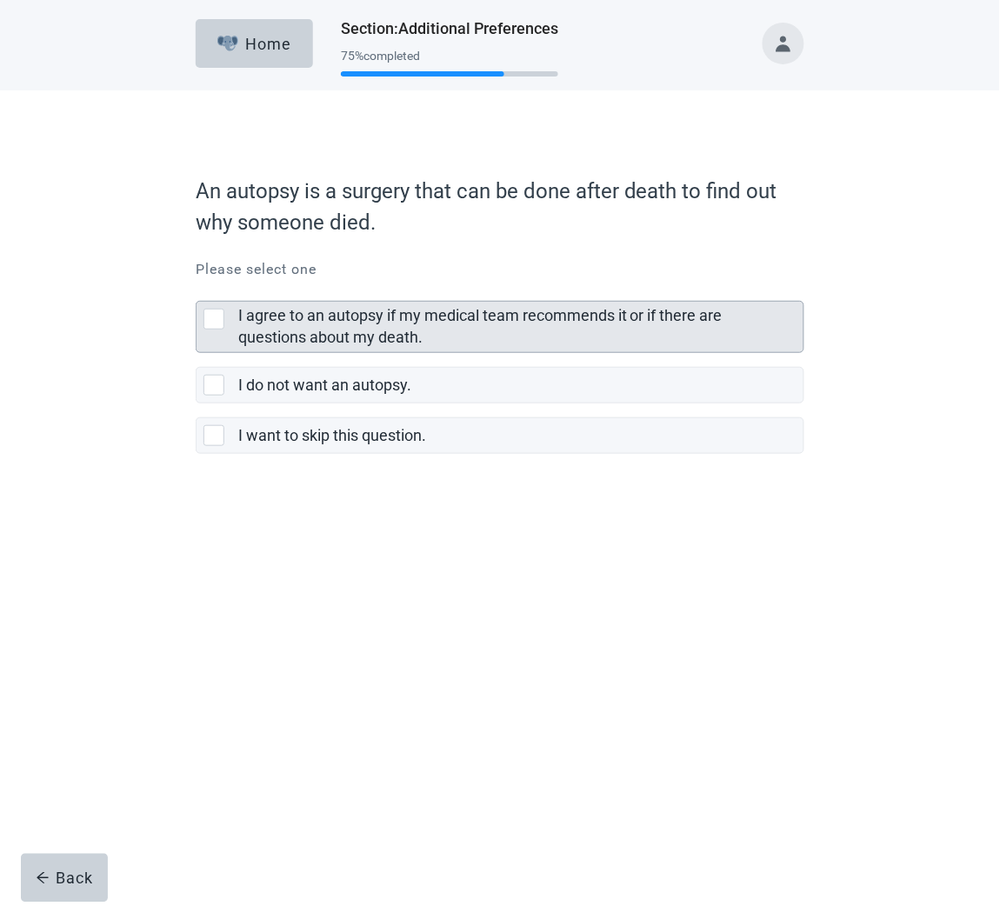
click at [215, 318] on div "I agree to an autopsy if my medical team recommends it or if there are question…" at bounding box center [213, 319] width 21 height 21
click at [196, 288] on input "I agree to an autopsy if my medical team recommends it or if there are question…" at bounding box center [196, 287] width 1 height 1
checkbox input "true"
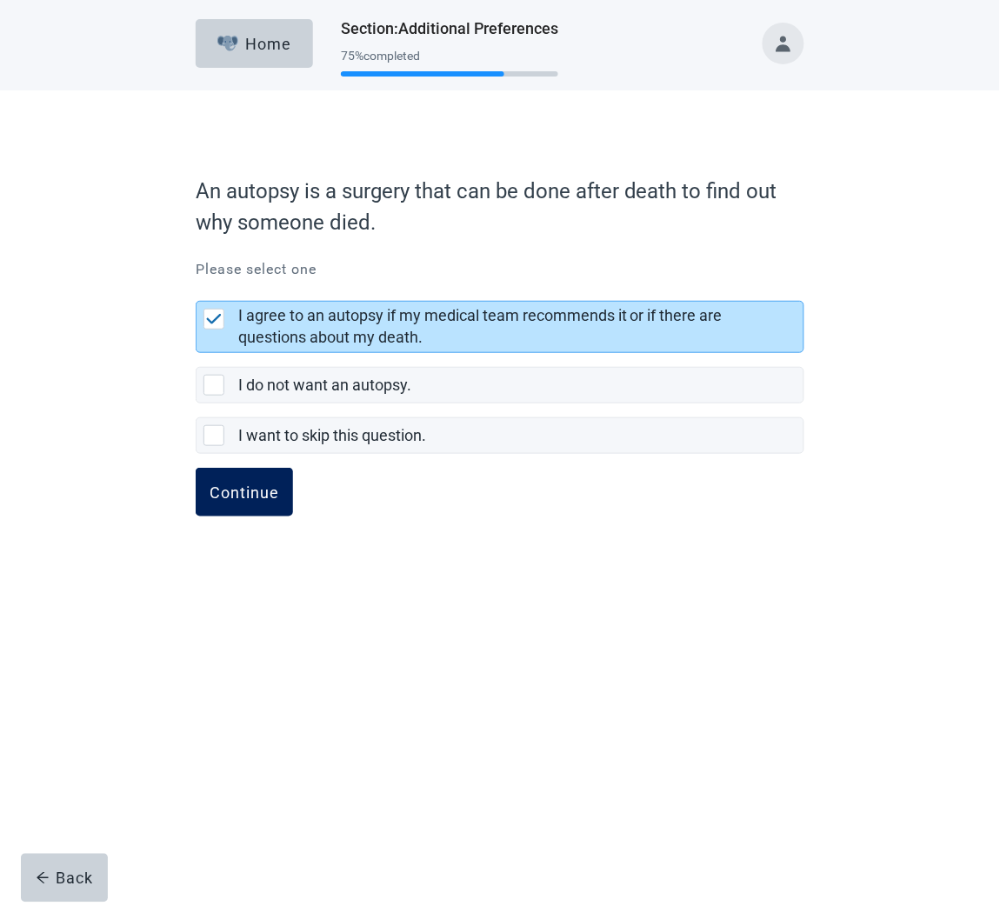
click at [252, 490] on div "Continue" at bounding box center [245, 491] width 70 height 17
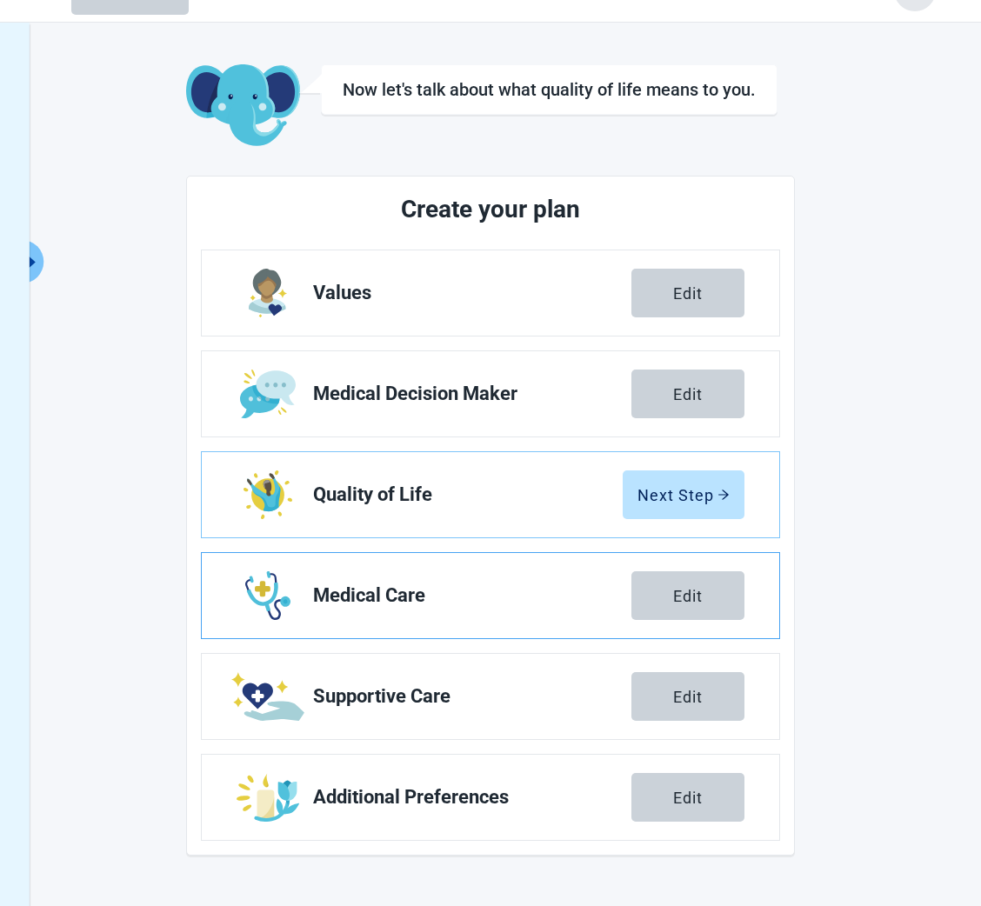
scroll to position [63, 0]
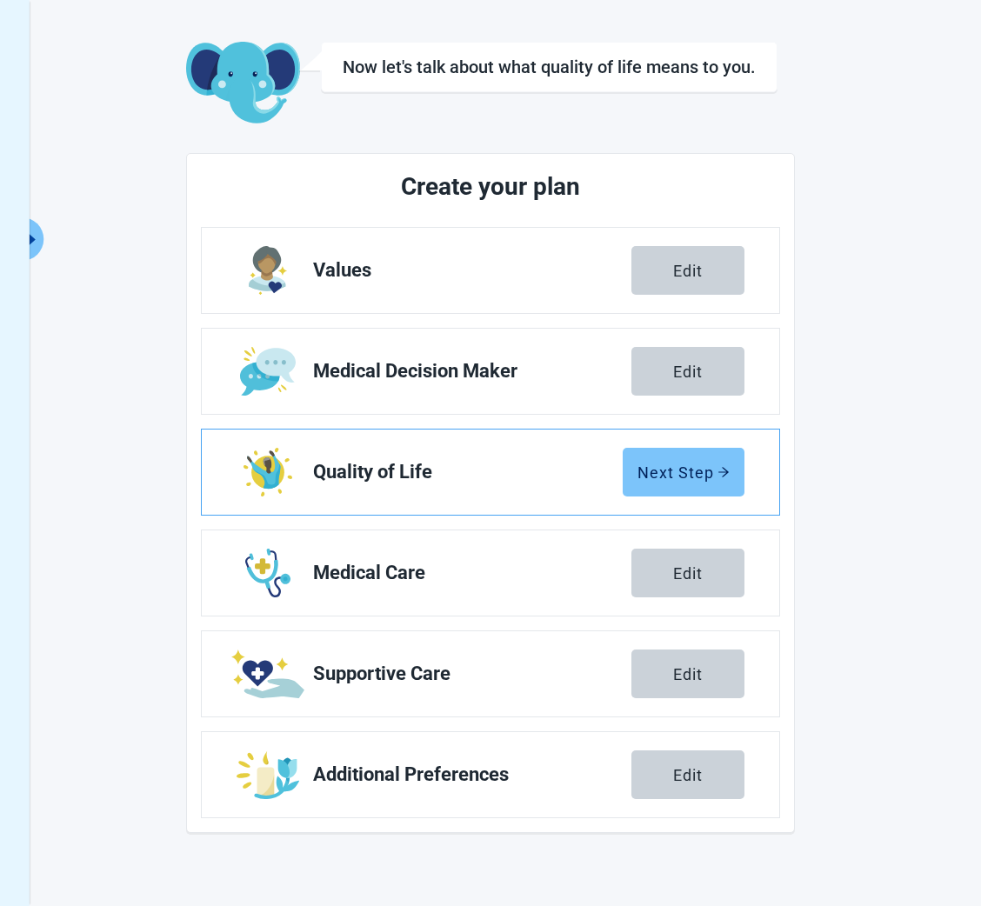
click at [675, 472] on div "Next Step" at bounding box center [683, 471] width 92 height 17
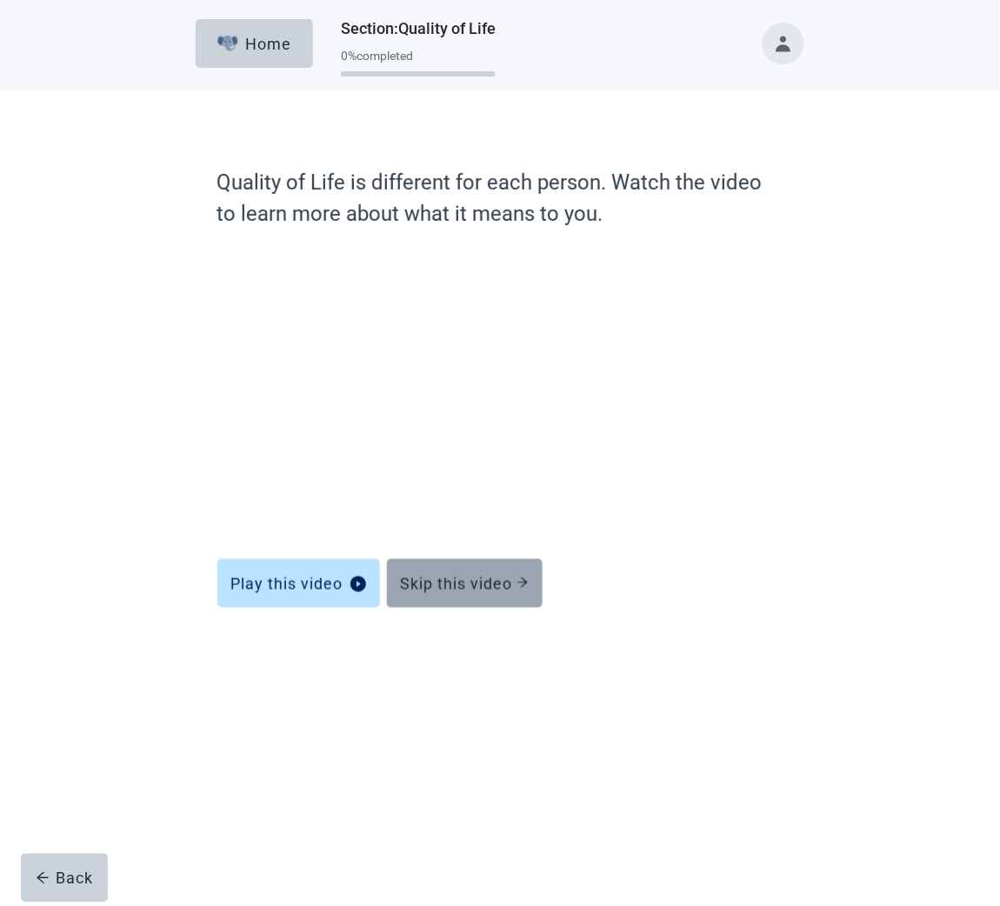
click at [489, 589] on div "Skip this video" at bounding box center [465, 583] width 128 height 17
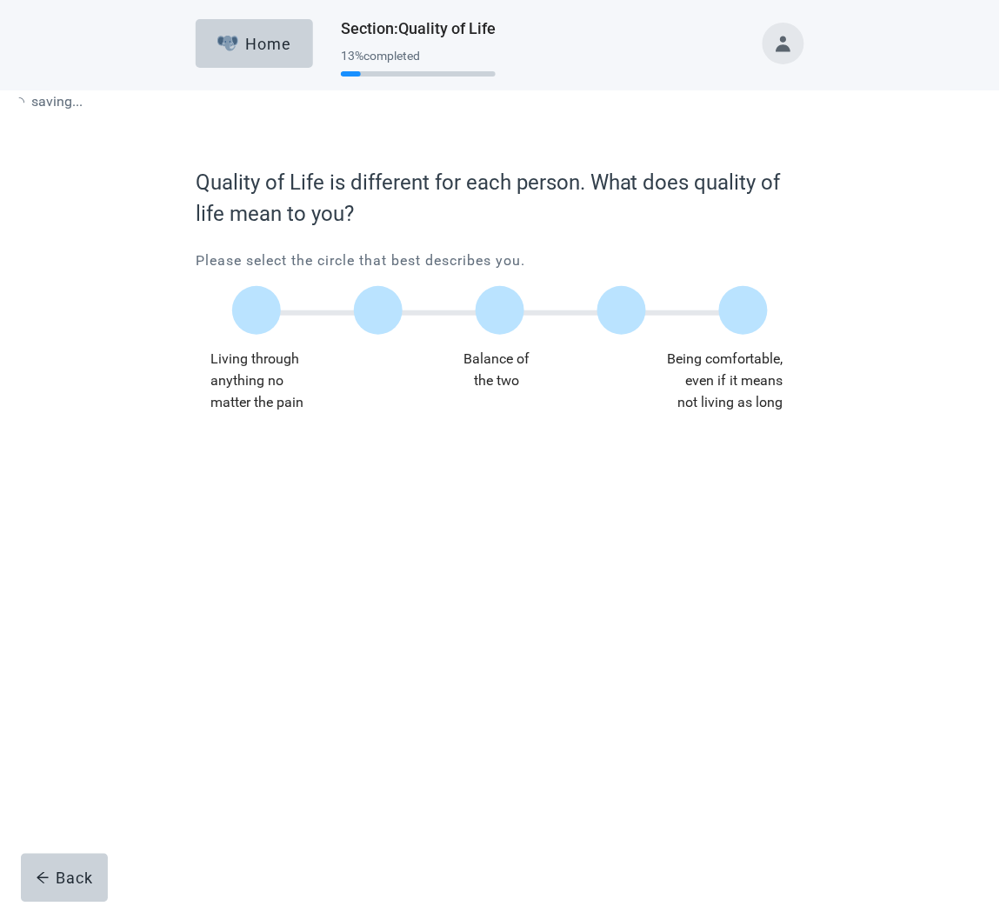
click at [483, 511] on div "Main content" at bounding box center [500, 467] width 609 height 87
click at [495, 320] on label "Main content" at bounding box center [500, 310] width 49 height 49
click at [500, 310] on input "Quality of life scale: 50 out of 100. Balance of the two" at bounding box center [500, 310] width 0 height 0
click at [218, 443] on div "Continue" at bounding box center [245, 448] width 70 height 17
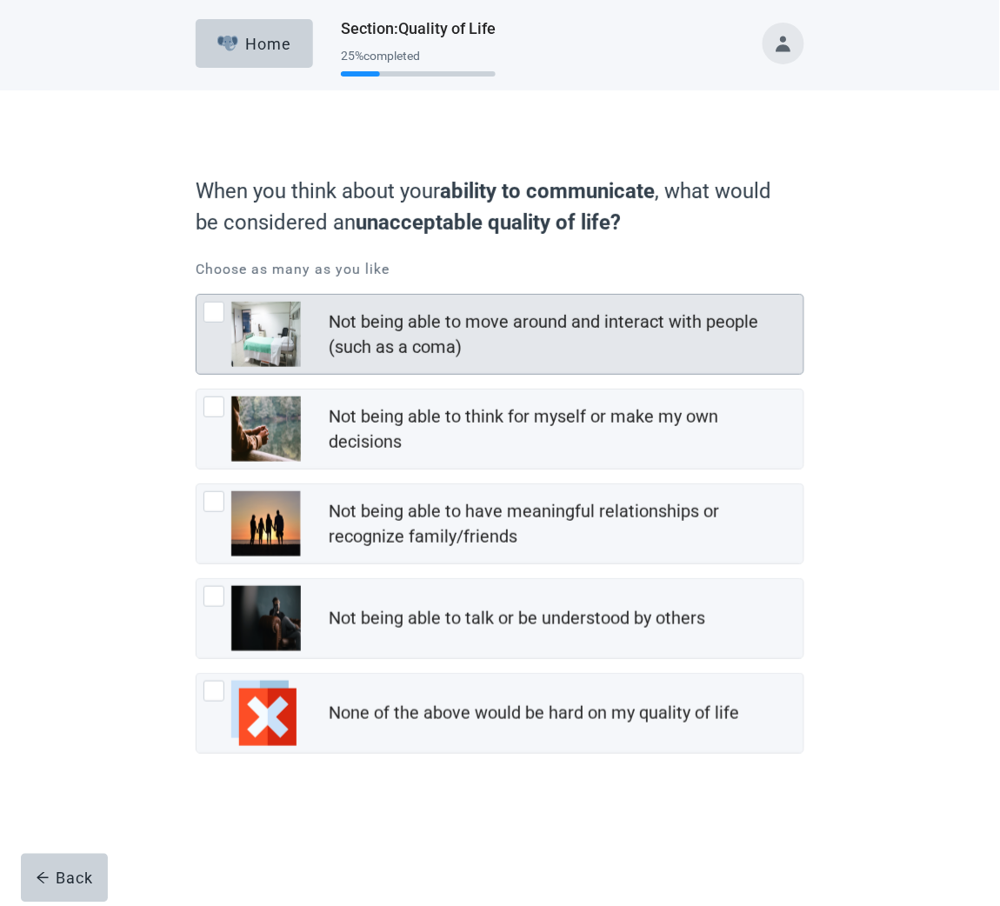
click at [216, 305] on div "Not being able to move around and interact with people (such as a coma), checkb…" at bounding box center [213, 312] width 21 height 21
click at [196, 295] on input "Not being able to move around and interact with people (such as a coma)" at bounding box center [196, 294] width 1 height 1
checkbox input "true"
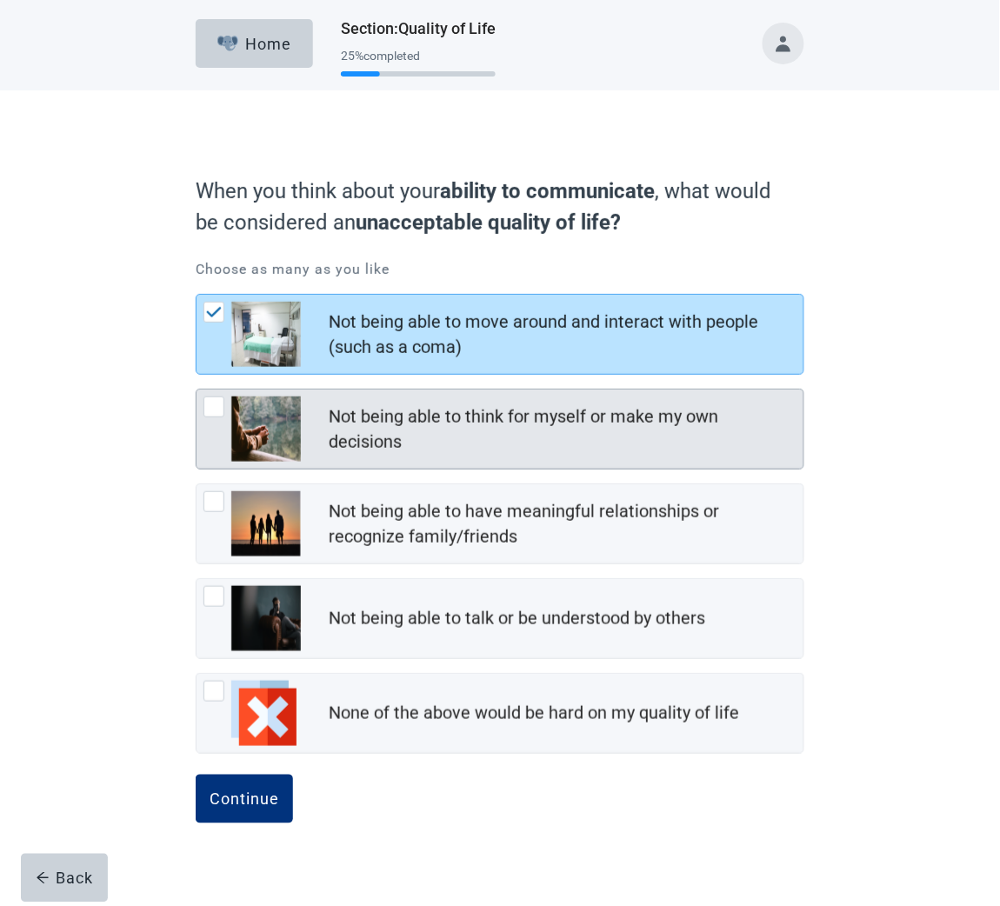
click at [211, 396] on div "Not being able to think for myself or make my own decisions, checkbox, not chec…" at bounding box center [213, 406] width 21 height 21
click at [196, 389] on input "Not being able to think for myself or make my own decisions" at bounding box center [196, 389] width 1 height 1
checkbox input "true"
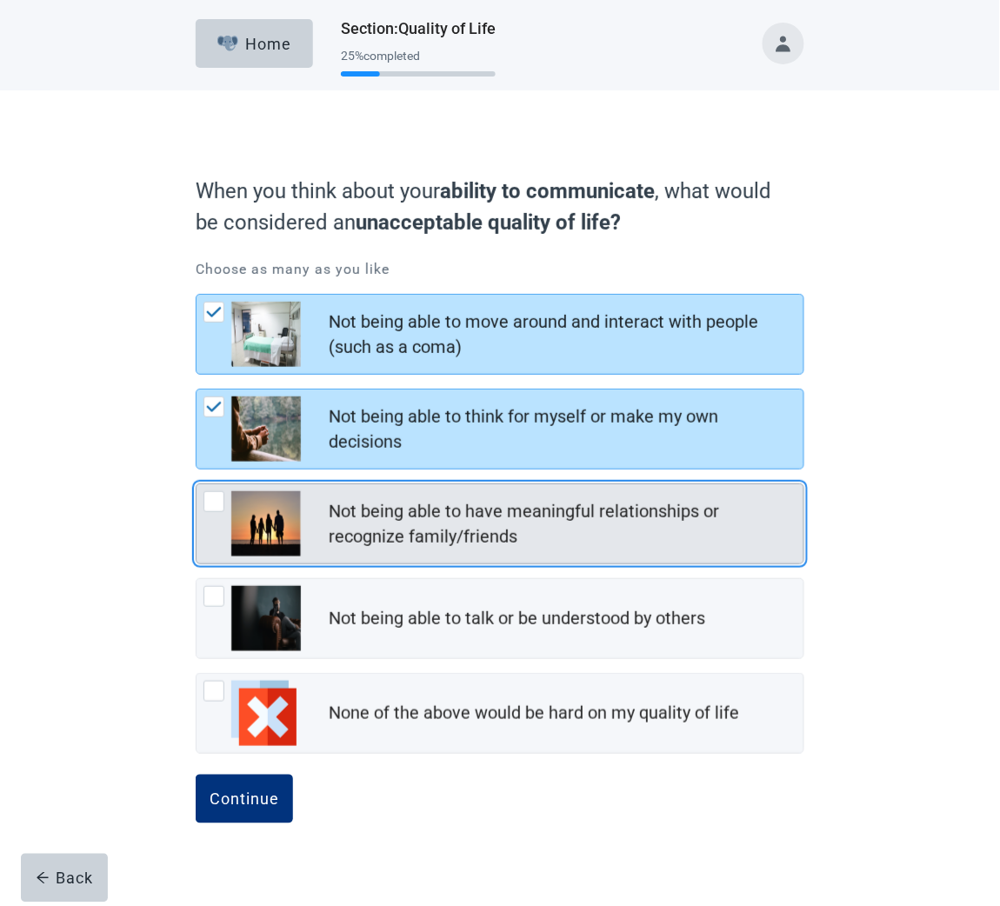
click at [213, 491] on div "Not being able to have meaningful relationships or recognize family/friends, ch…" at bounding box center [213, 501] width 21 height 21
click at [196, 483] on input "Not being able to have meaningful relationships or recognize family/friends" at bounding box center [196, 483] width 1 height 1
checkbox input "true"
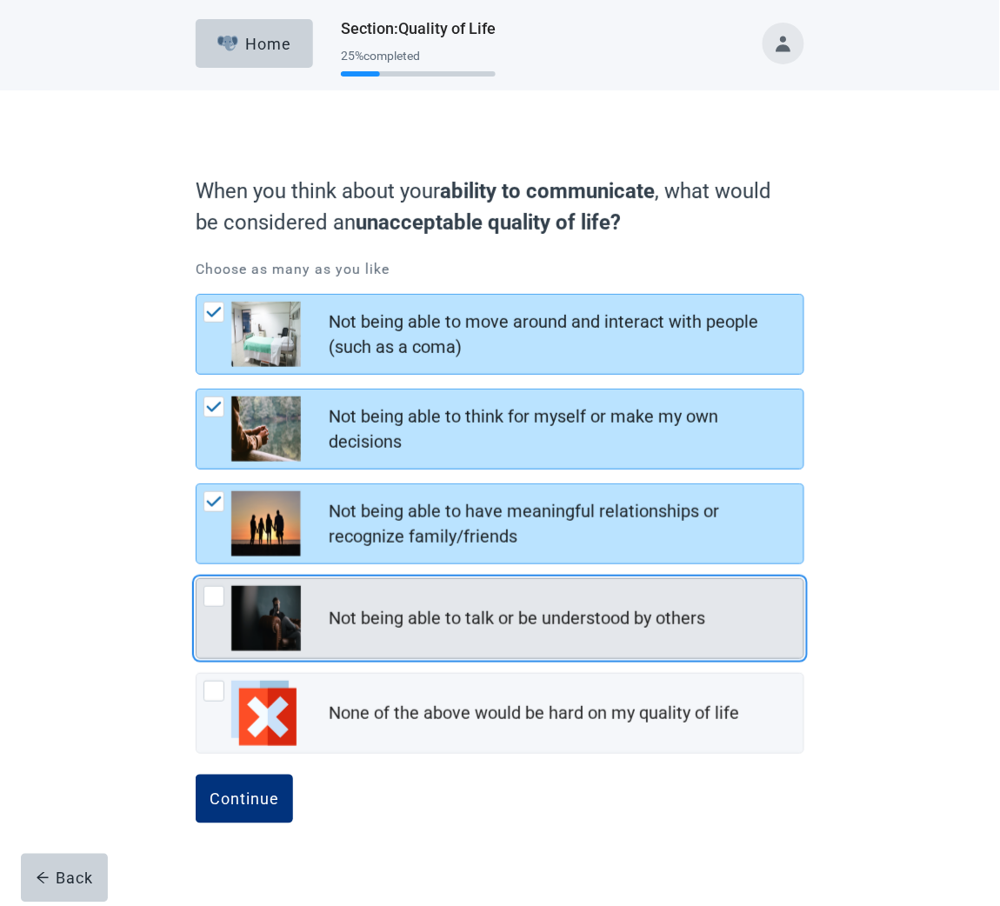
click at [215, 586] on div "Not being able to talk or be understood by others, checkbox, not checked" at bounding box center [213, 596] width 21 height 21
click at [196, 578] on input "Not being able to talk or be understood by others" at bounding box center [196, 578] width 1 height 1
checkbox input "true"
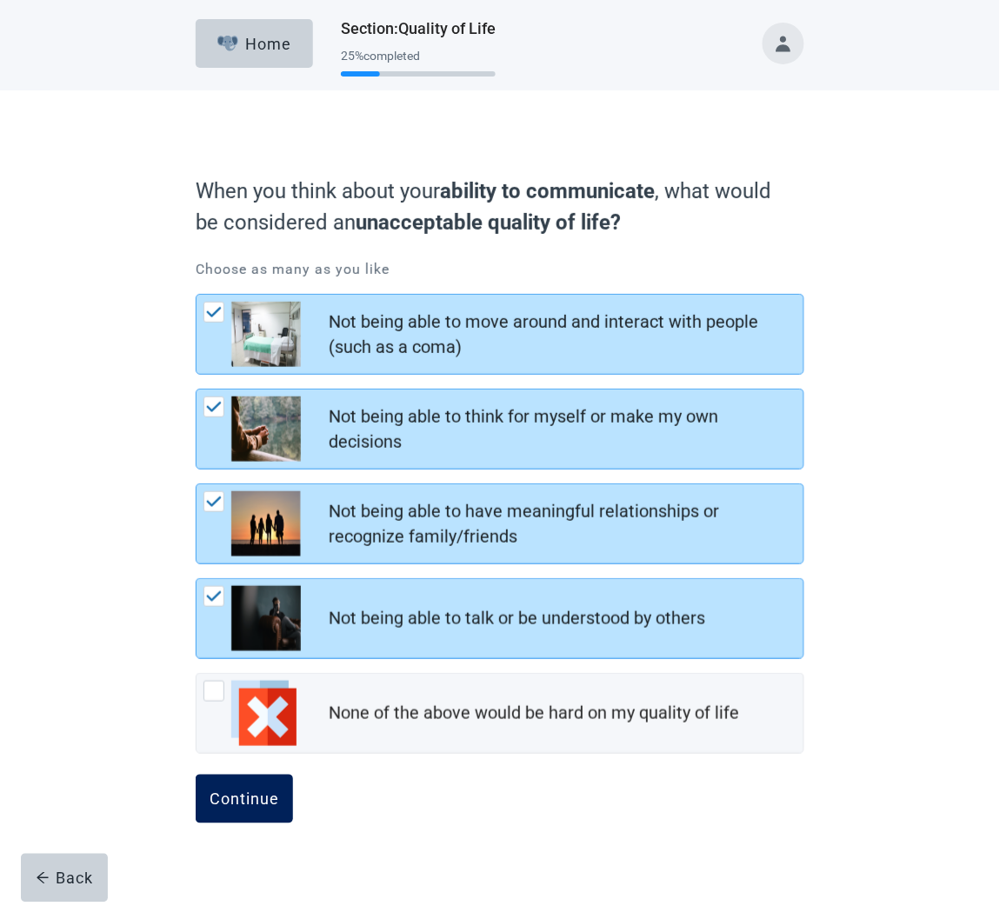
click at [242, 790] on div "Continue" at bounding box center [245, 798] width 70 height 17
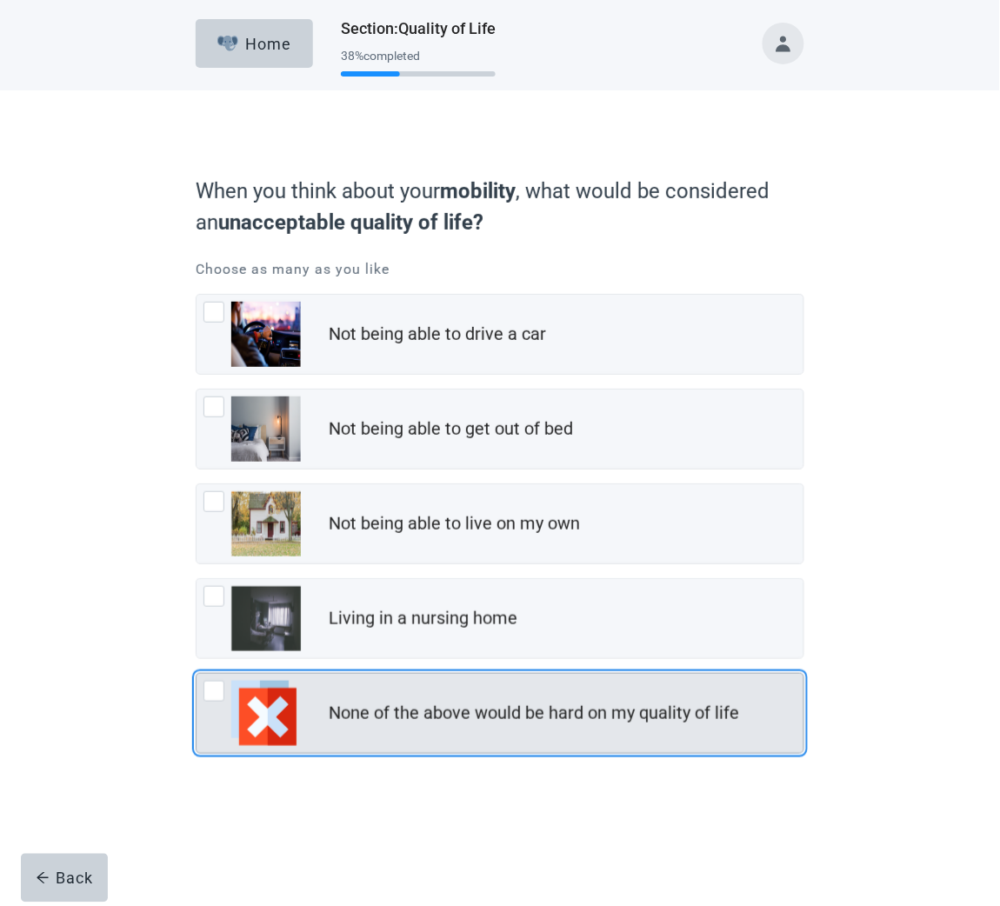
click at [216, 688] on div "None of the above would be hard on my quality of life, checkbox, not checked" at bounding box center [213, 691] width 21 height 21
click at [196, 674] on input "None of the above would be hard on my quality of life" at bounding box center [196, 673] width 1 height 1
checkbox input "true"
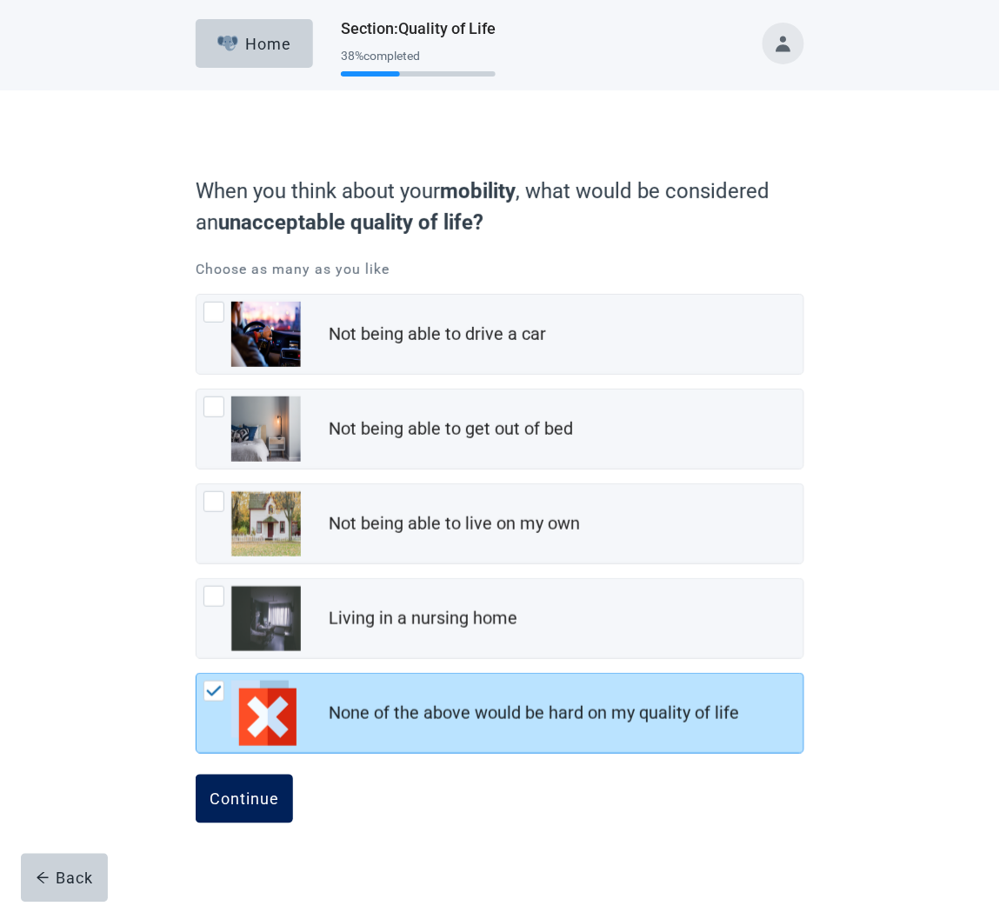
click at [259, 802] on div "Continue" at bounding box center [245, 798] width 70 height 17
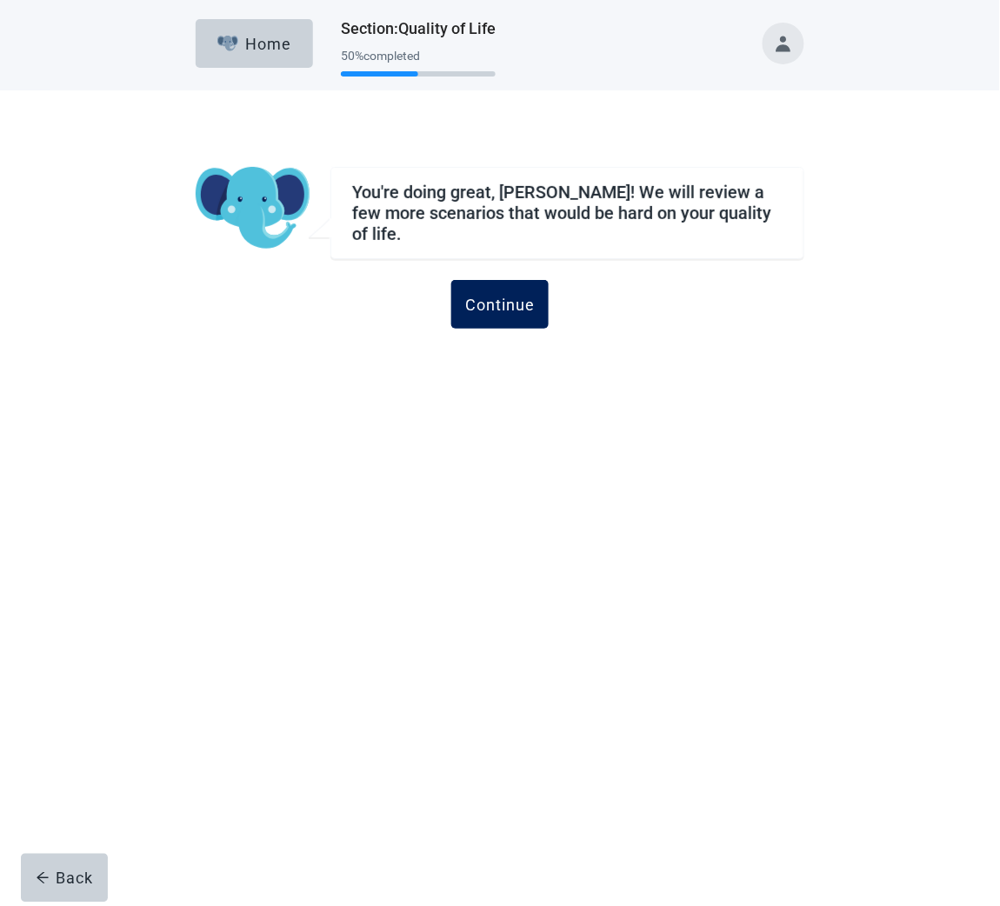
click at [516, 296] on div "Continue" at bounding box center [500, 304] width 70 height 17
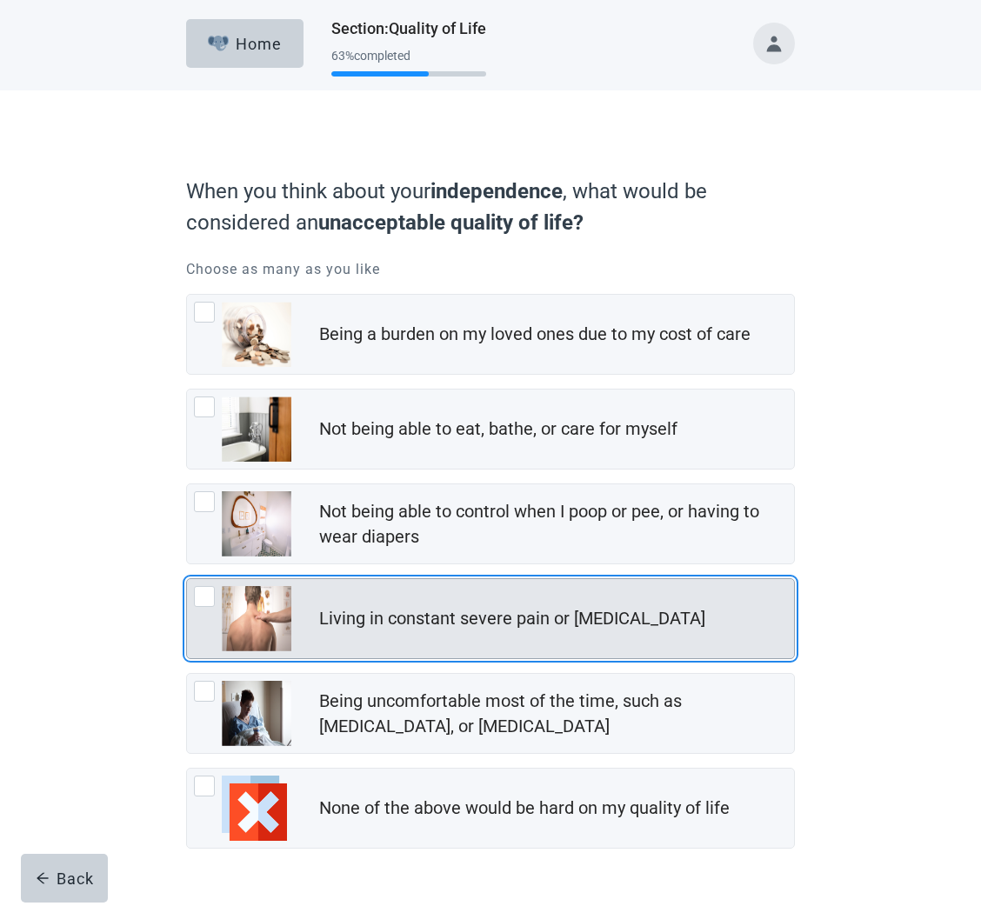
click at [203, 596] on div "Living in constant severe pain or shortness of breath, checkbox, not checked" at bounding box center [204, 596] width 21 height 21
click at [187, 579] on input "Living in constant severe pain or shortness of breath" at bounding box center [186, 578] width 1 height 1
checkbox input "true"
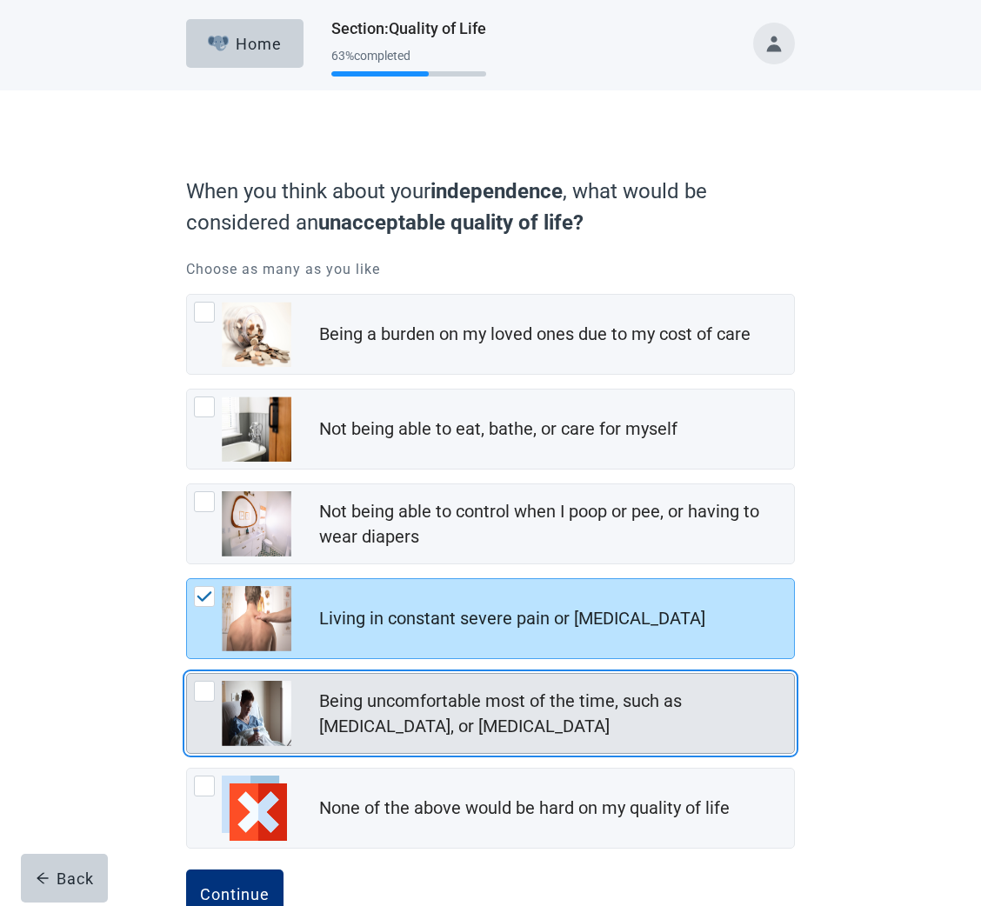
click at [207, 691] on div "Being uncomfortable most of the time, such as nausea, vomiting, or diarrhea, ch…" at bounding box center [204, 691] width 21 height 21
click at [187, 674] on input "Being uncomfortable most of the time, such as nausea, vomiting, or diarrhea" at bounding box center [186, 673] width 1 height 1
checkbox input "true"
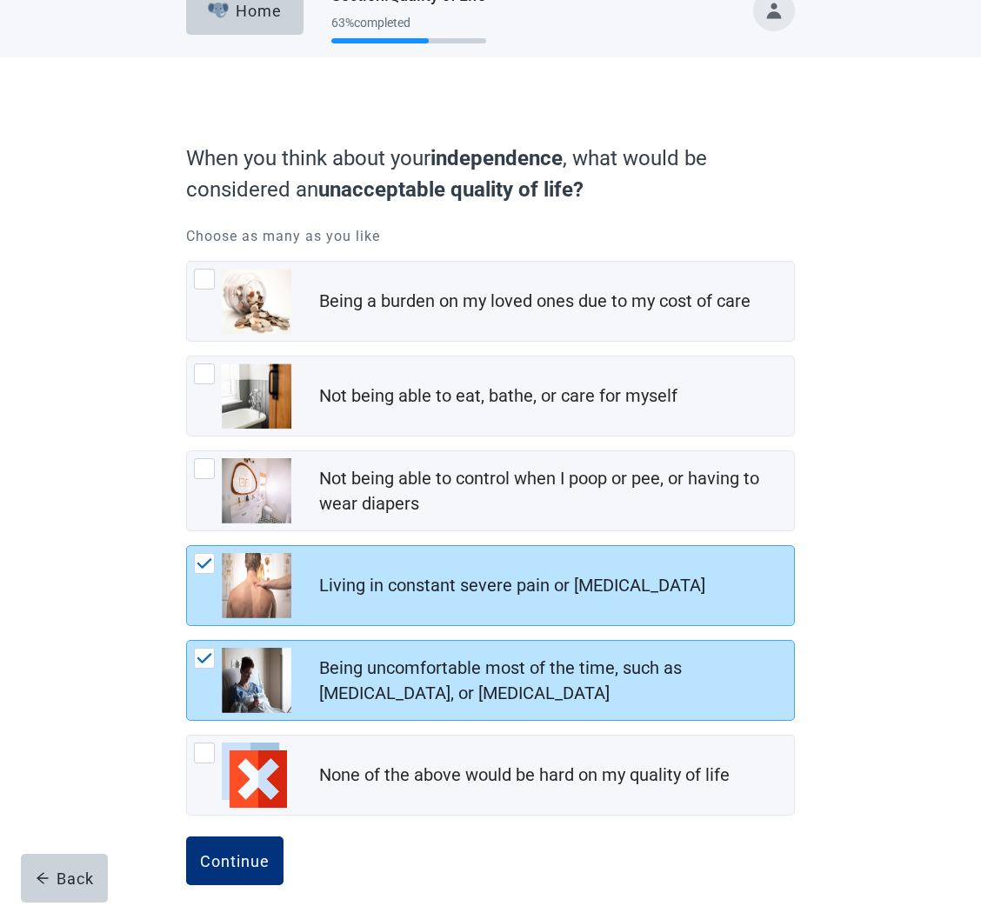
scroll to position [50, 0]
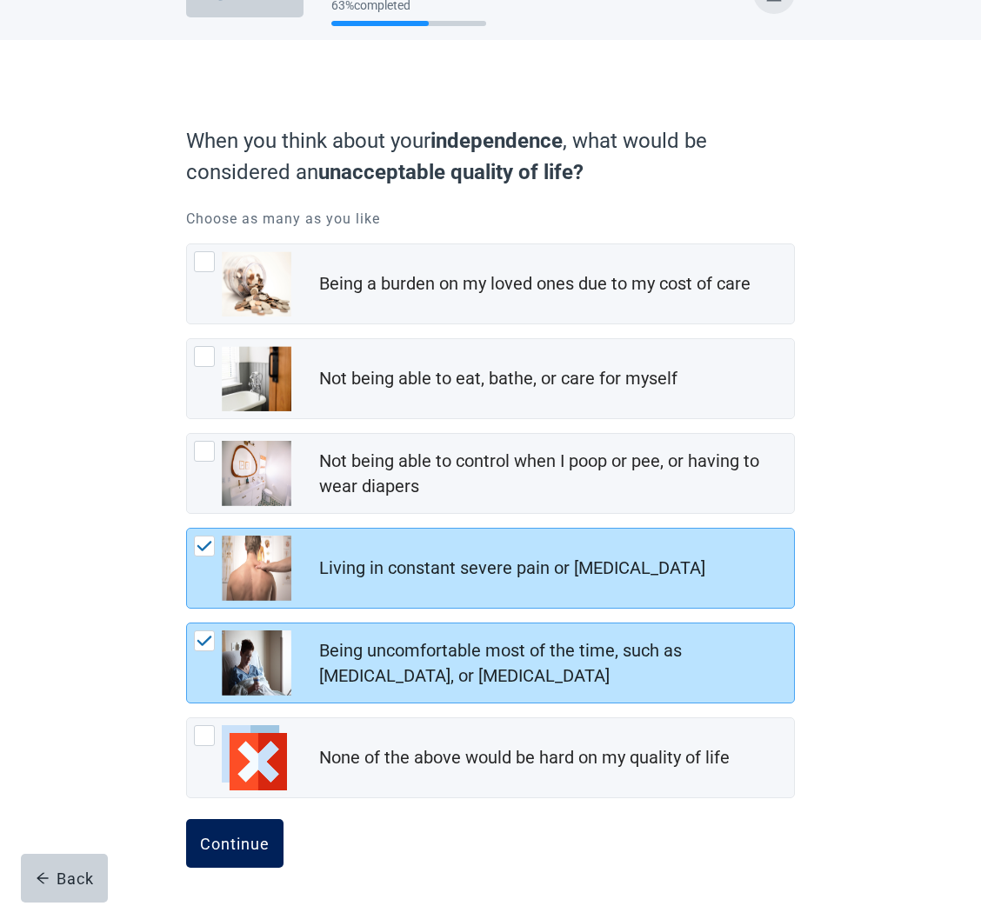
click at [217, 847] on div "Continue" at bounding box center [235, 843] width 70 height 17
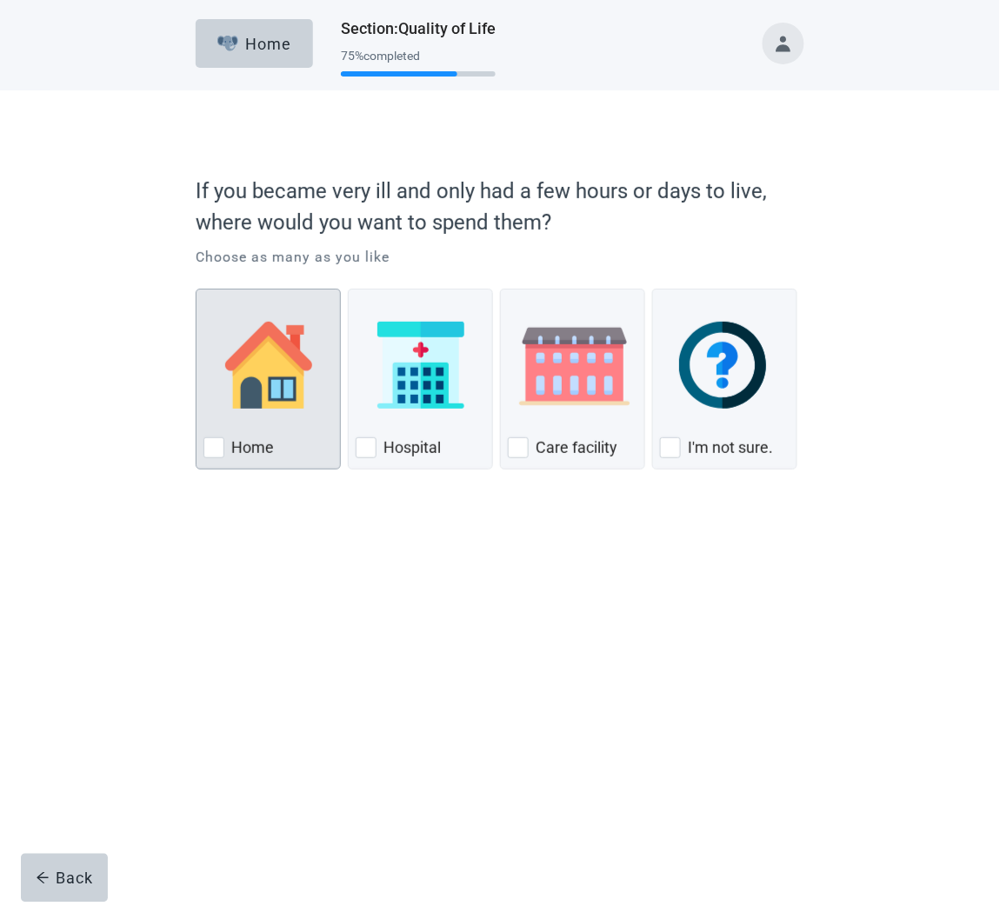
click at [217, 446] on div "Home, checkbox, not checked" at bounding box center [213, 447] width 21 height 21
click at [196, 289] on input "Home" at bounding box center [196, 289] width 1 height 1
checkbox input "true"
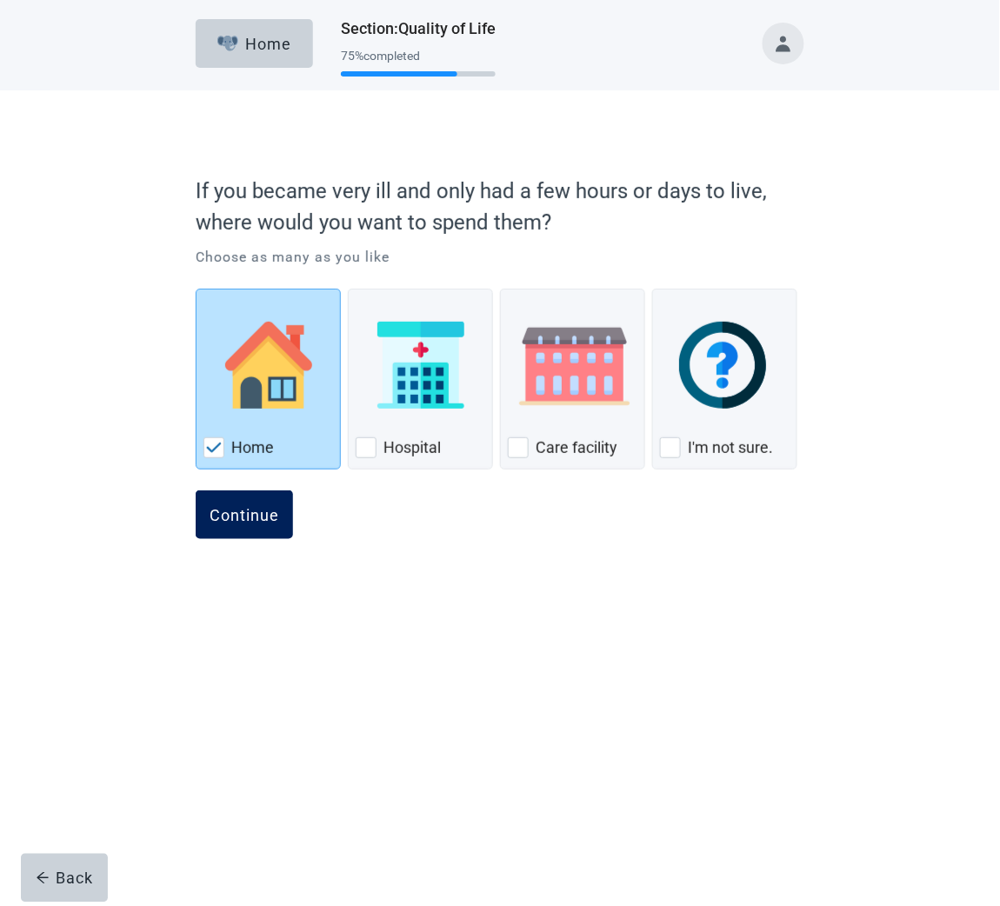
click at [238, 531] on button "Continue" at bounding box center [244, 514] width 97 height 49
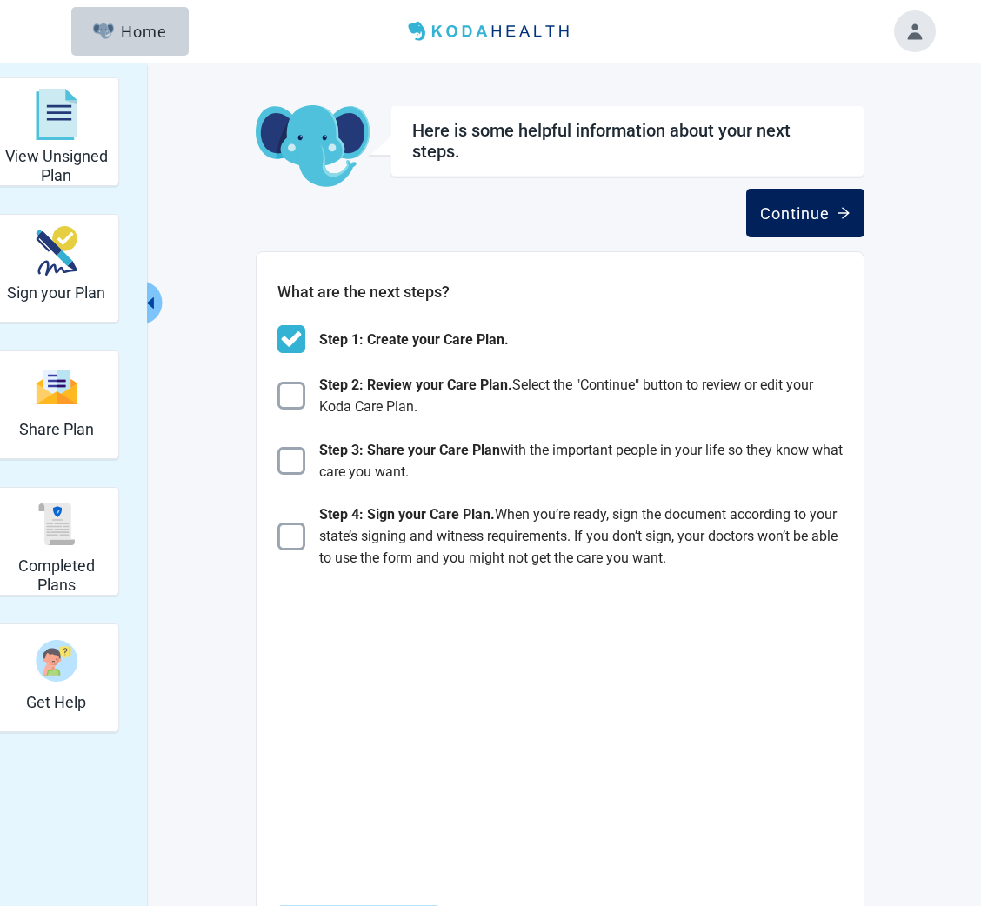
click at [795, 206] on div "Continue" at bounding box center [805, 212] width 90 height 17
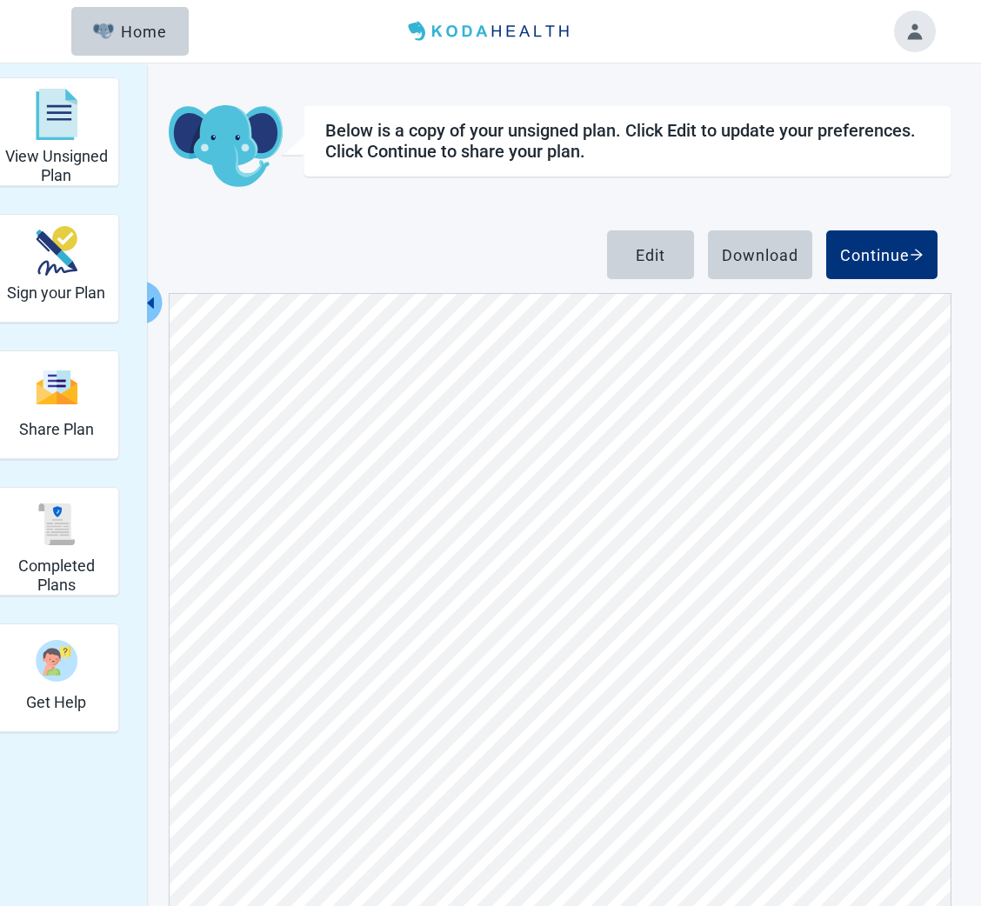
scroll to position [390, 0]
click at [759, 249] on div "Download" at bounding box center [760, 254] width 76 height 17
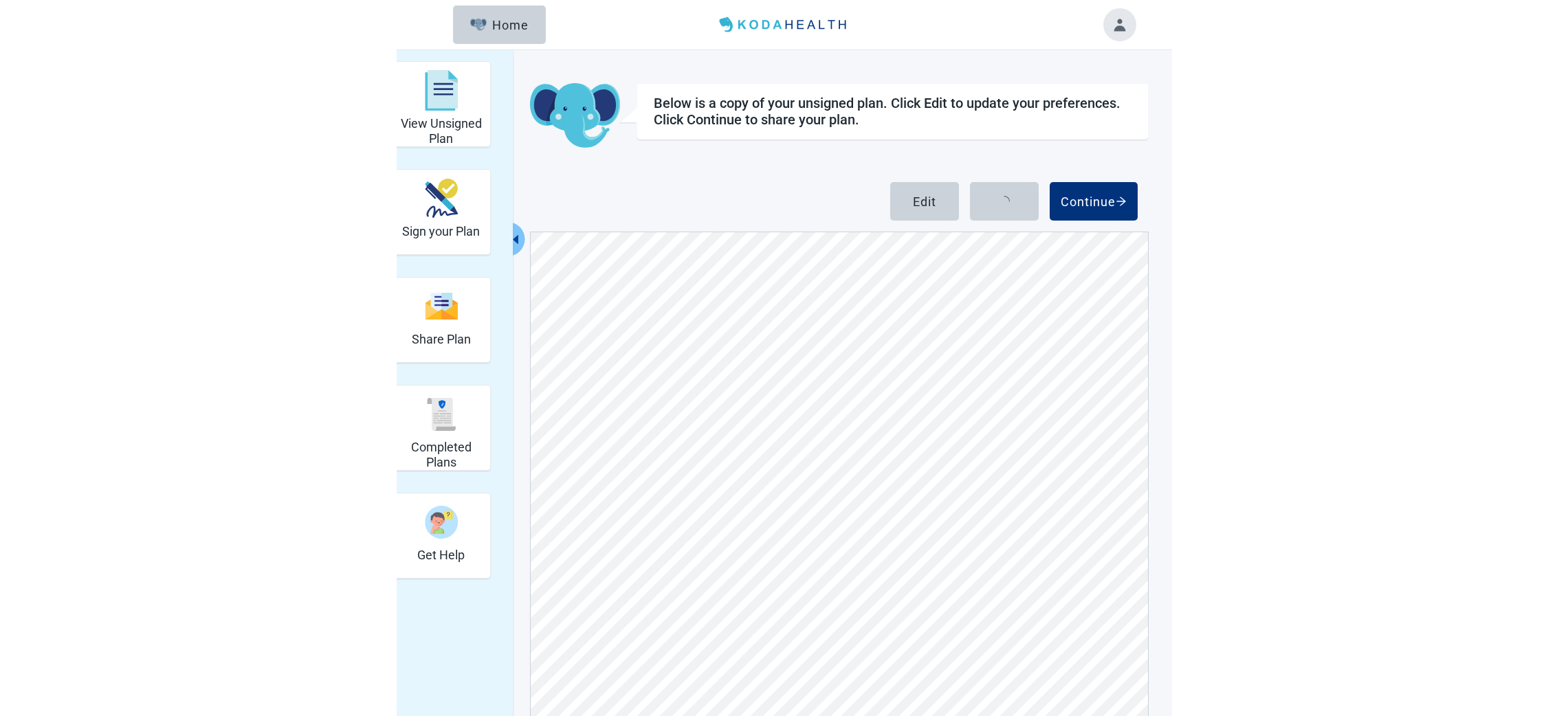
scroll to position [0, 0]
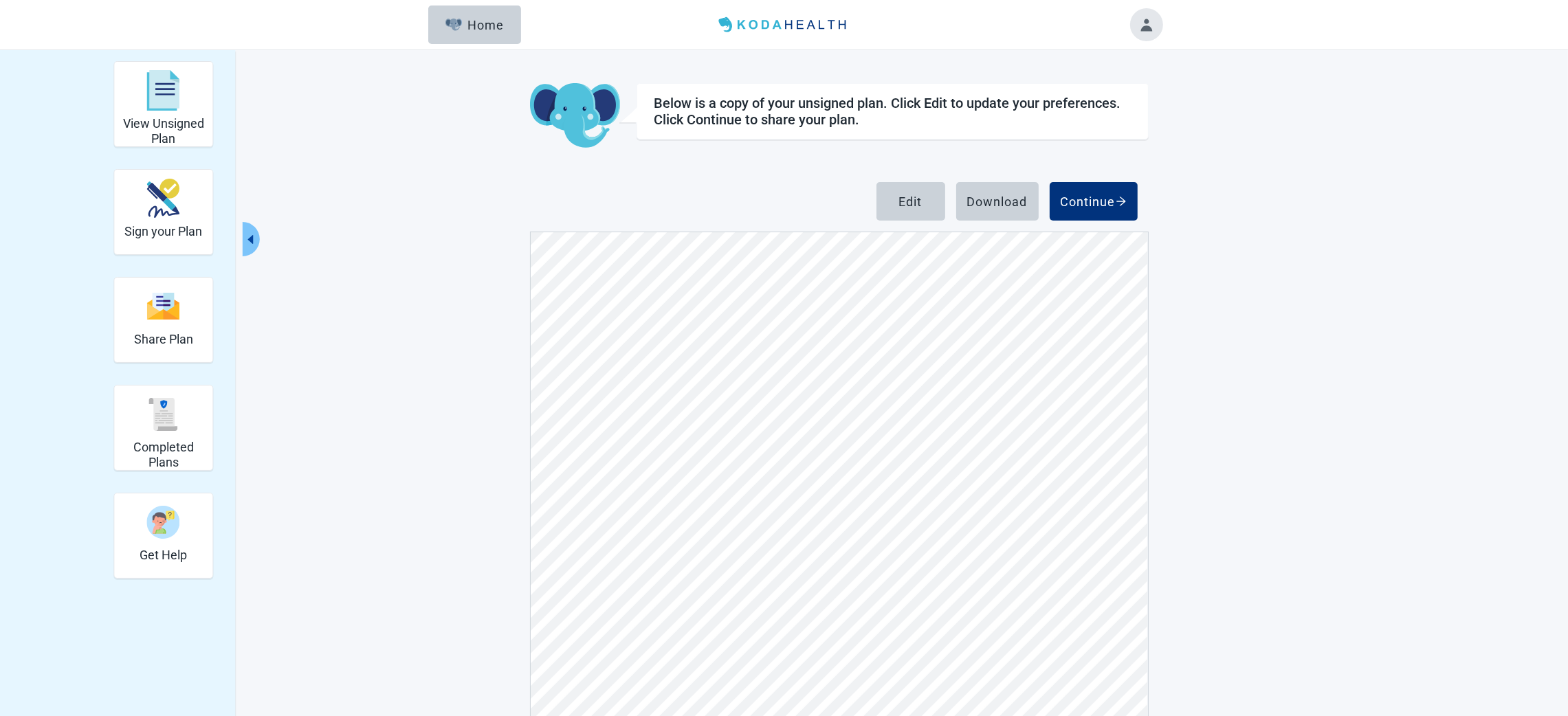
click at [1140, 21] on button "Toggle account menu" at bounding box center [1147, 24] width 33 height 33
click at [1123, 168] on span "Logout" at bounding box center [1118, 172] width 34 height 13
